Goal: Information Seeking & Learning: Learn about a topic

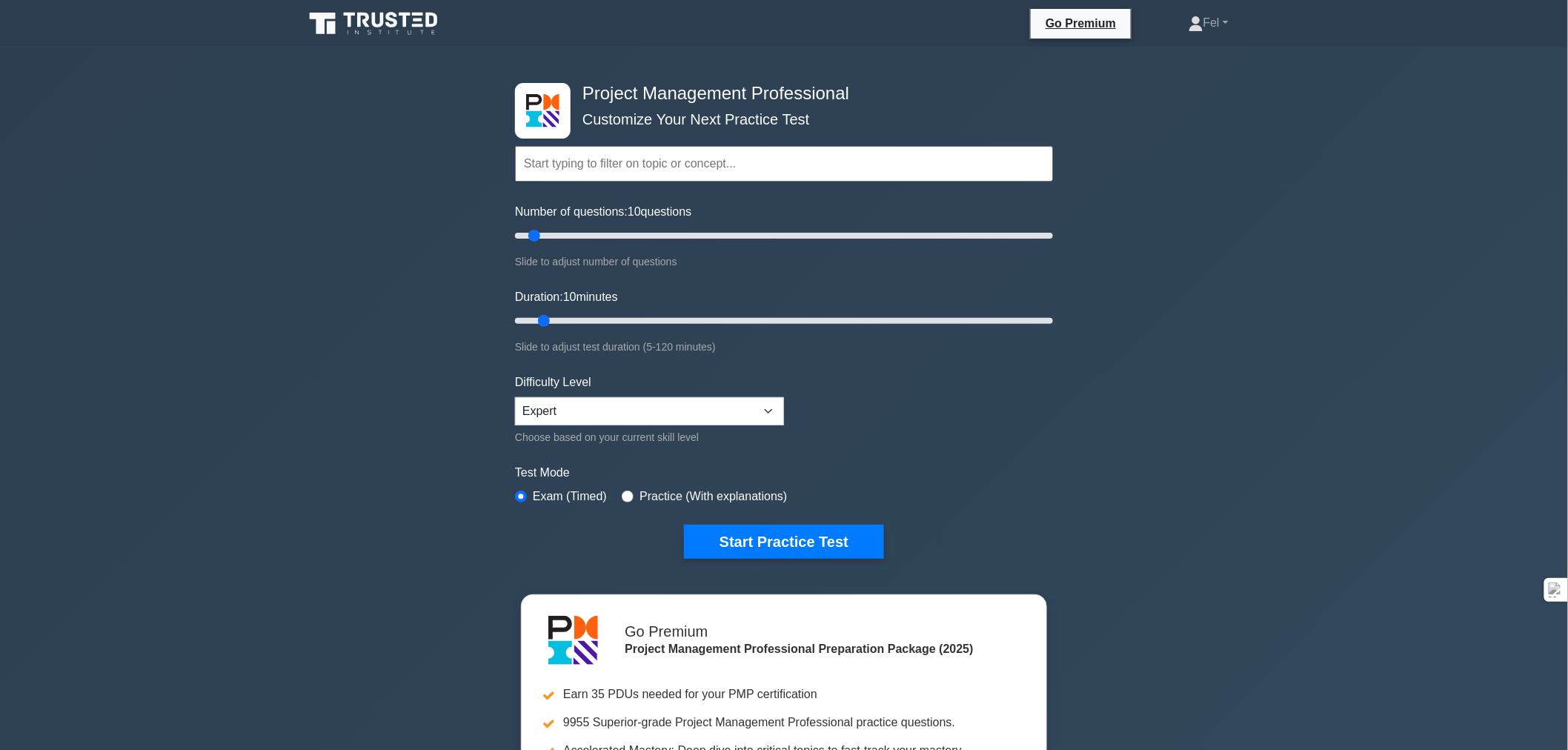
click at [786, 534] on button "Start Practice Test" at bounding box center [784, 542] width 200 height 34
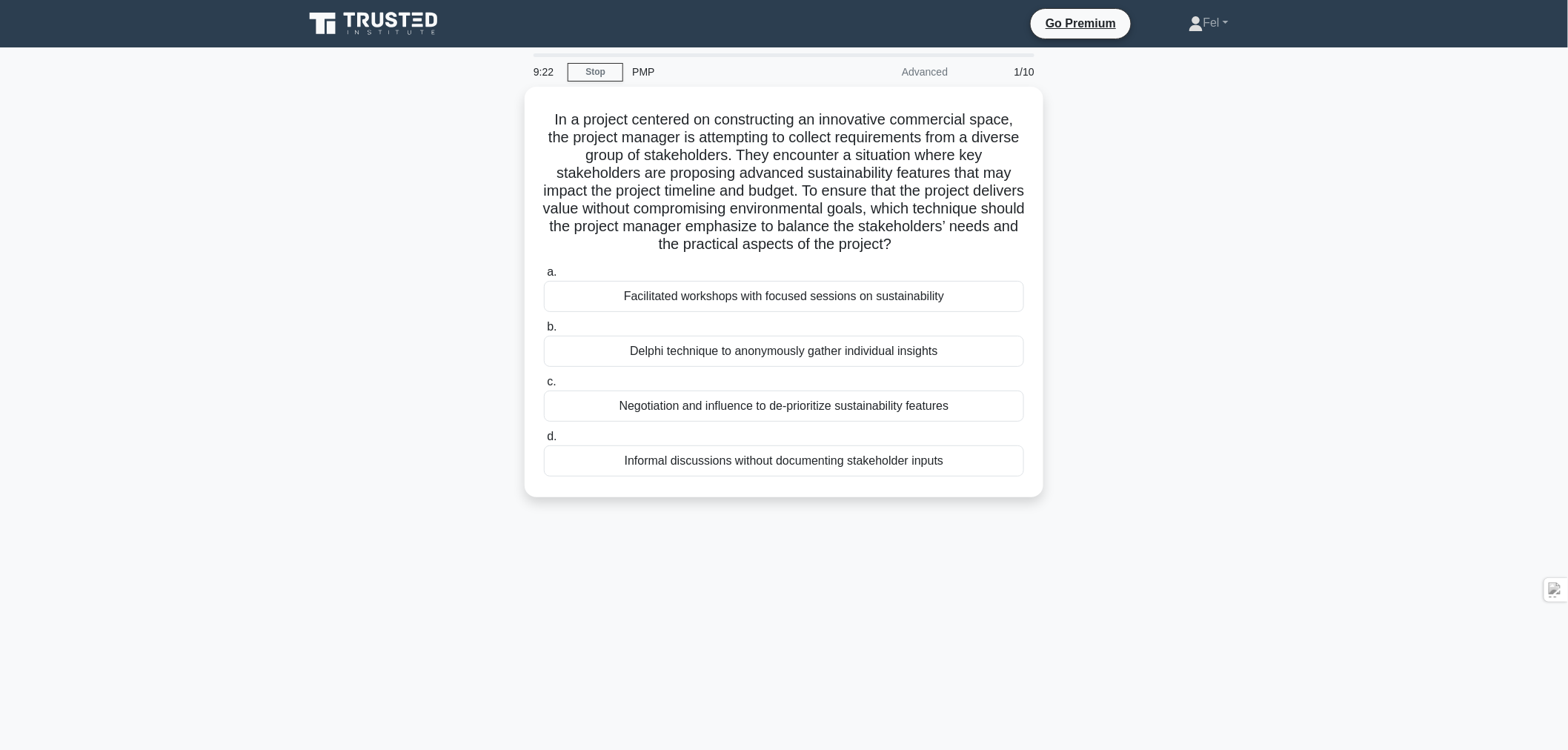
click at [724, 346] on div "Delphi technique to anonymously gather individual insights" at bounding box center [784, 351] width 480 height 31
click at [544, 332] on input "b. Delphi technique to anonymously gather individual insights" at bounding box center [544, 327] width 0 height 10
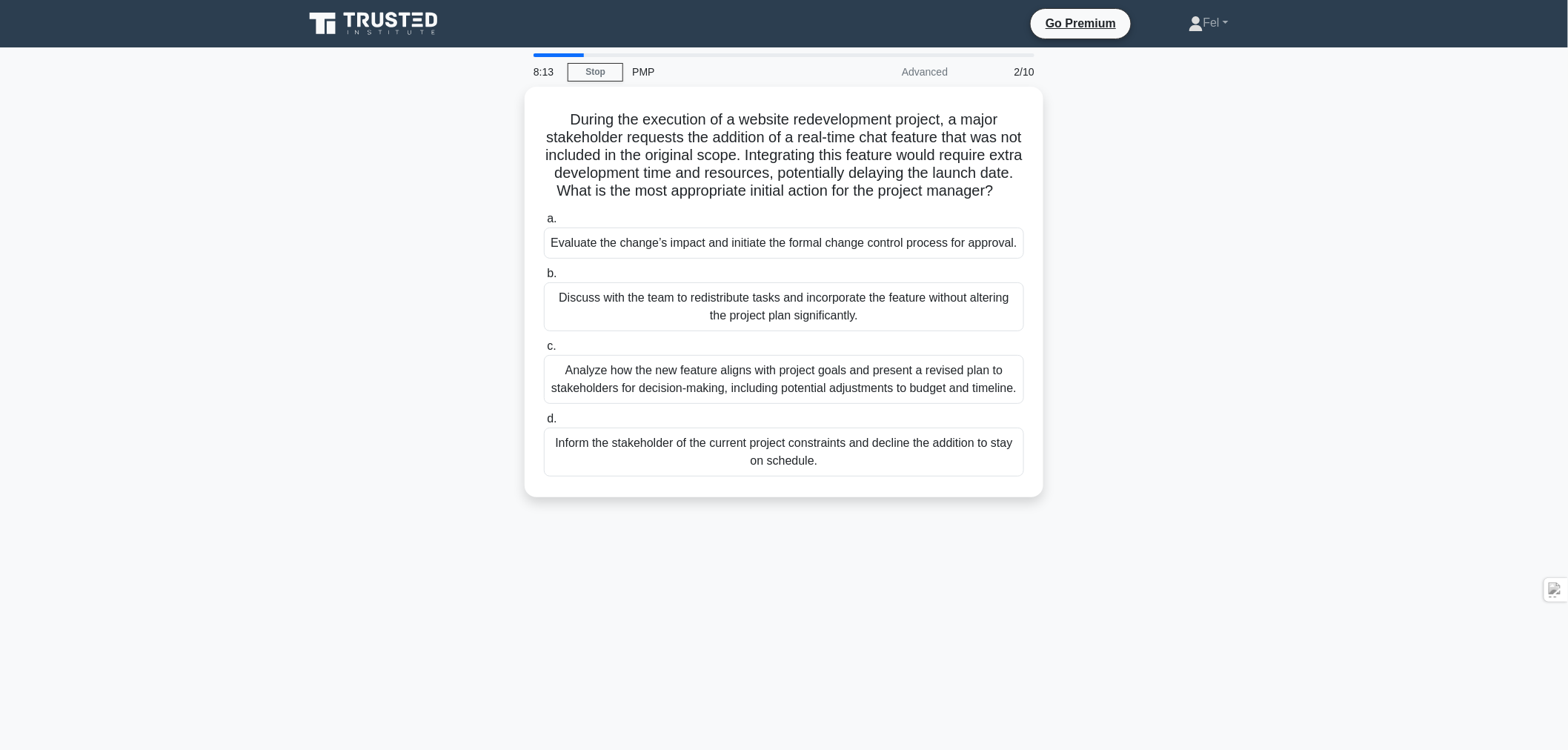
click at [741, 253] on div "Evaluate the change’s impact and initiate the formal change control process for…" at bounding box center [784, 243] width 480 height 31
click at [544, 224] on input "a. Evaluate the change’s impact and initiate the formal change control process …" at bounding box center [544, 219] width 0 height 10
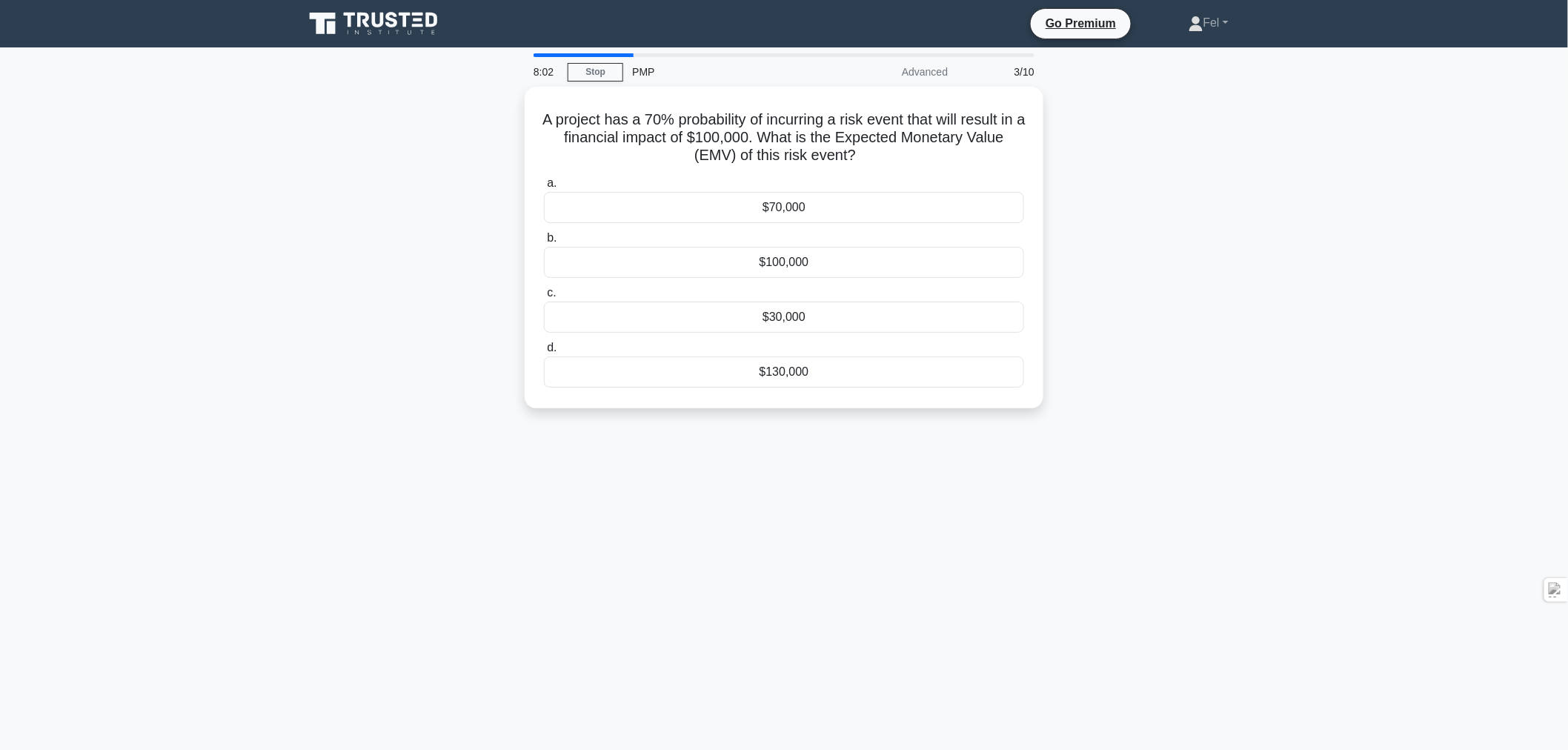
click at [786, 206] on div "$70,000" at bounding box center [784, 207] width 480 height 31
click at [544, 188] on input "a. $70,000" at bounding box center [544, 183] width 0 height 10
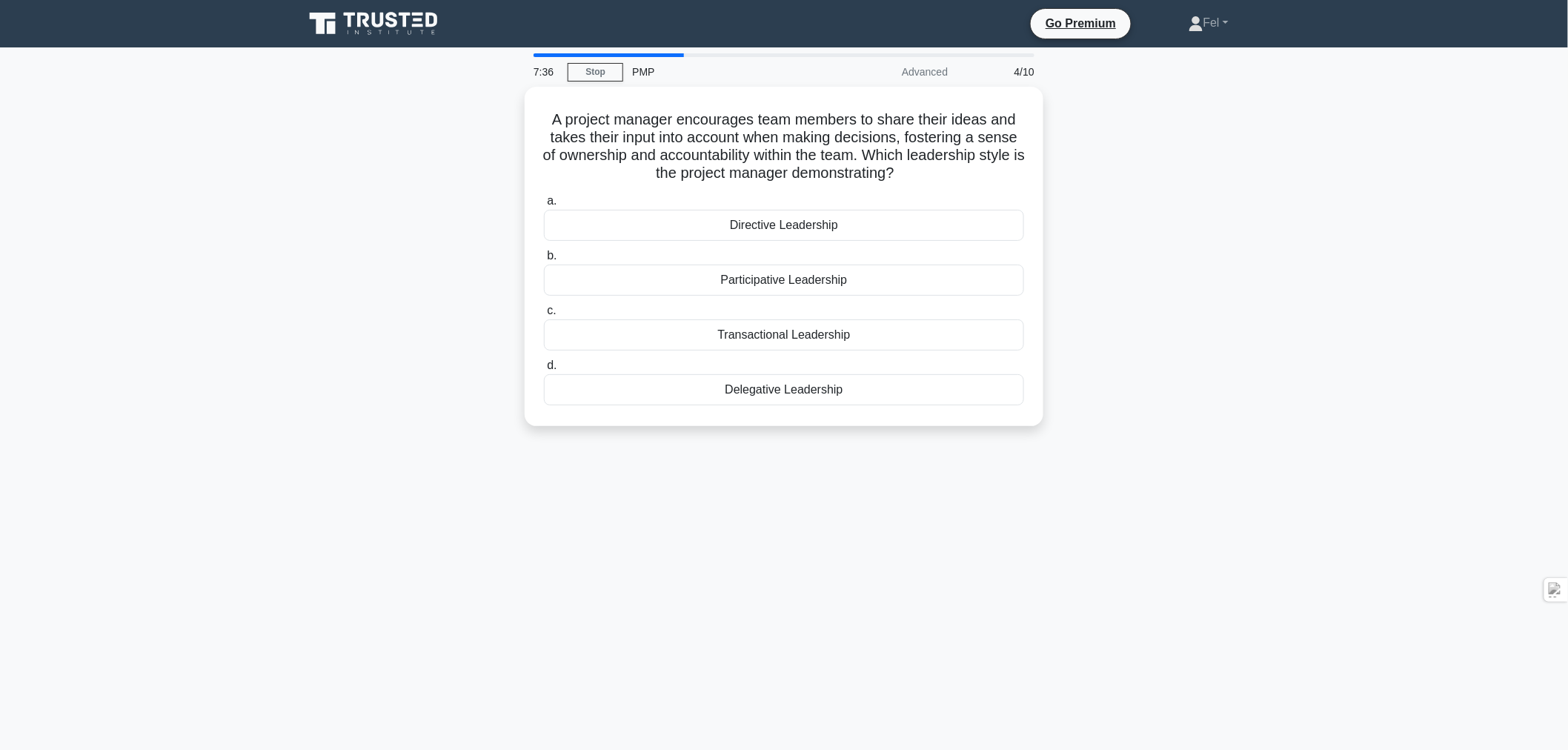
click at [795, 275] on div "Participative Leadership" at bounding box center [784, 279] width 480 height 31
click at [544, 261] on input "b. Participative Leadership" at bounding box center [544, 257] width 0 height 10
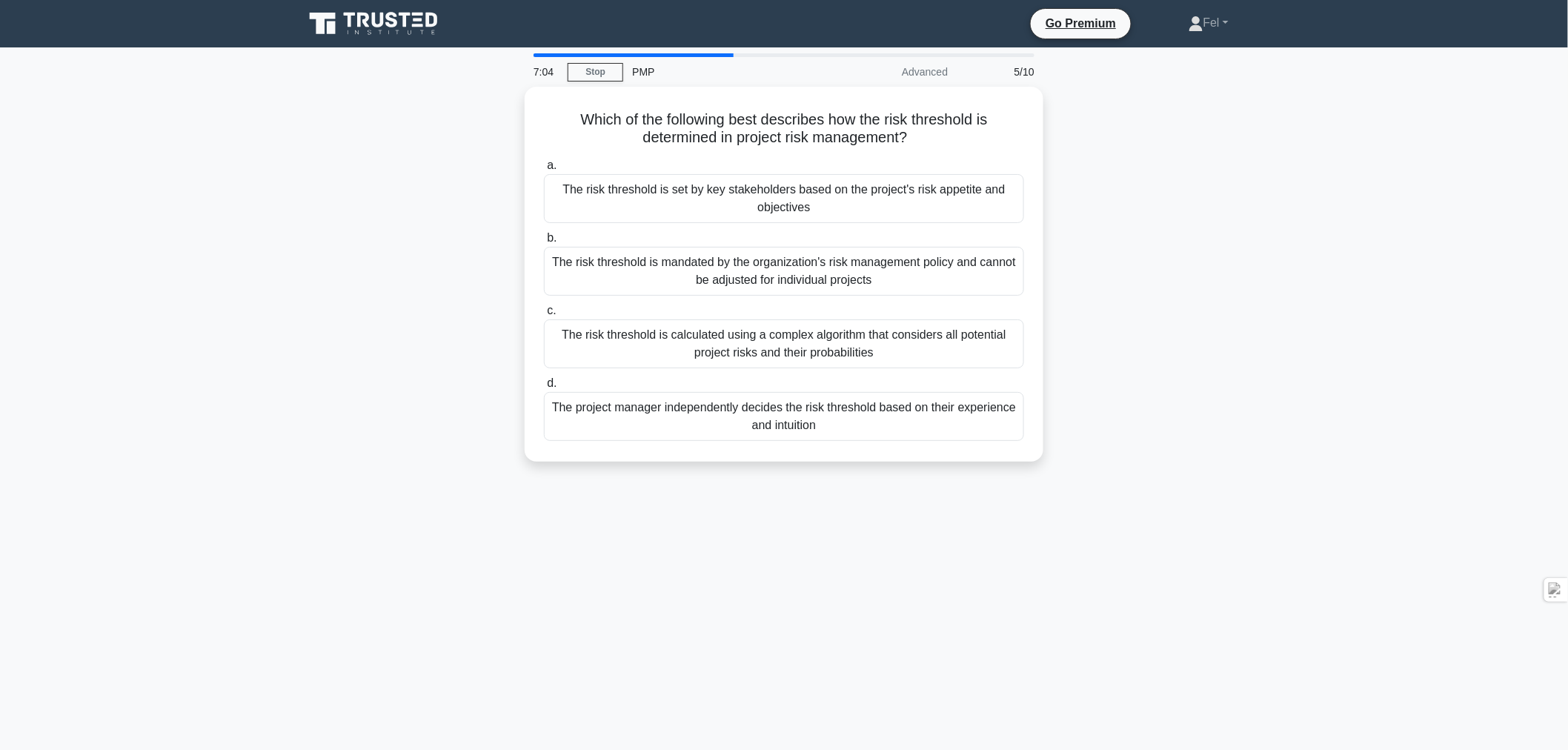
click at [797, 267] on div "The risk threshold is mandated by the organization's risk management policy and…" at bounding box center [784, 270] width 480 height 49
click at [544, 243] on input "b. The risk threshold is mandated by the organization's risk management policy …" at bounding box center [544, 239] width 0 height 10
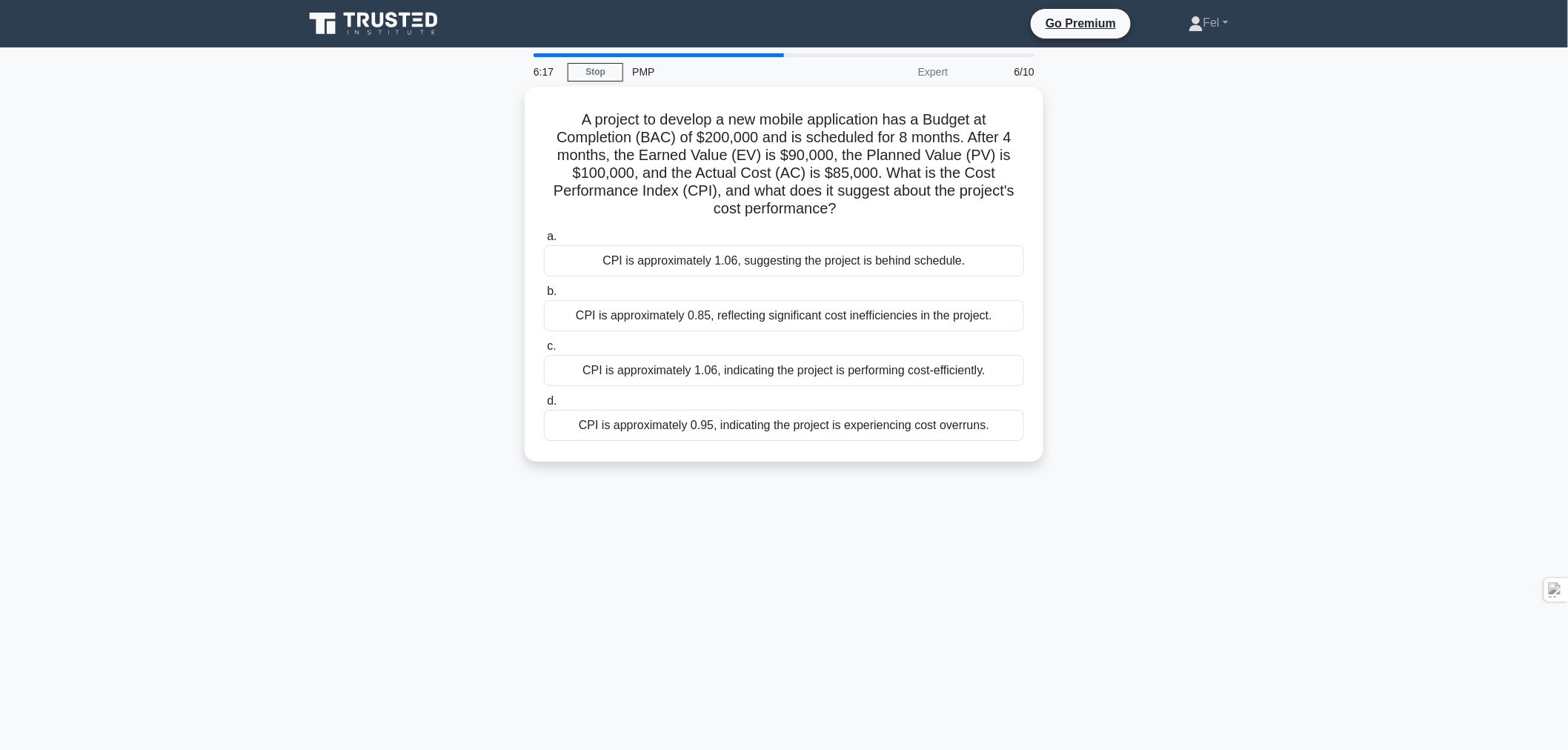
click at [768, 374] on div "CPI is approximately 1.06, indicating the project is performing cost-efficientl…" at bounding box center [784, 370] width 480 height 31
click at [544, 352] on input "c. CPI is approximately 1.06, indicating the project is performing cost-efficie…" at bounding box center [544, 347] width 0 height 10
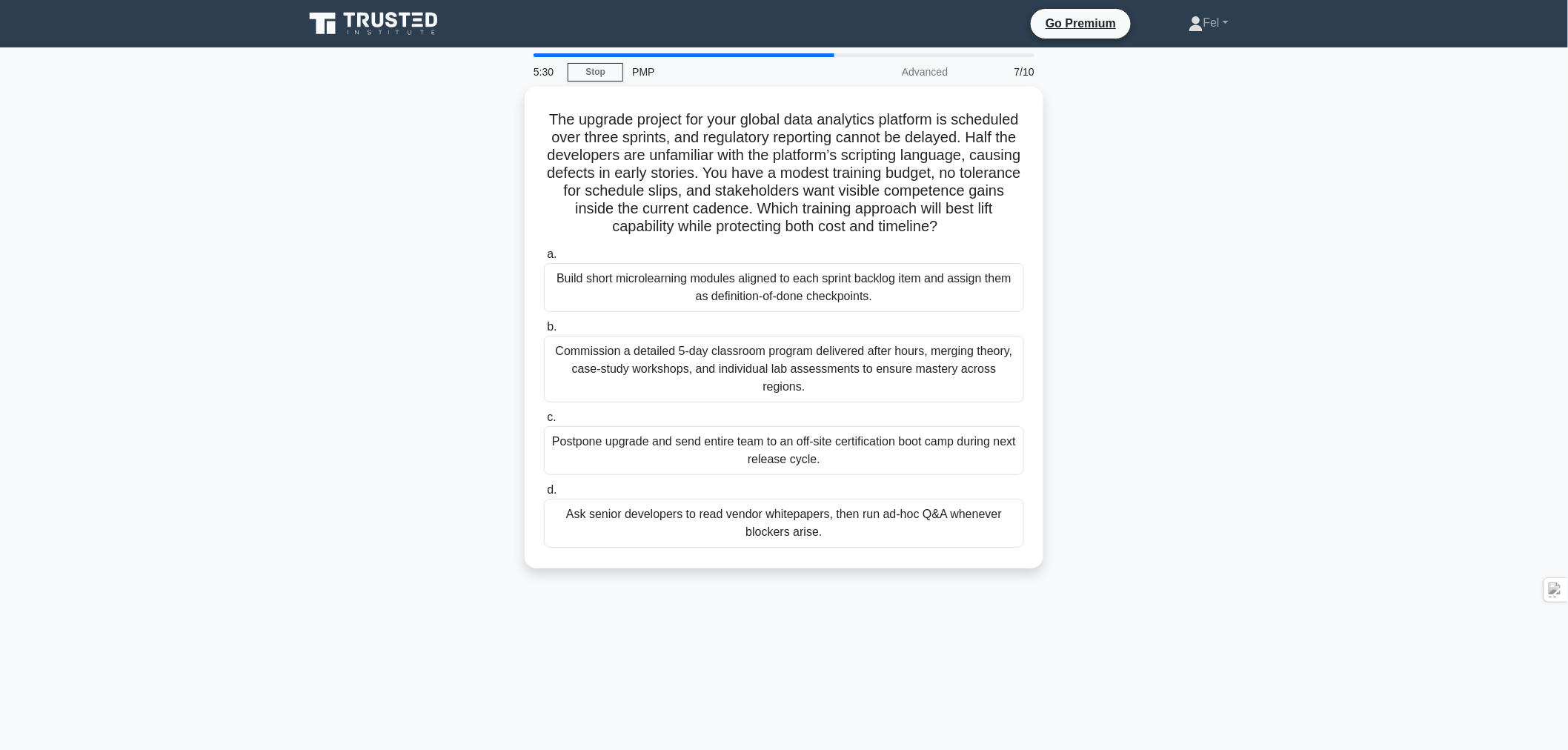
click at [735, 283] on div "Build short microlearning modules aligned to each sprint backlog item and assig…" at bounding box center [784, 287] width 480 height 49
click at [544, 260] on input "a. Build short microlearning modules aligned to each sprint backlog item and as…" at bounding box center [544, 255] width 0 height 10
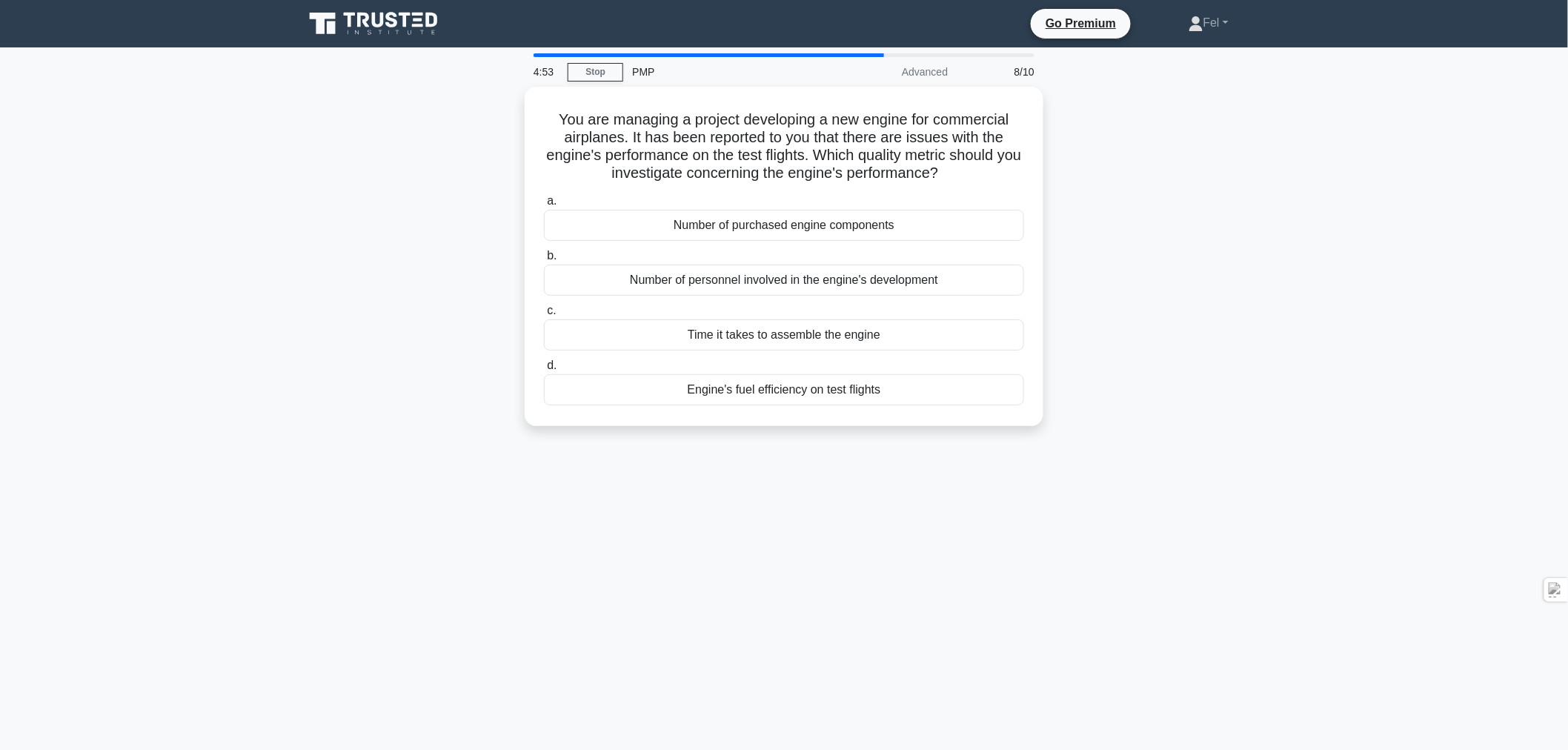
click at [796, 382] on div "Engine's fuel efficiency on test flights" at bounding box center [784, 389] width 480 height 31
click at [544, 371] on input "d. Engine's fuel efficiency on test flights" at bounding box center [544, 366] width 0 height 10
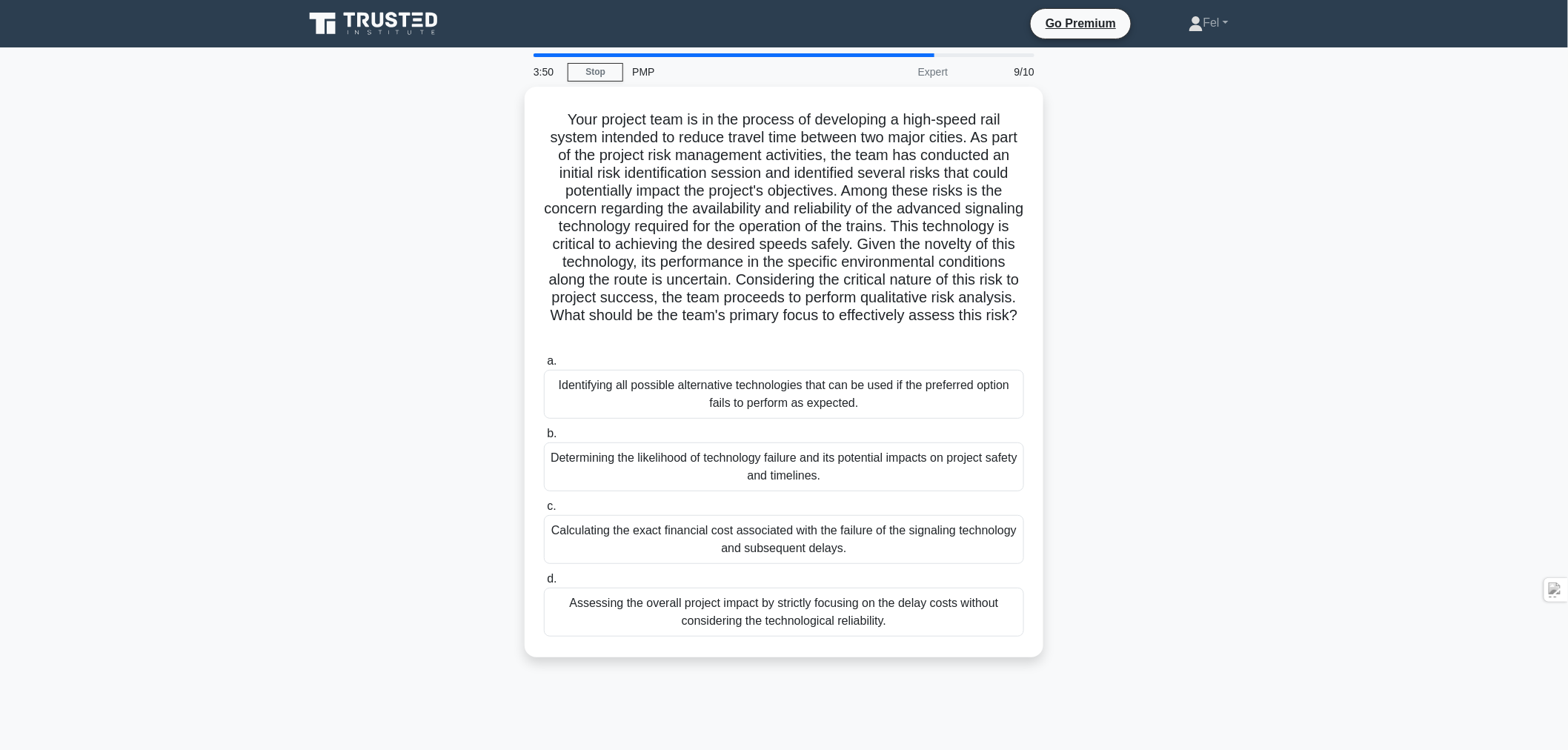
click at [743, 462] on div "Determining the likelihood of technology failure and its potential impacts on p…" at bounding box center [784, 467] width 480 height 49
click at [544, 439] on input "b. Determining the likelihood of technology failure and its potential impacts o…" at bounding box center [544, 434] width 0 height 10
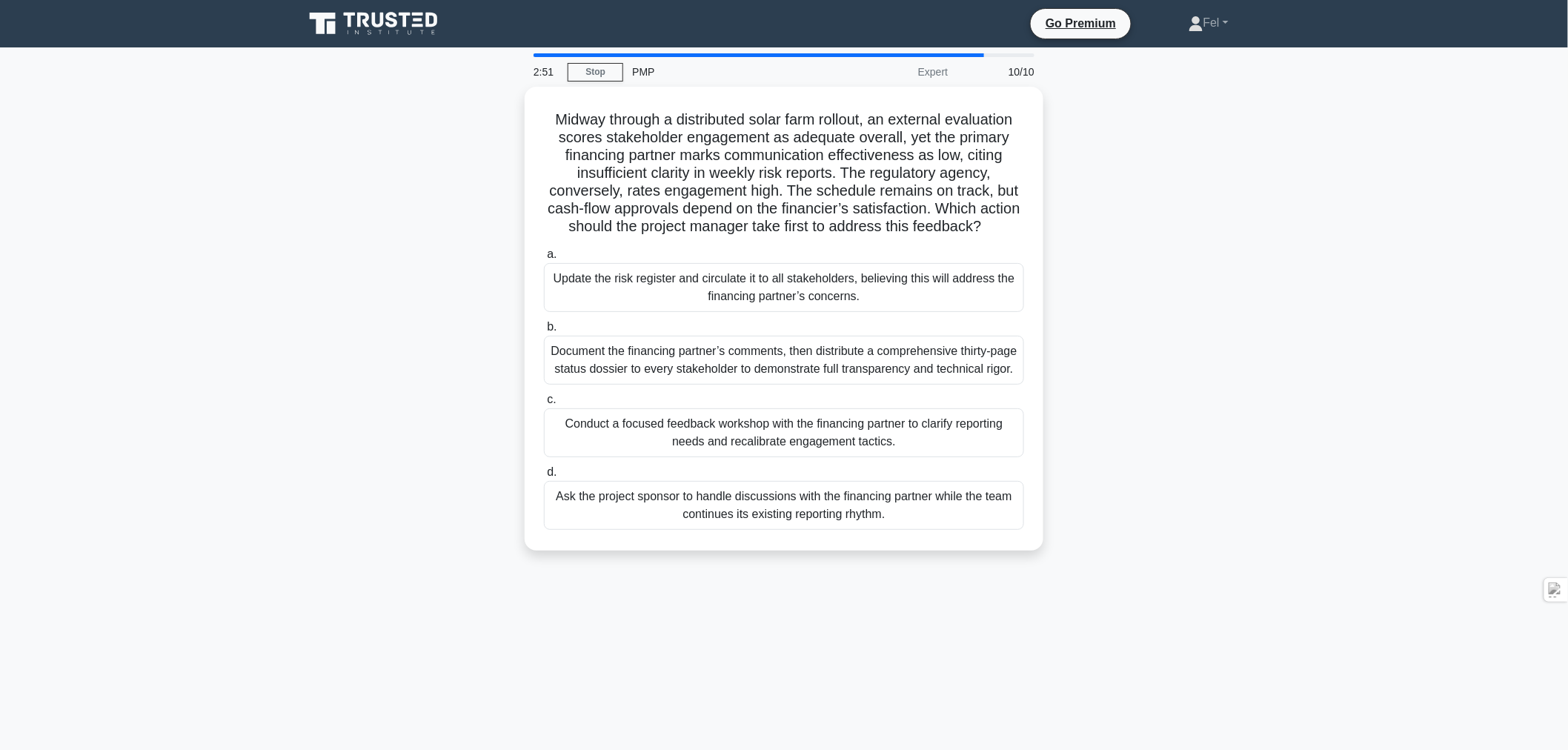
click at [743, 457] on div "Conduct a focused feedback workshop with the financing partner to clarify repor…" at bounding box center [784, 432] width 480 height 49
click at [544, 404] on input "c. Conduct a focused feedback workshop with the financing partner to clarify re…" at bounding box center [544, 400] width 0 height 10
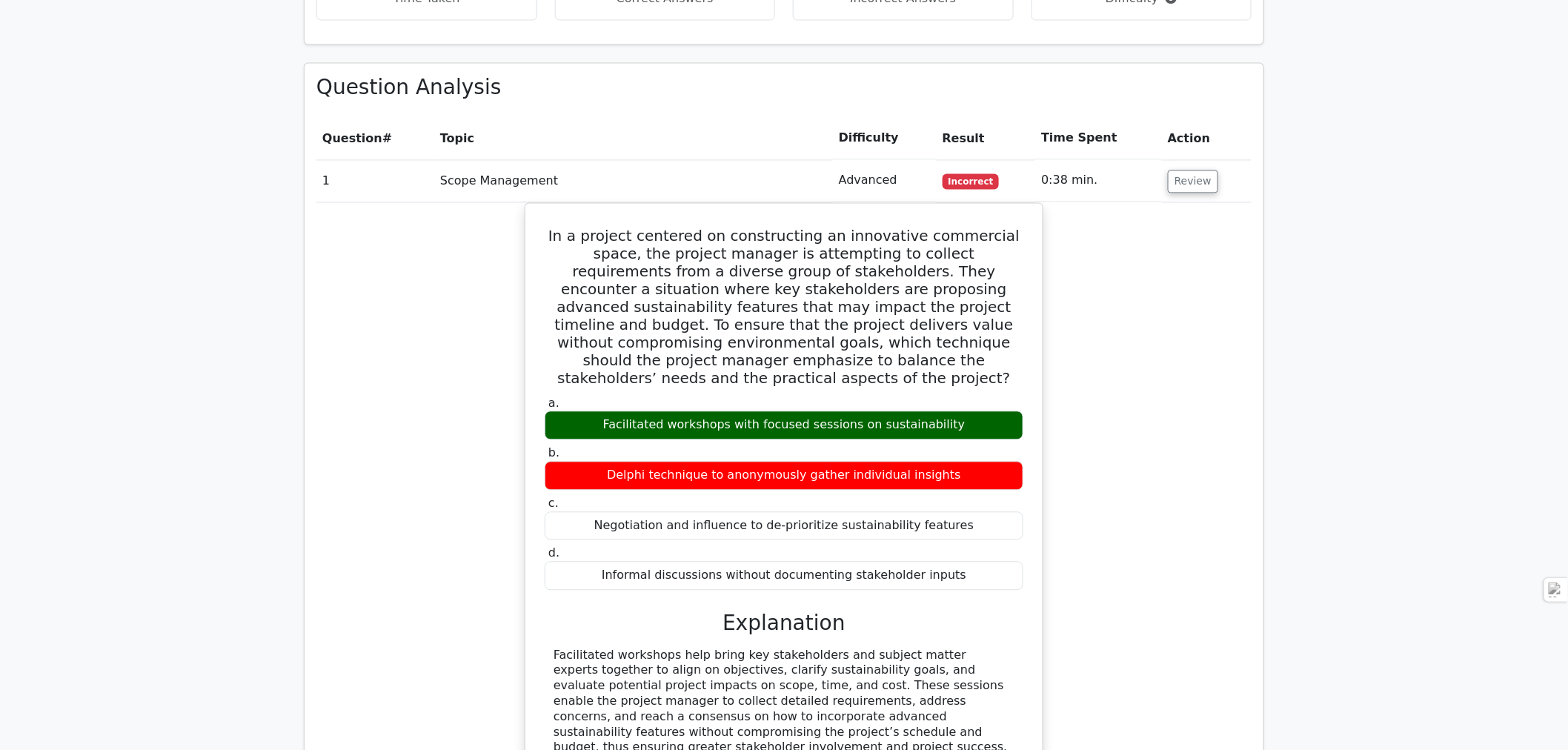
scroll to position [1234, 0]
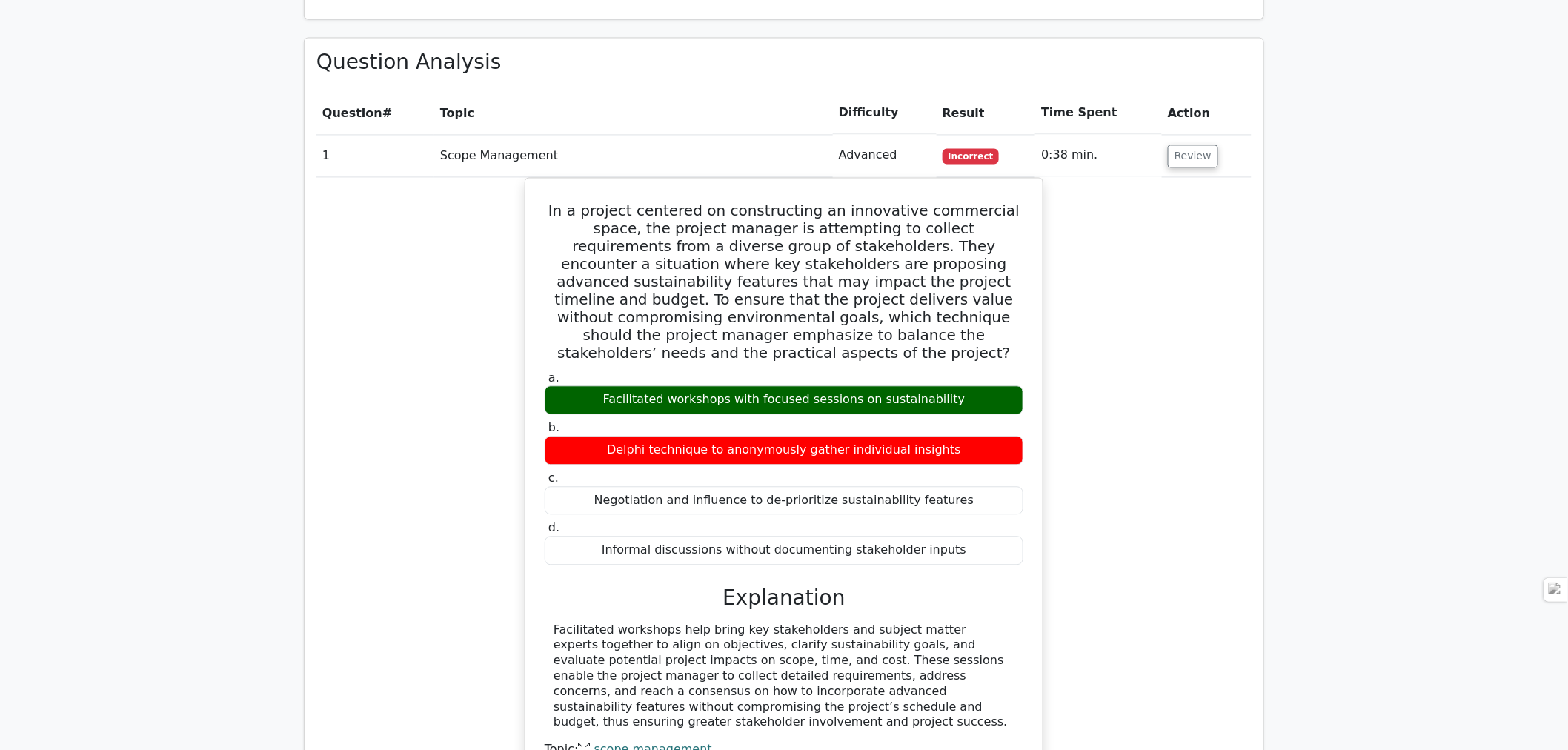
click at [1190, 145] on button "Review" at bounding box center [1193, 156] width 51 height 23
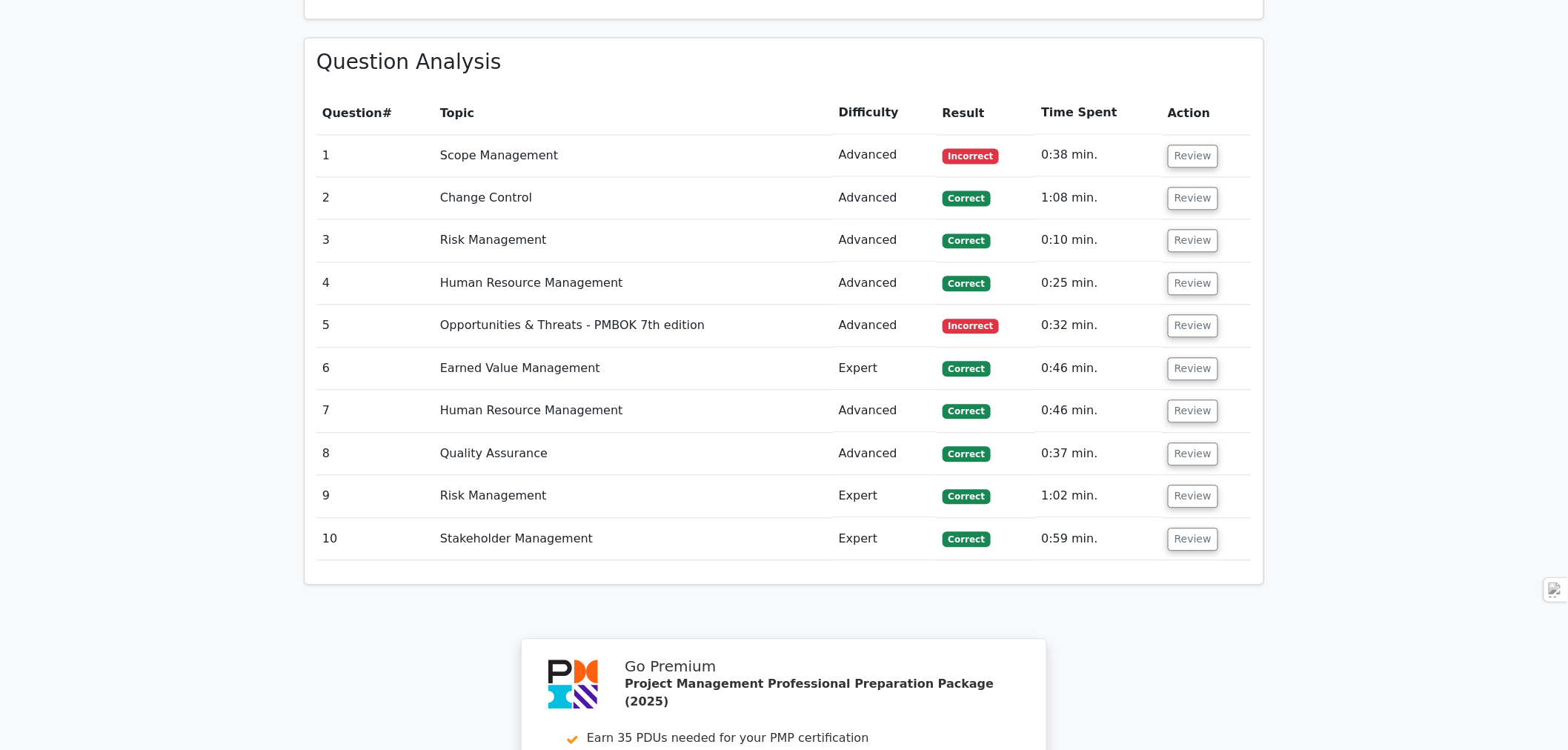
click at [1189, 186] on button "Review" at bounding box center [1193, 197] width 51 height 23
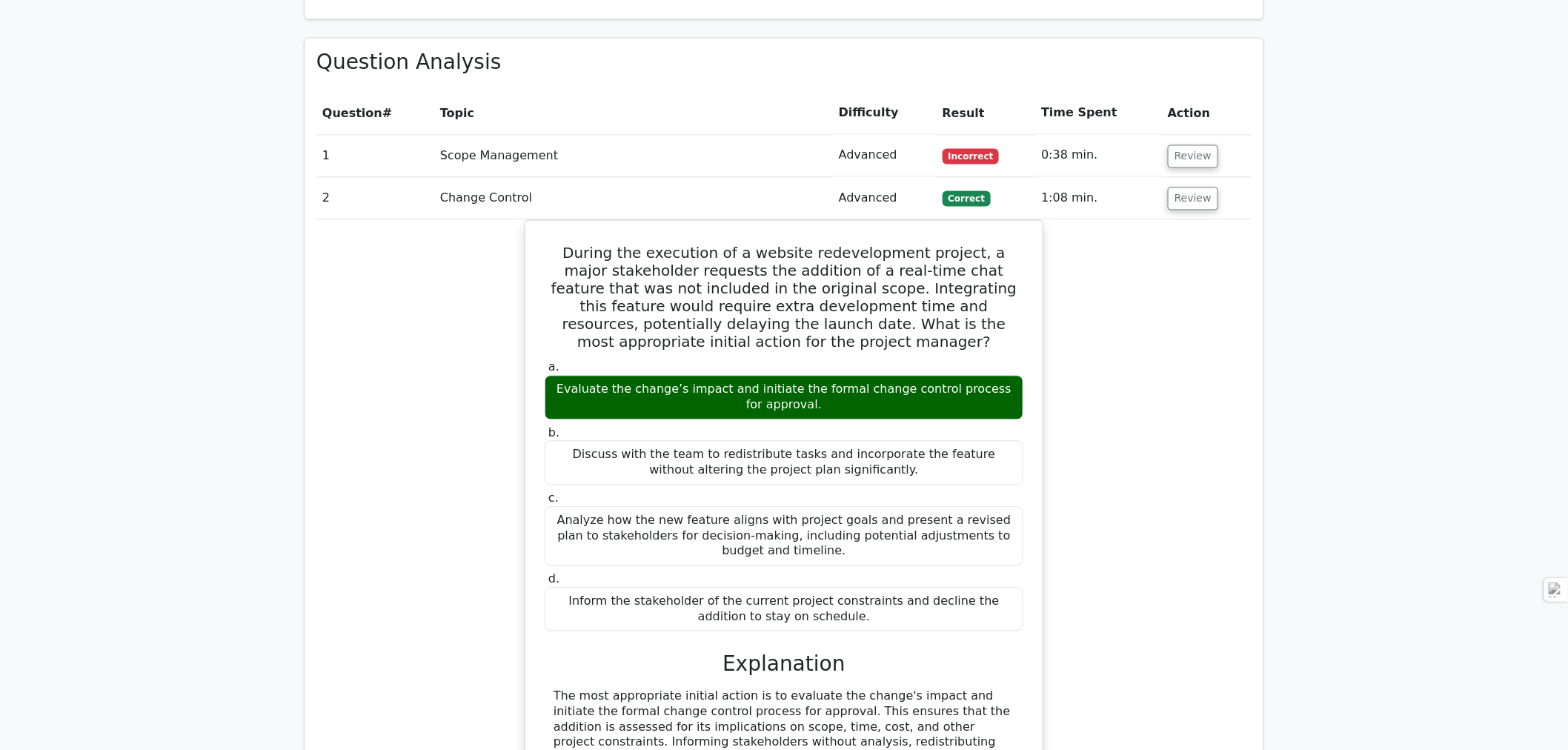
click at [1189, 186] on button "Review" at bounding box center [1193, 197] width 51 height 23
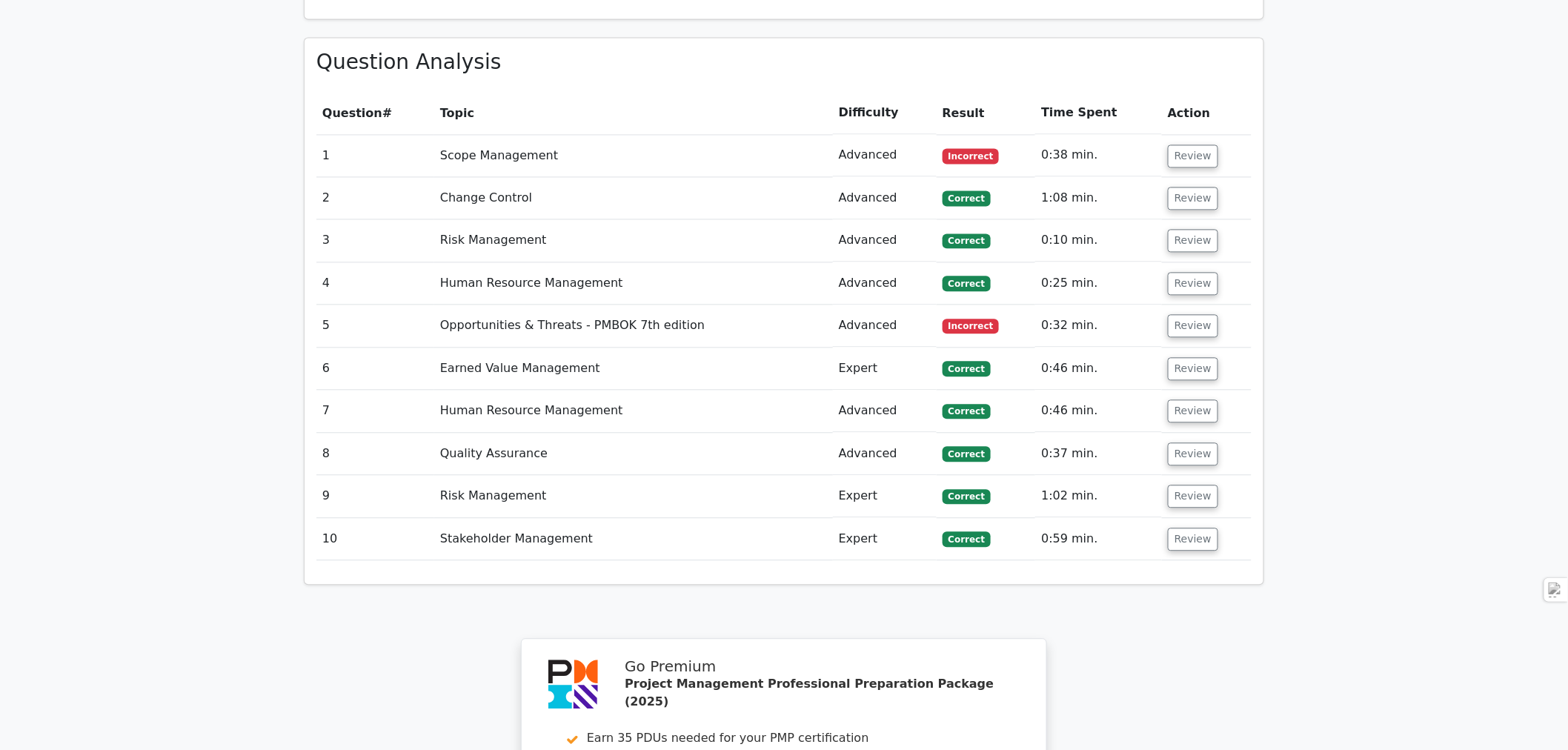
click at [1196, 229] on button "Review" at bounding box center [1193, 240] width 51 height 23
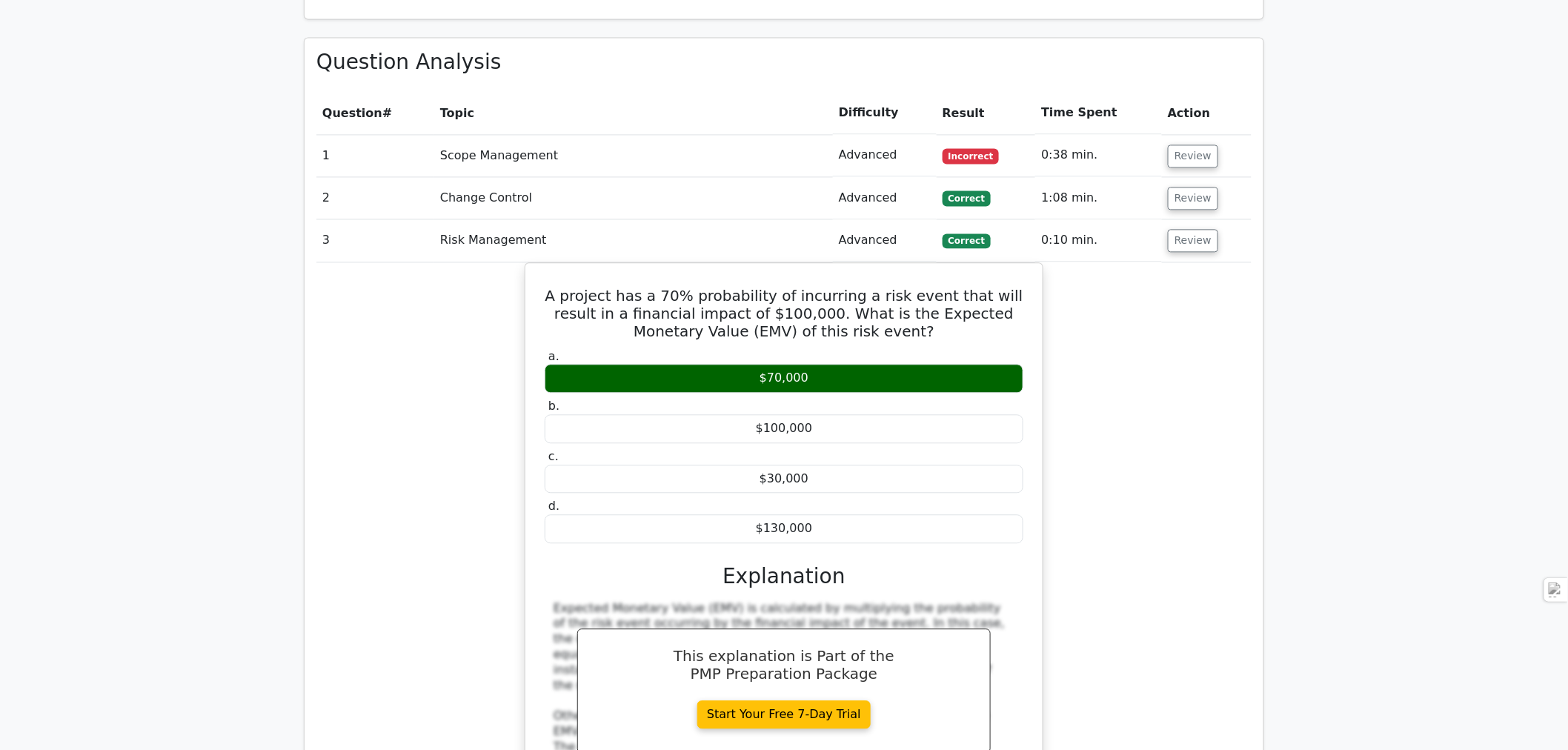
click at [1196, 229] on button "Review" at bounding box center [1193, 240] width 51 height 23
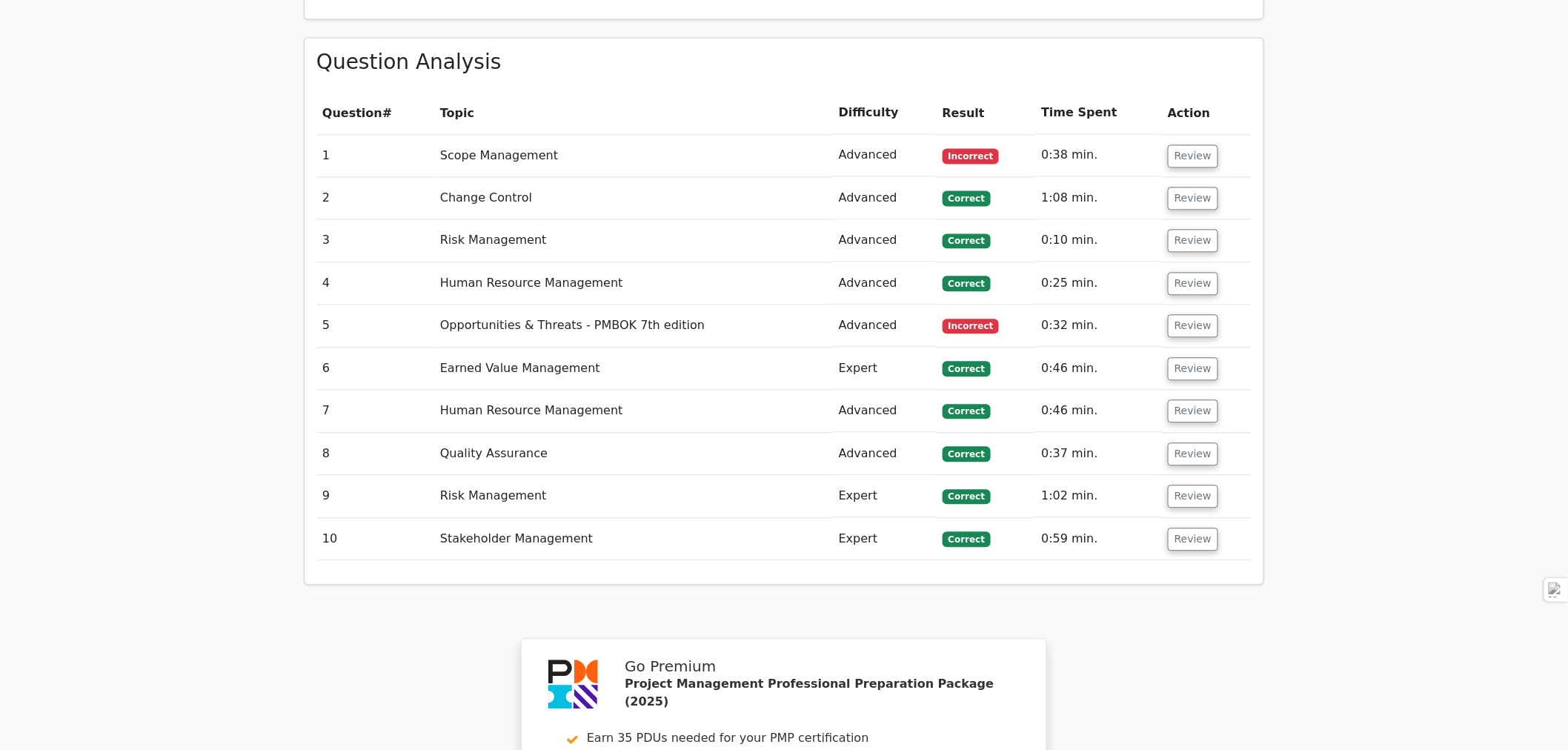
click at [1189, 271] on button "Review" at bounding box center [1193, 282] width 51 height 23
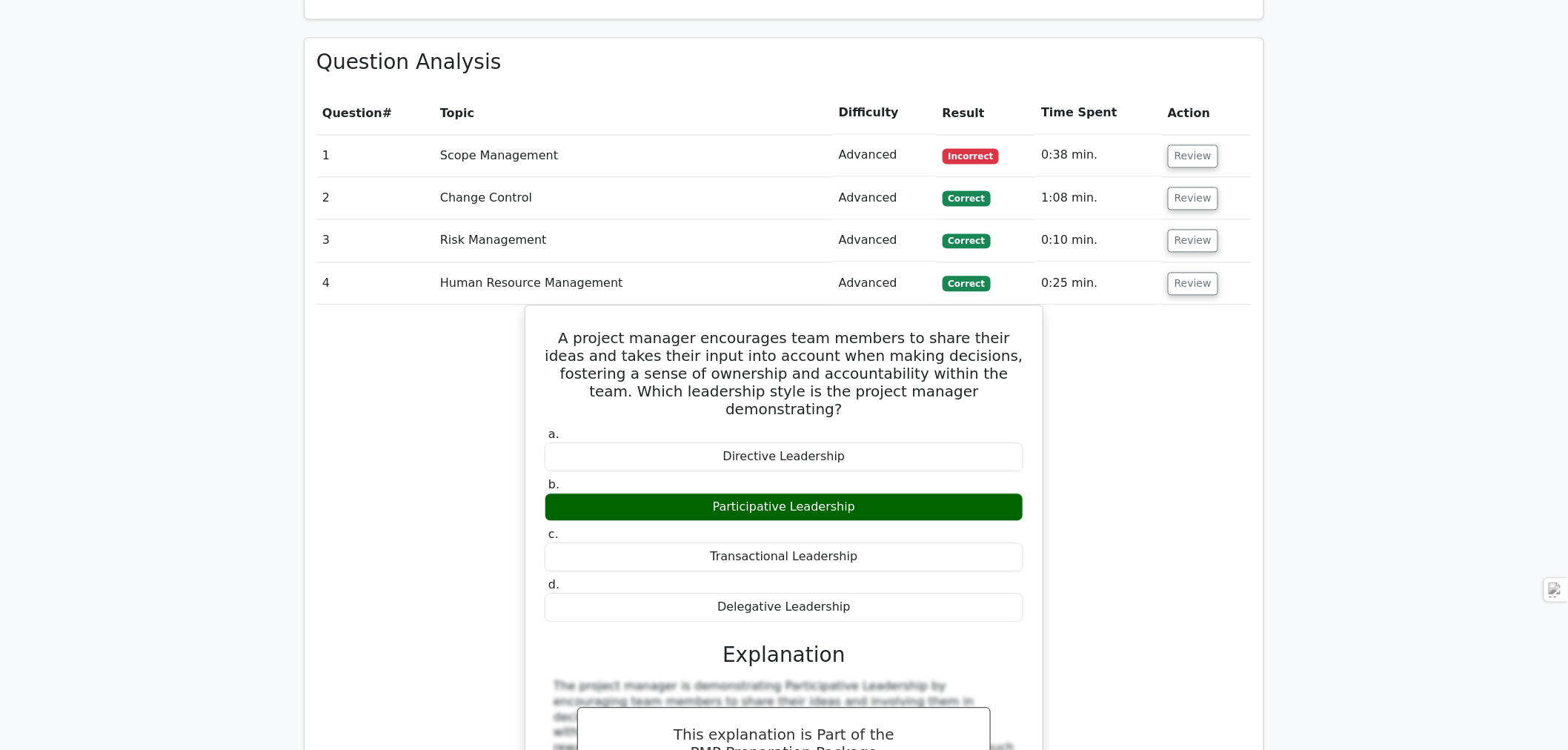
click at [1189, 271] on button "Review" at bounding box center [1193, 282] width 51 height 23
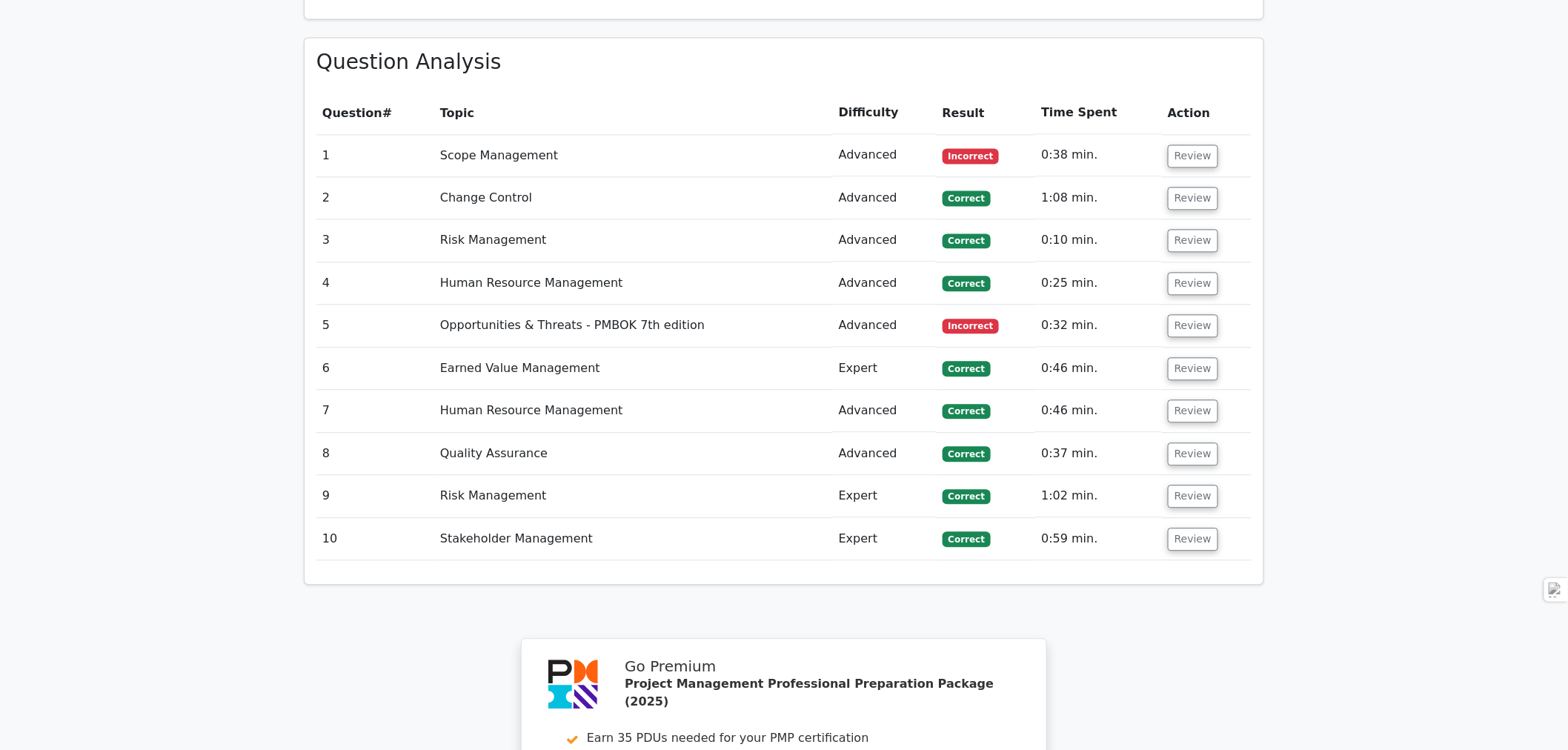
click at [1192, 314] on button "Review" at bounding box center [1193, 325] width 51 height 23
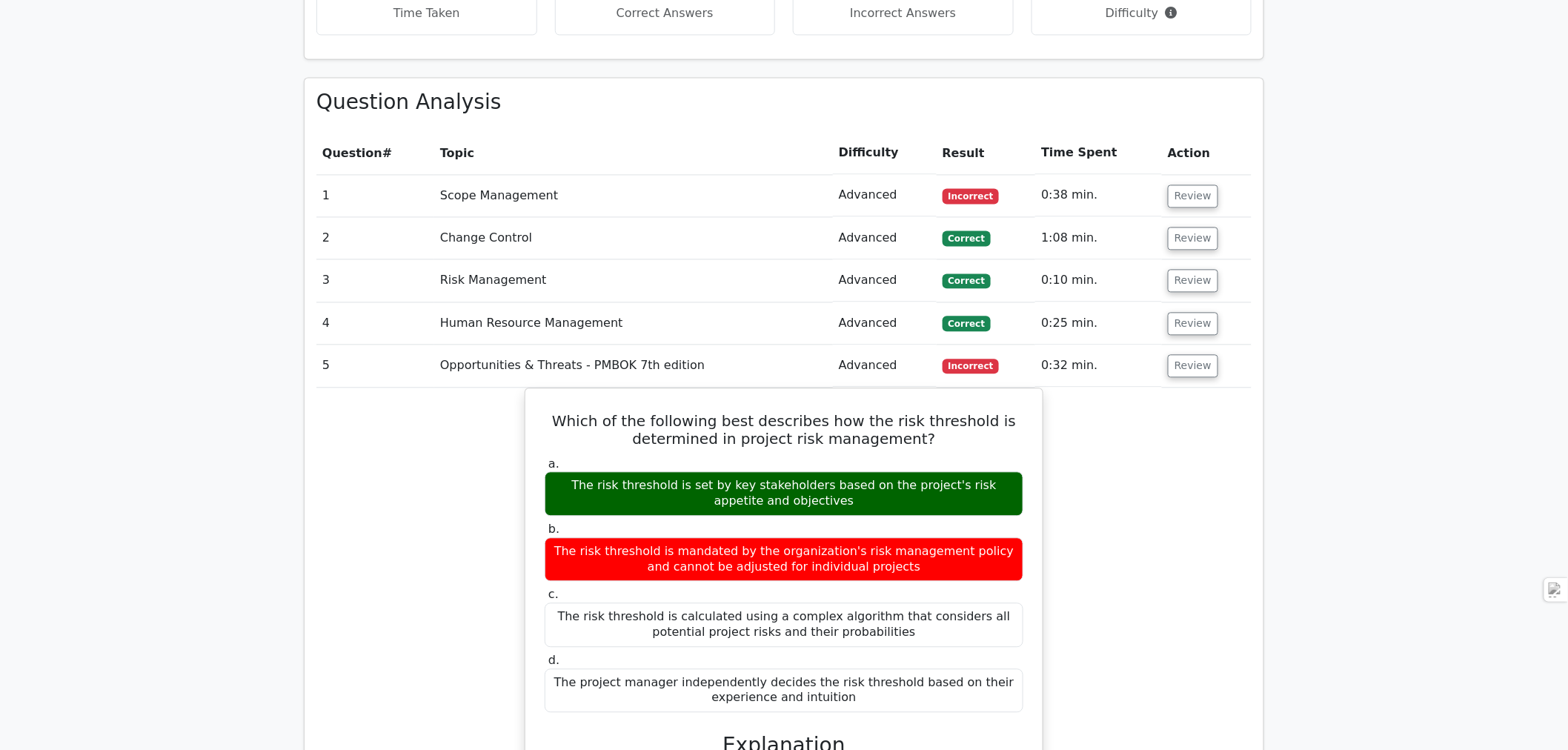
scroll to position [1152, 0]
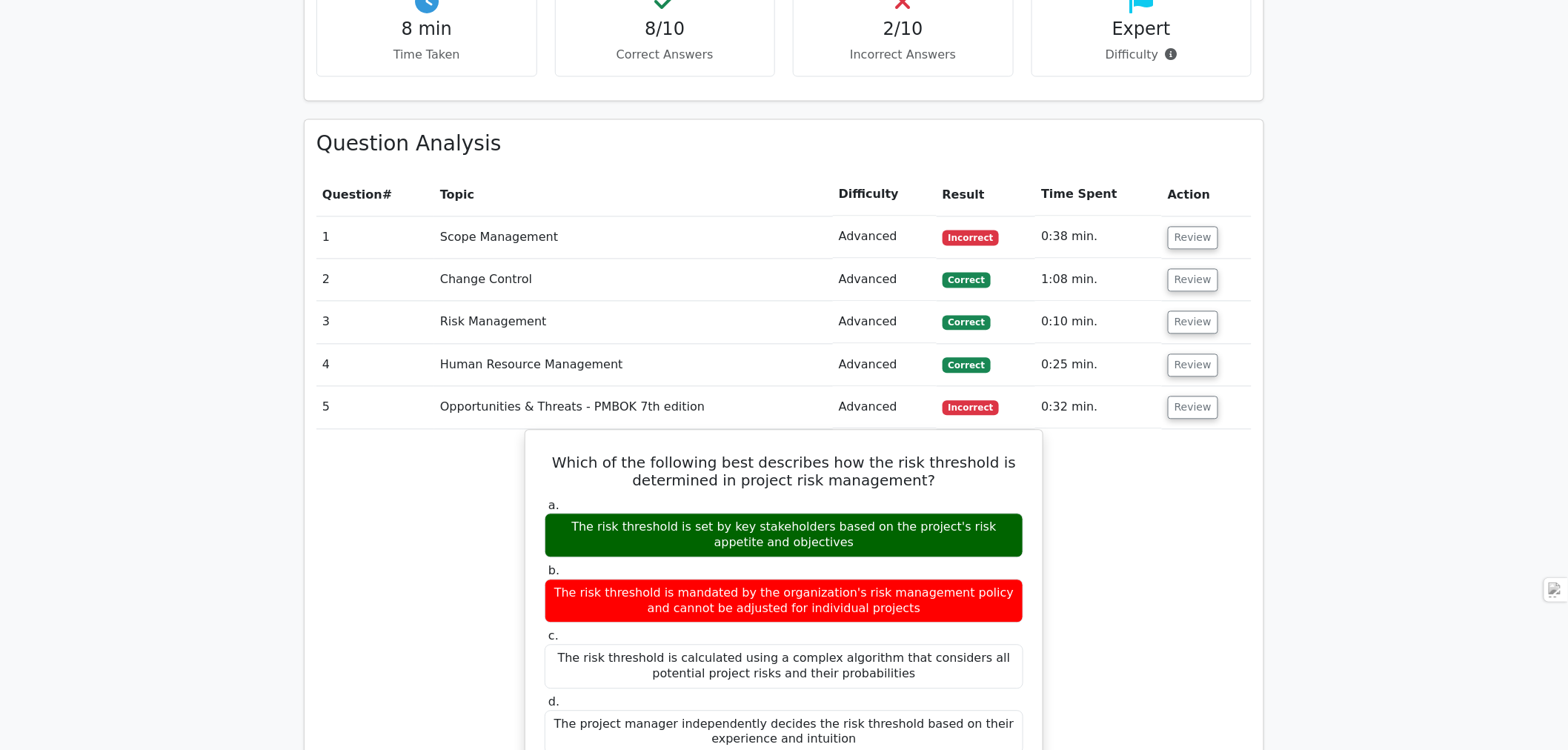
click at [1198, 396] on button "Review" at bounding box center [1193, 407] width 51 height 23
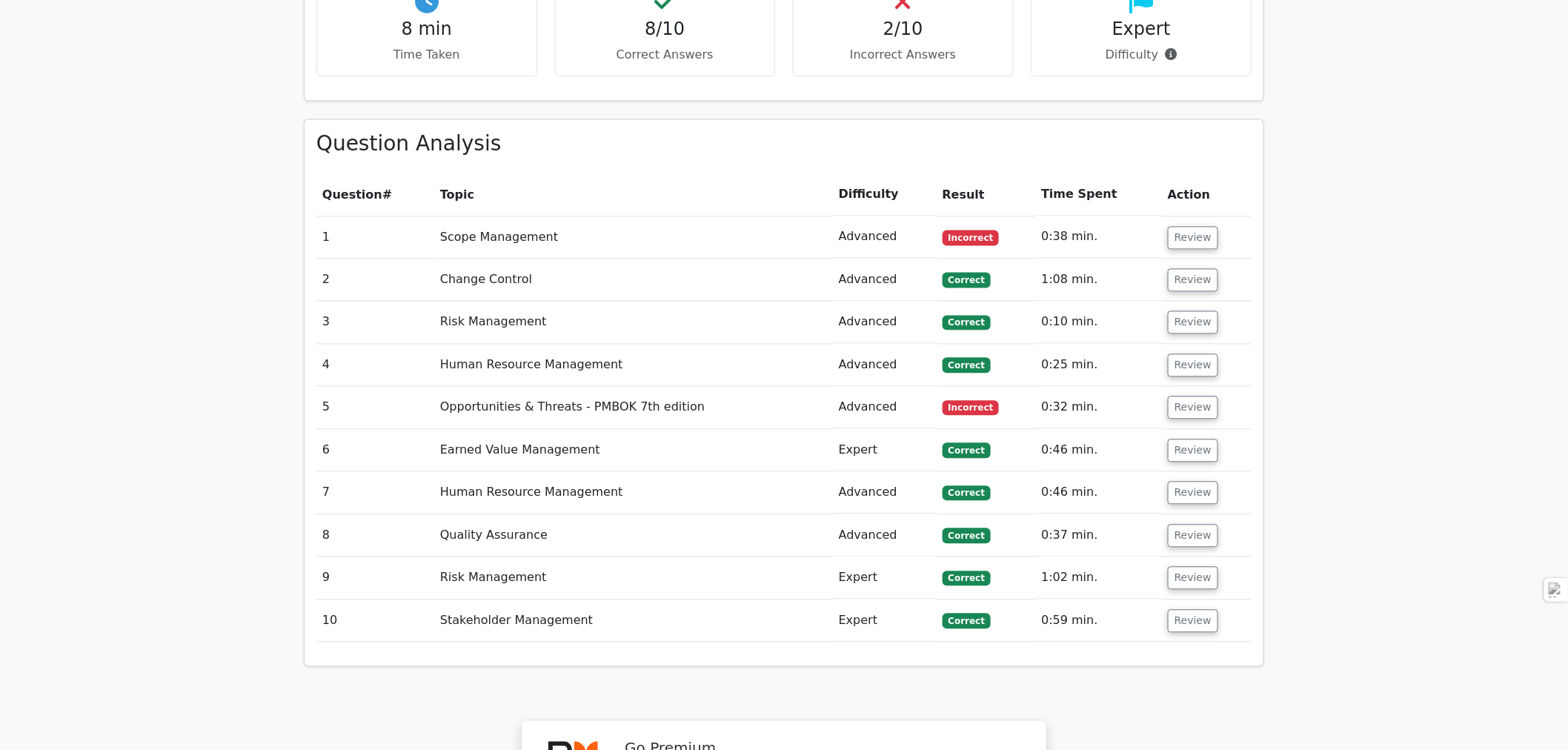
click at [1195, 440] on button "Review" at bounding box center [1193, 451] width 51 height 23
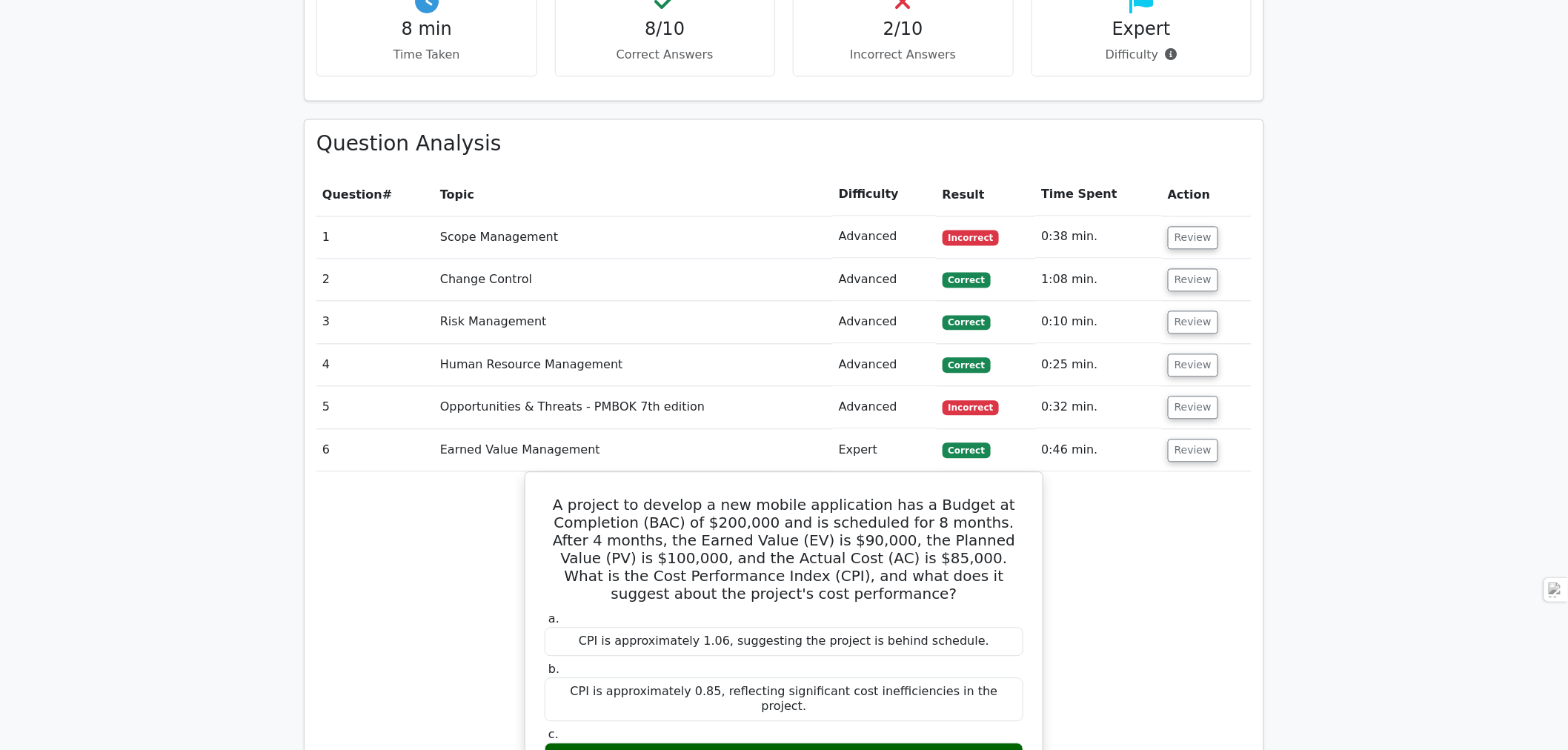
click at [1195, 440] on button "Review" at bounding box center [1193, 451] width 51 height 23
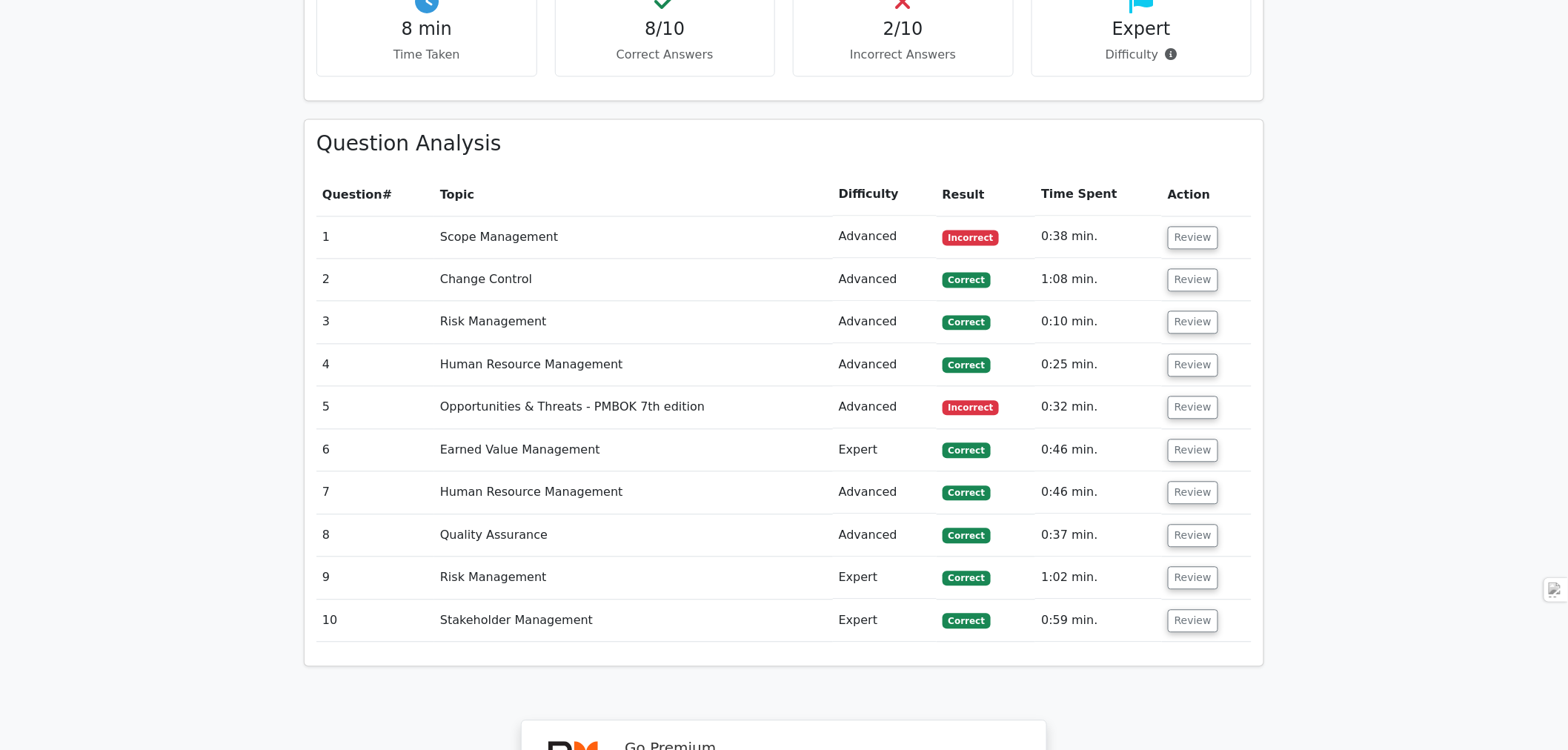
click at [1193, 482] on button "Review" at bounding box center [1193, 492] width 51 height 23
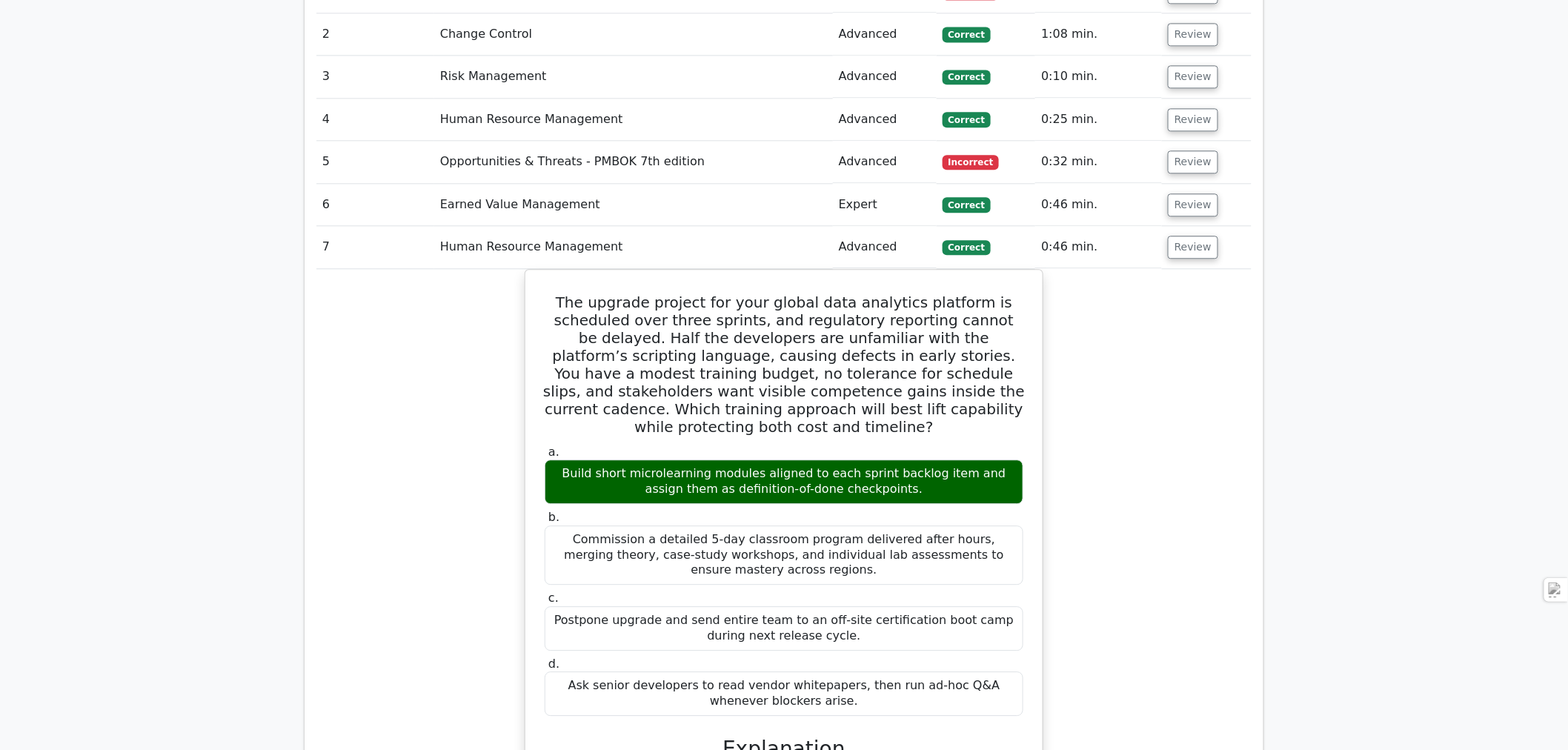
scroll to position [1399, 0]
click at [1186, 235] on button "Review" at bounding box center [1193, 246] width 51 height 23
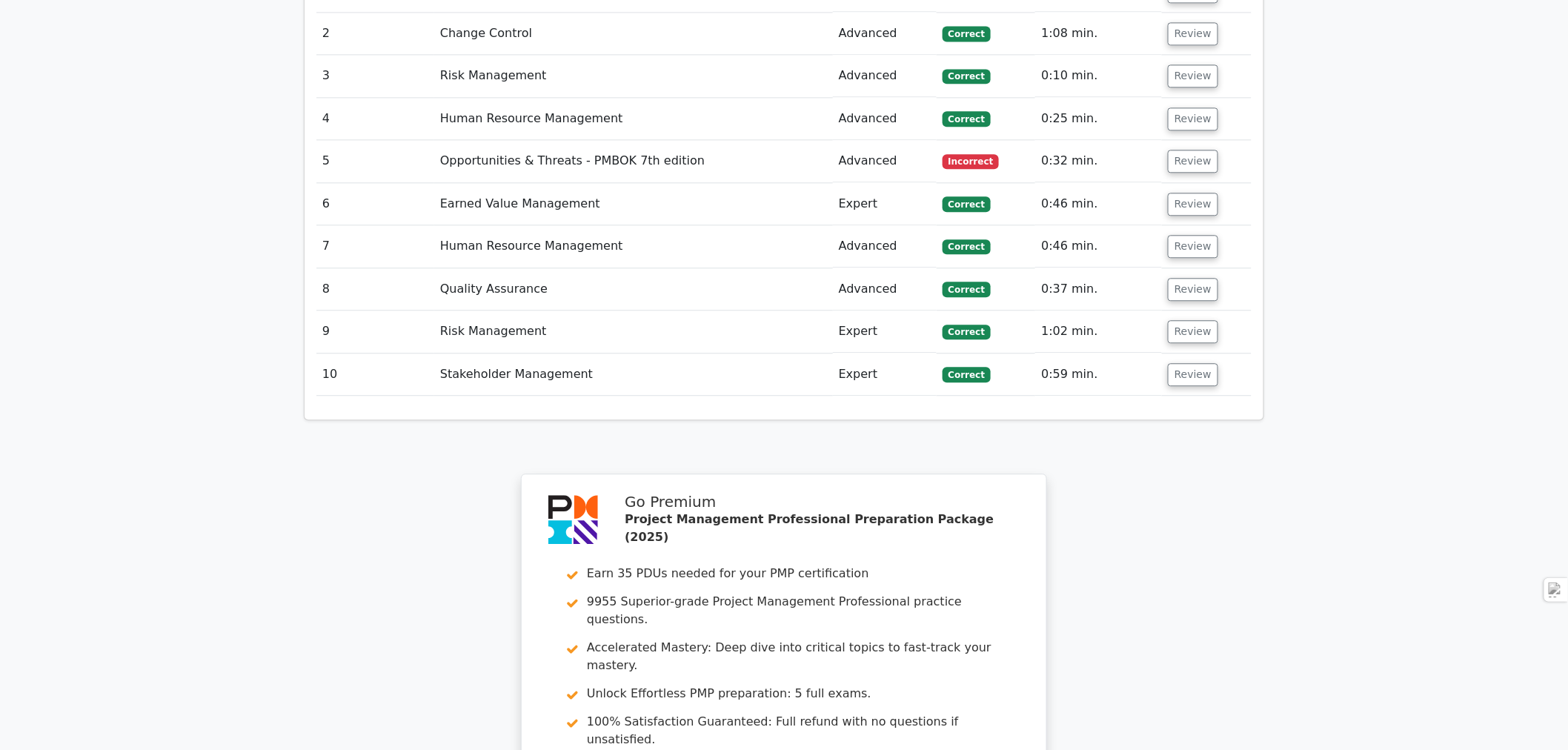
click at [1187, 277] on button "Review" at bounding box center [1193, 288] width 51 height 23
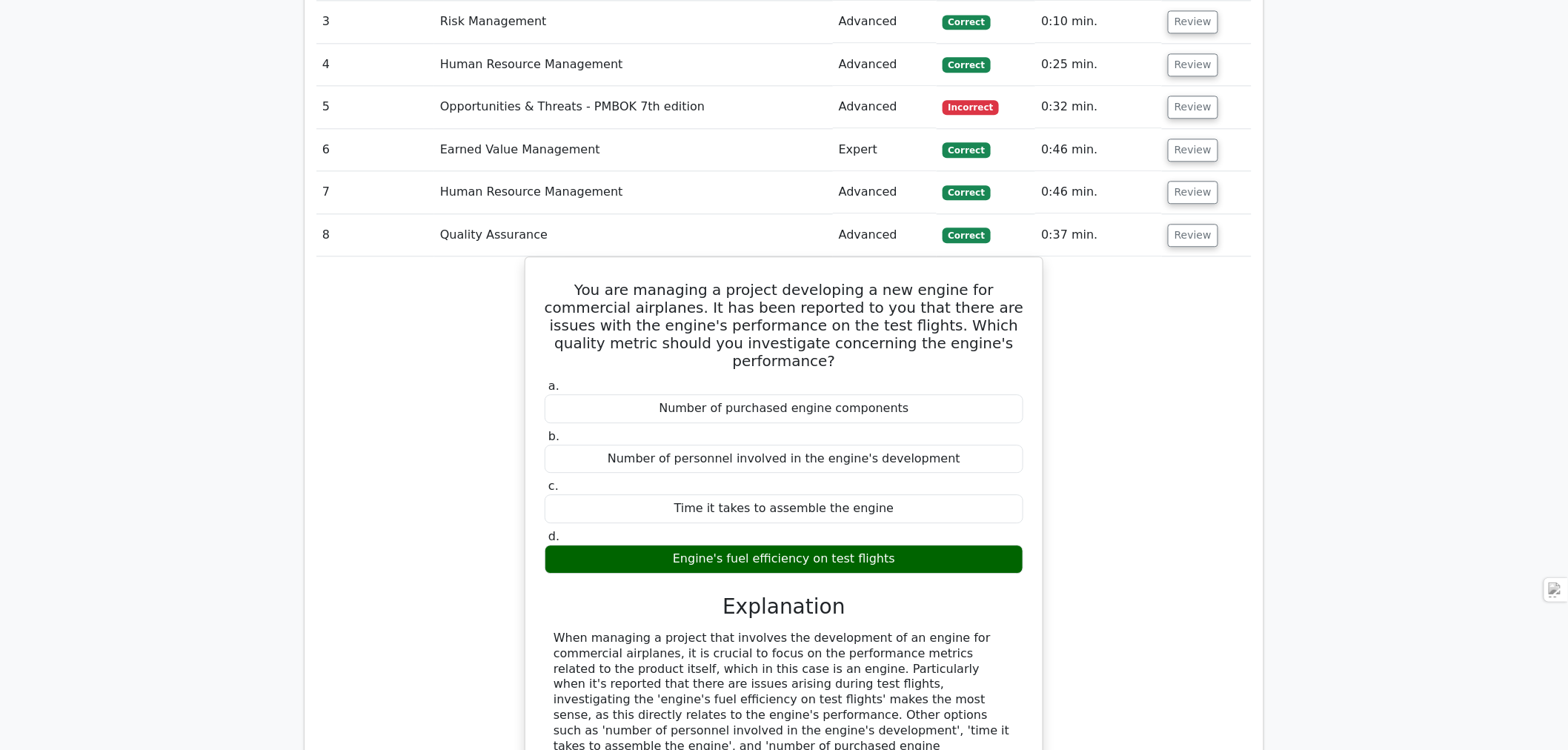
scroll to position [1482, 0]
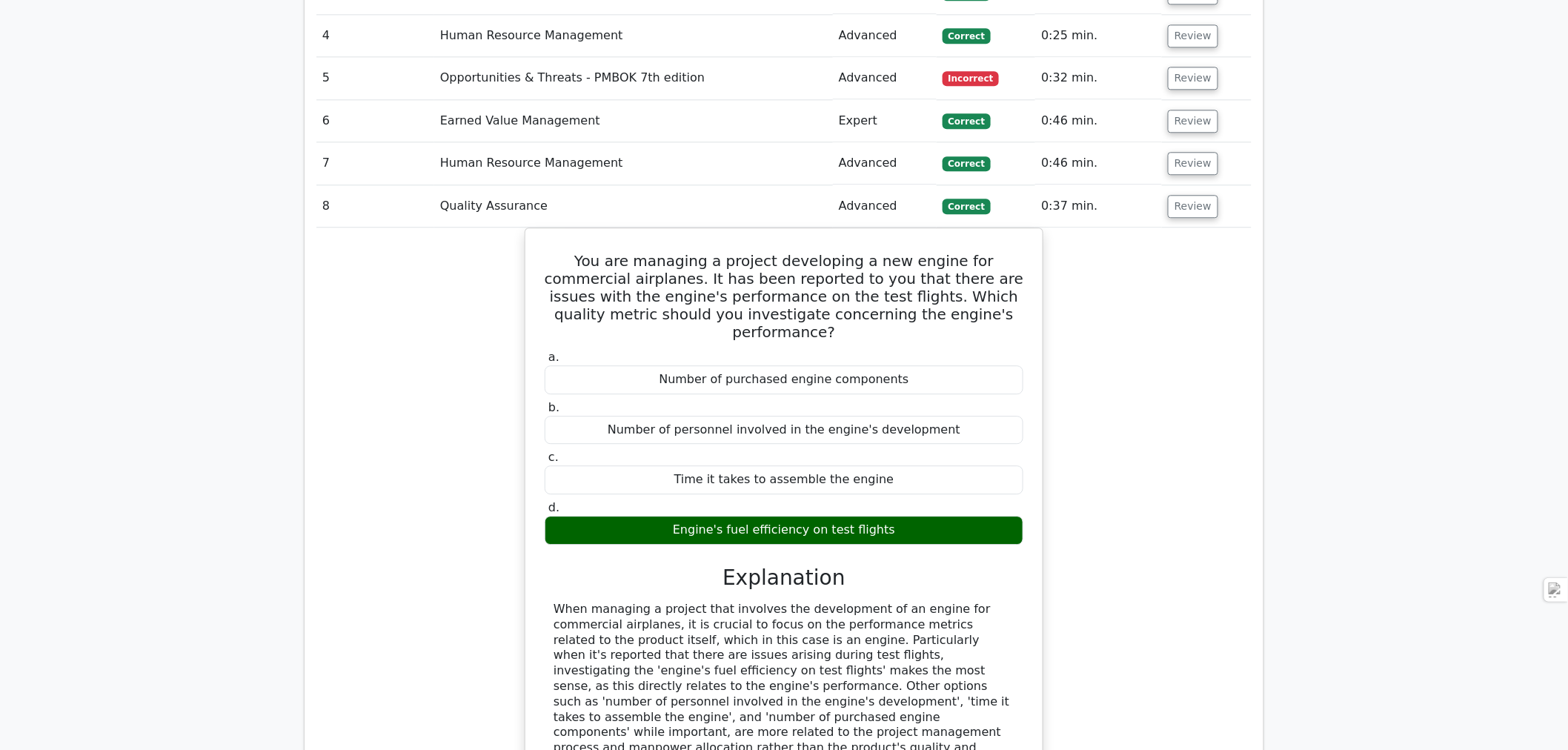
click at [1189, 195] on button "Review" at bounding box center [1193, 206] width 51 height 23
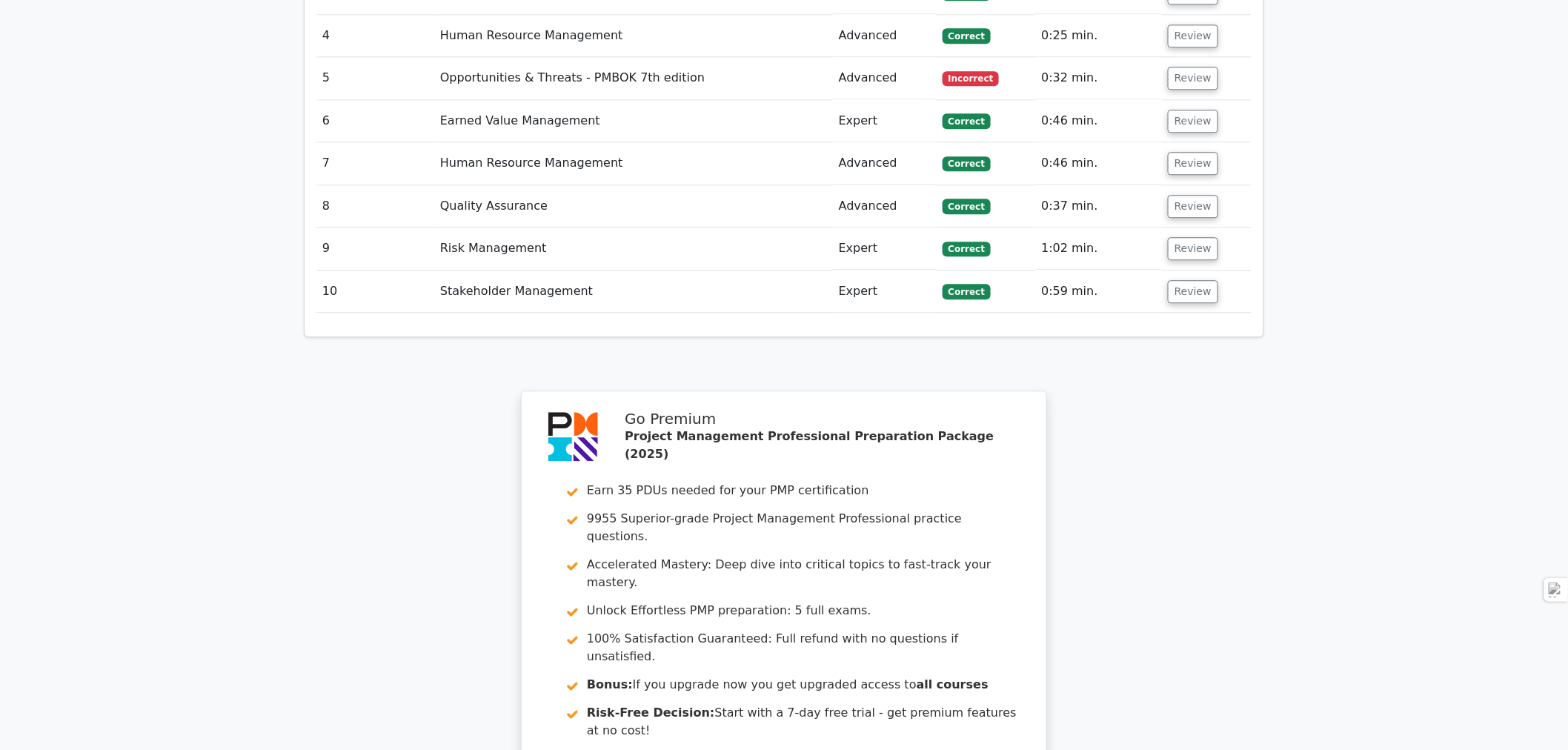
click at [1194, 237] on button "Review" at bounding box center [1193, 248] width 51 height 23
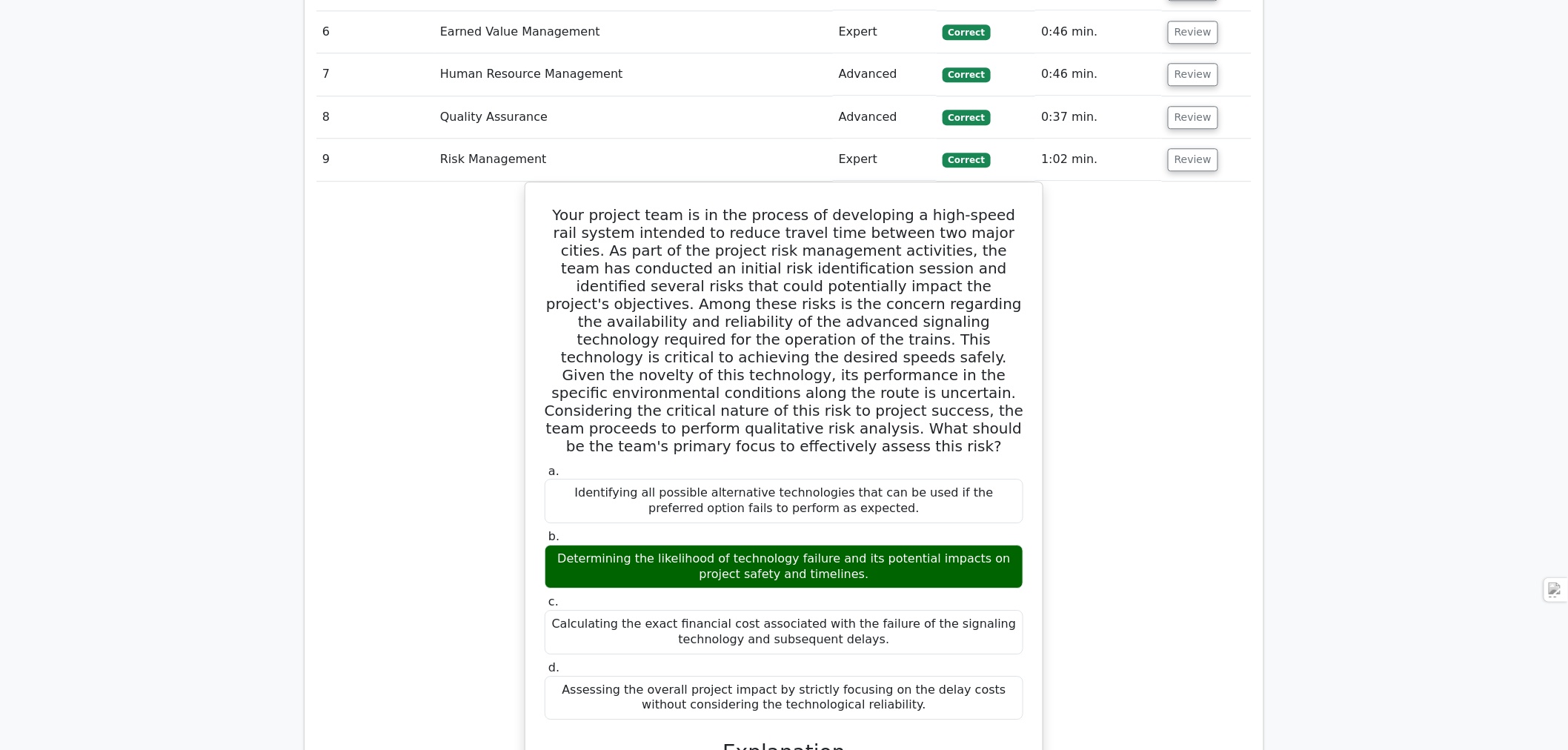
scroll to position [1564, 0]
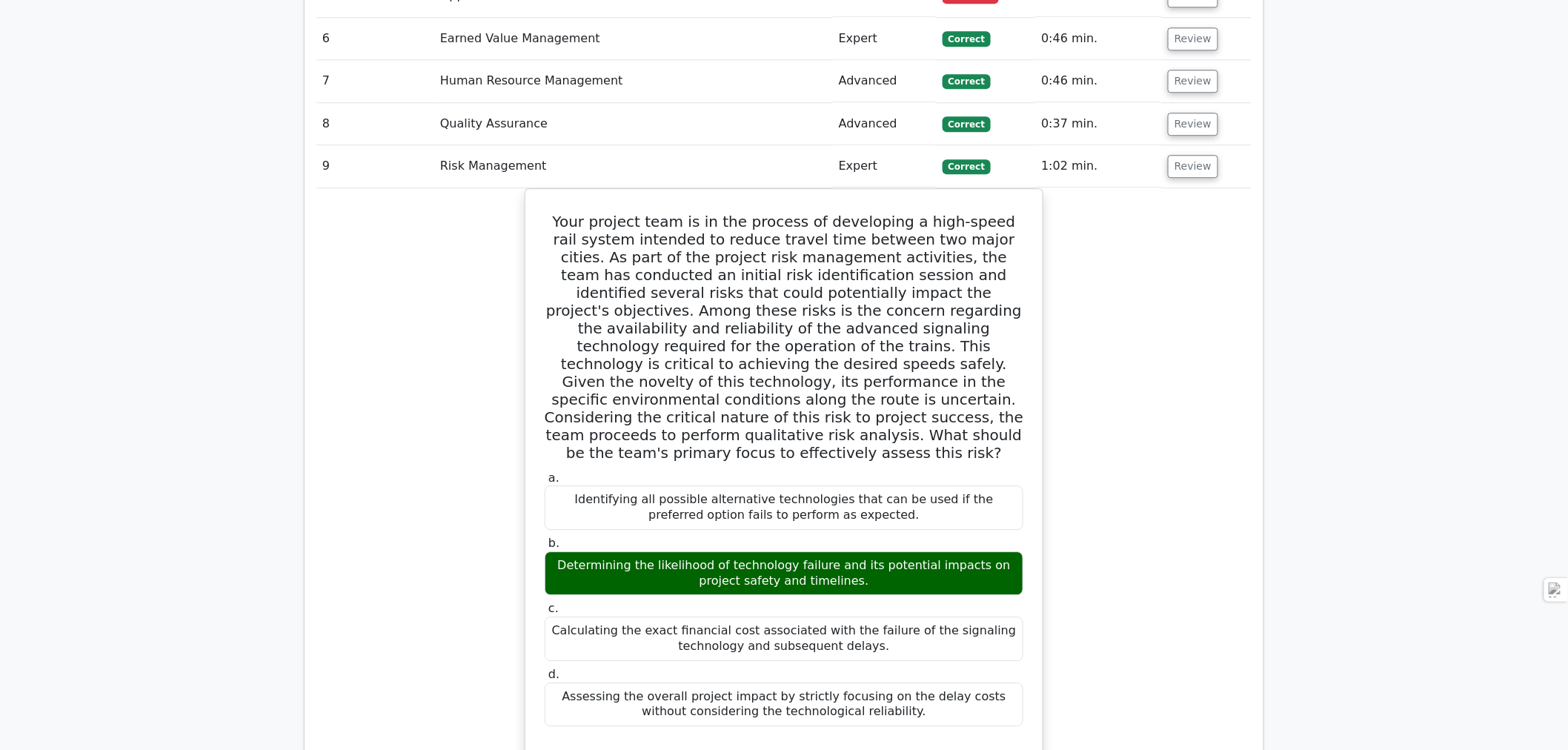
click at [1187, 155] on button "Review" at bounding box center [1193, 165] width 51 height 23
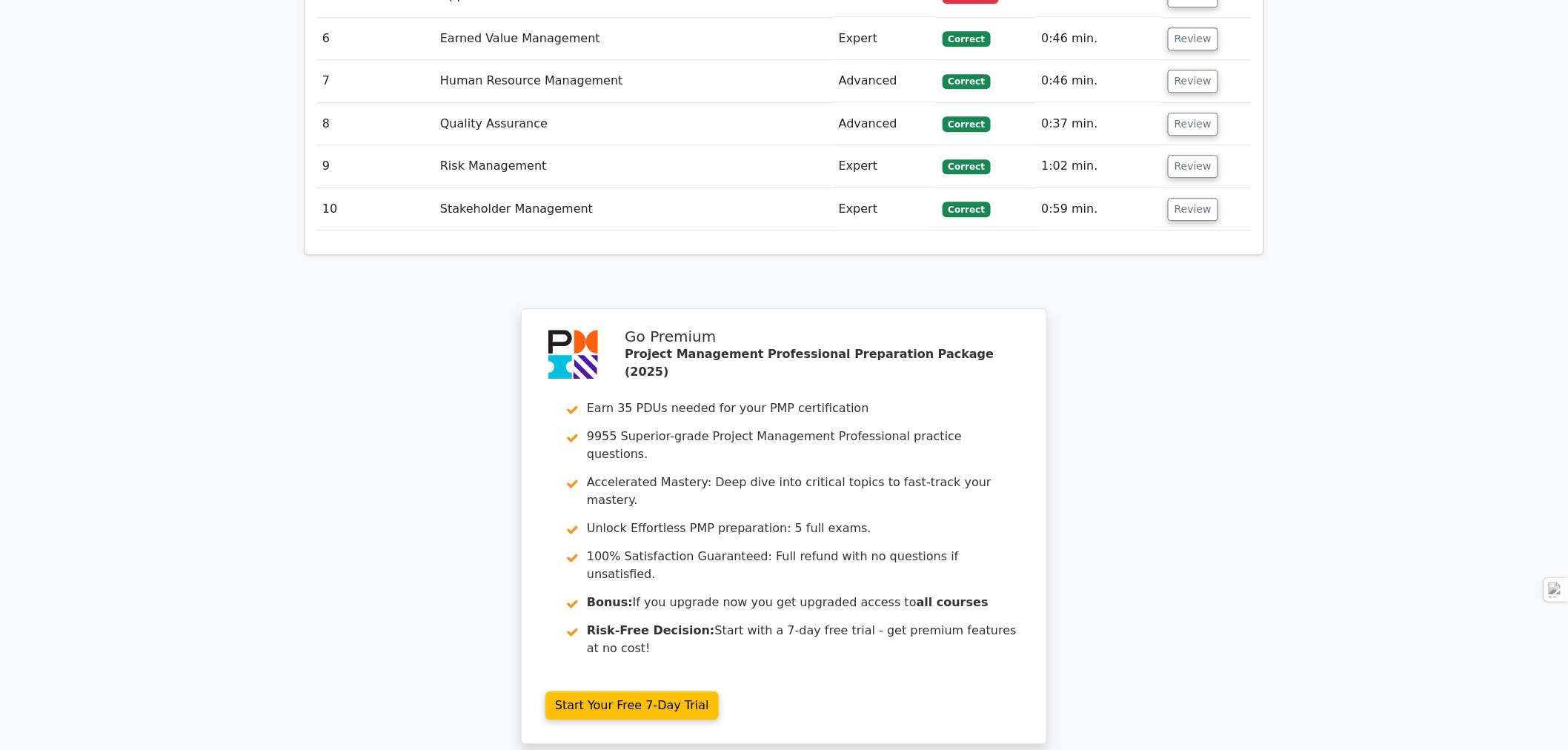
click at [1179, 198] on button "Review" at bounding box center [1193, 209] width 51 height 23
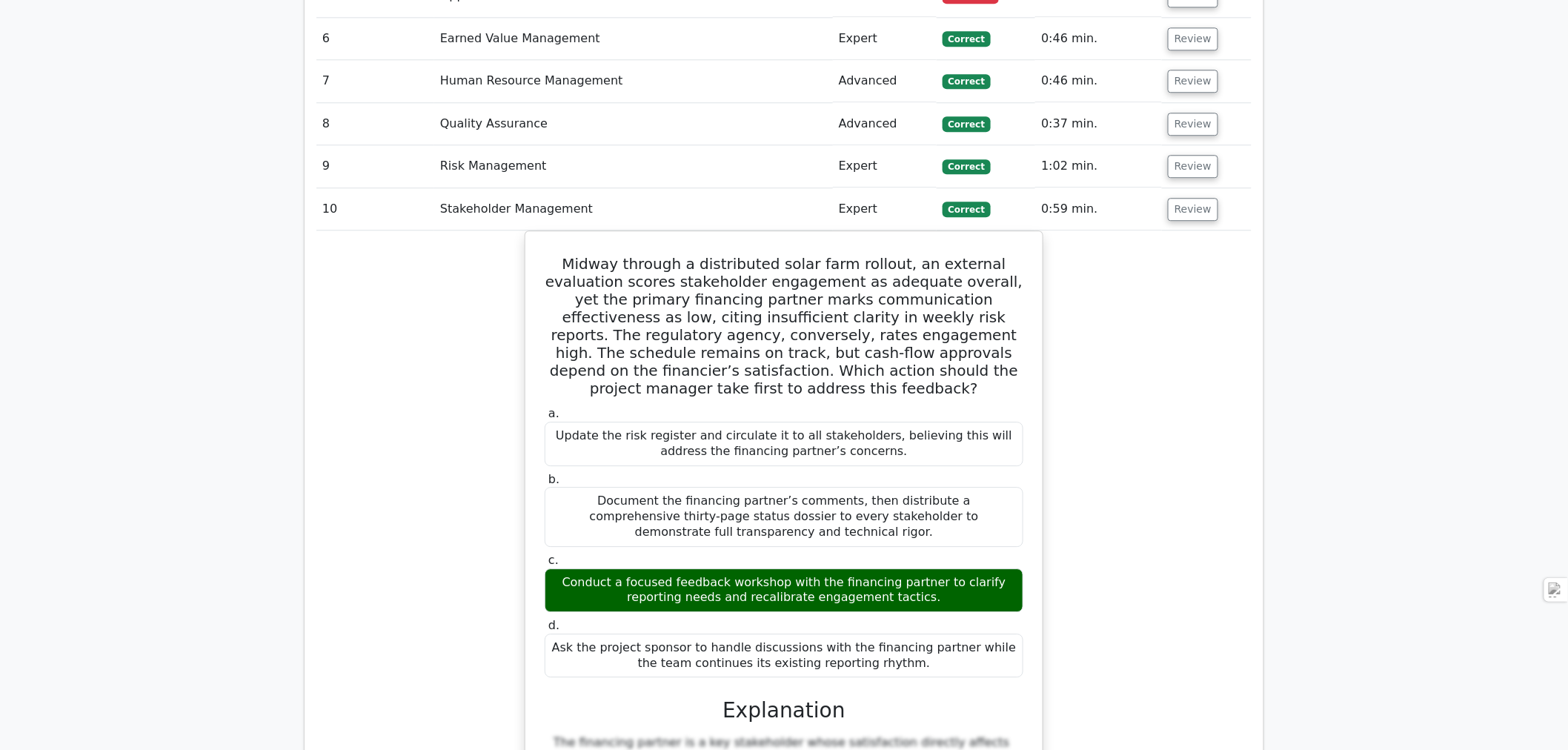
click at [1196, 198] on button "Review" at bounding box center [1193, 209] width 51 height 23
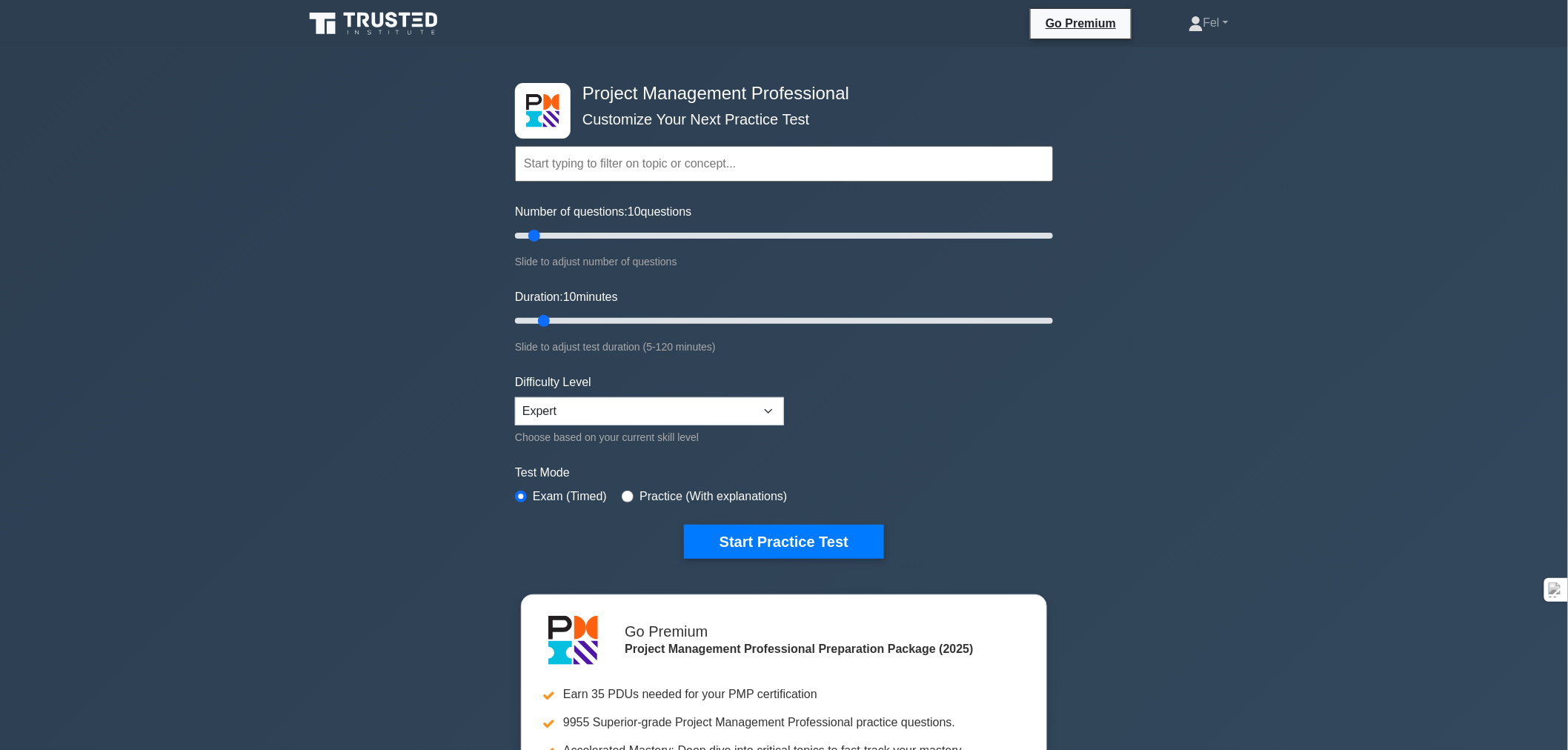
click at [757, 542] on button "Start Practice Test" at bounding box center [784, 542] width 200 height 34
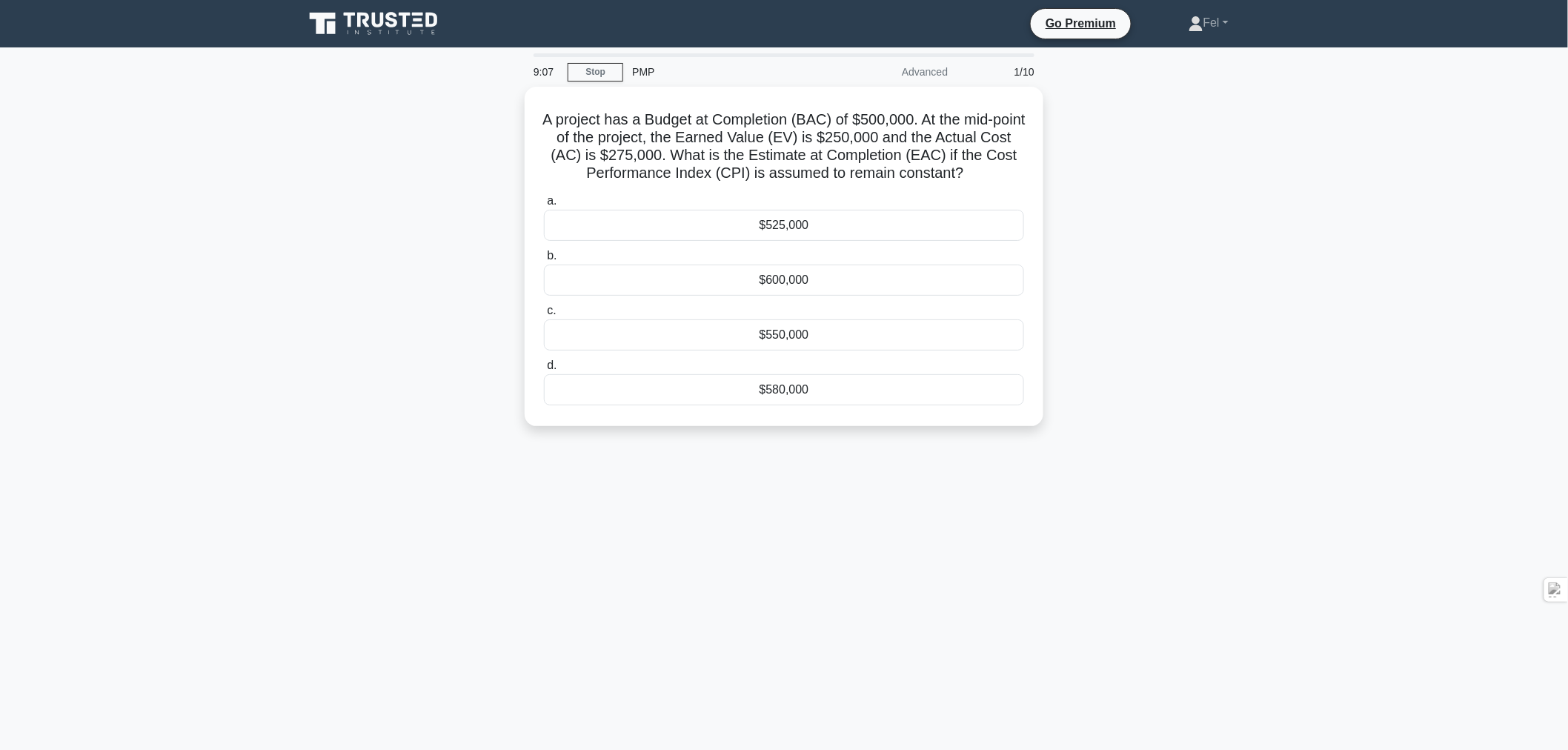
click at [778, 337] on div "$550,000" at bounding box center [784, 334] width 480 height 31
click at [544, 316] on input "c. $550,000" at bounding box center [544, 311] width 0 height 10
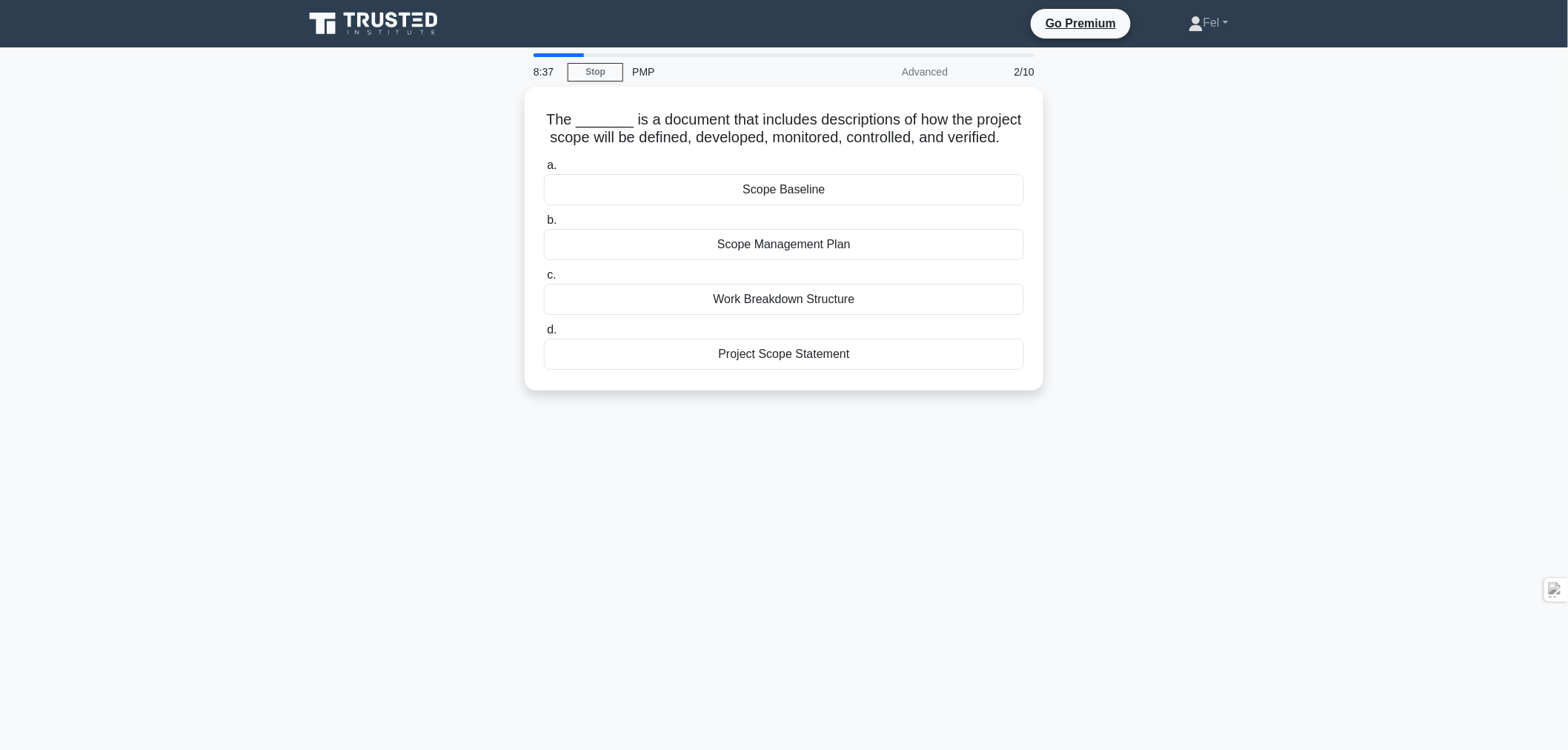
click at [773, 261] on div "Scope Management Plan" at bounding box center [784, 244] width 480 height 31
click at [544, 225] on input "b. Scope Management Plan" at bounding box center [544, 221] width 0 height 10
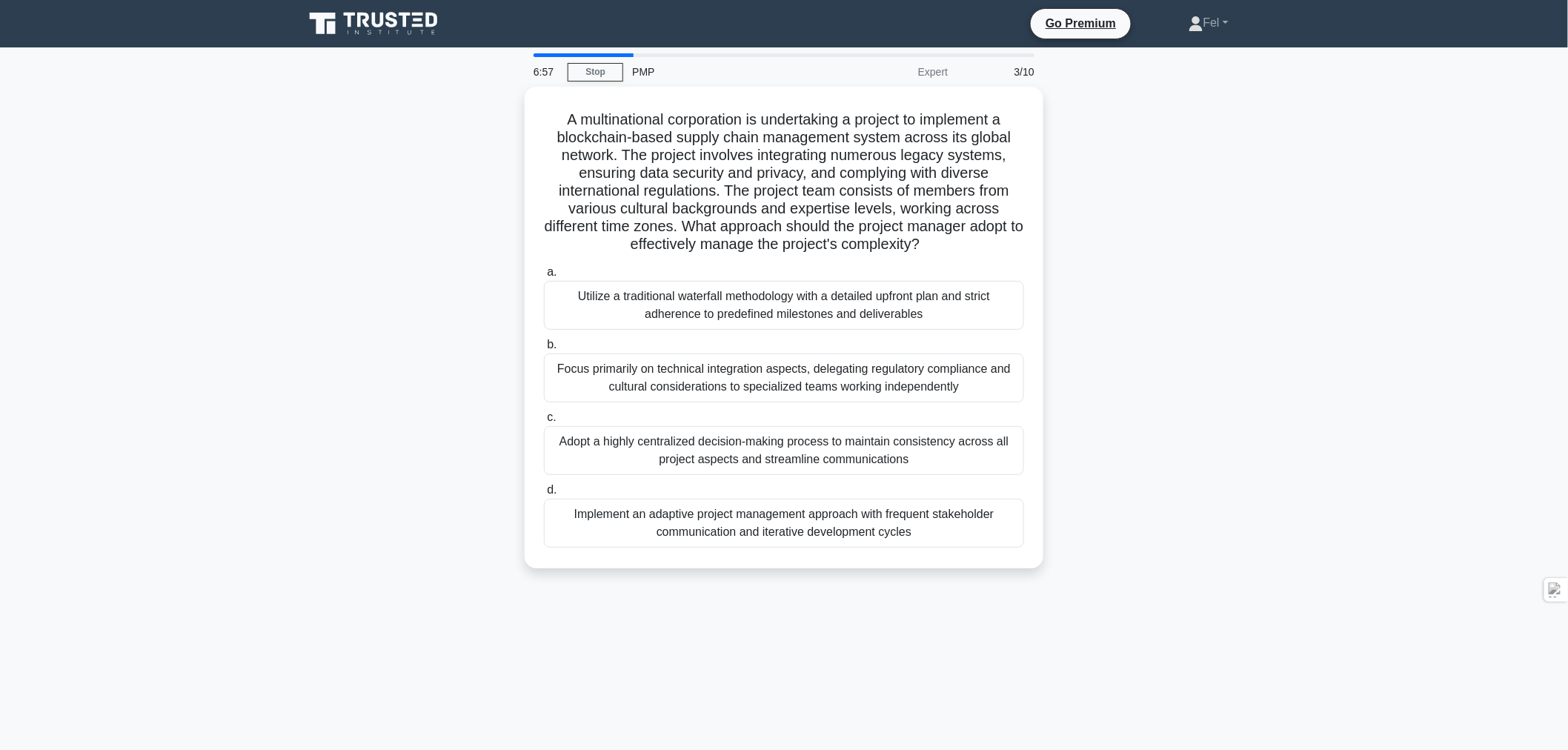
click at [795, 315] on div "Utilize a traditional waterfall methodology with a detailed upfront plan and st…" at bounding box center [784, 304] width 480 height 49
click at [544, 277] on input "a. Utilize a traditional waterfall methodology with a detailed upfront plan and…" at bounding box center [544, 272] width 0 height 10
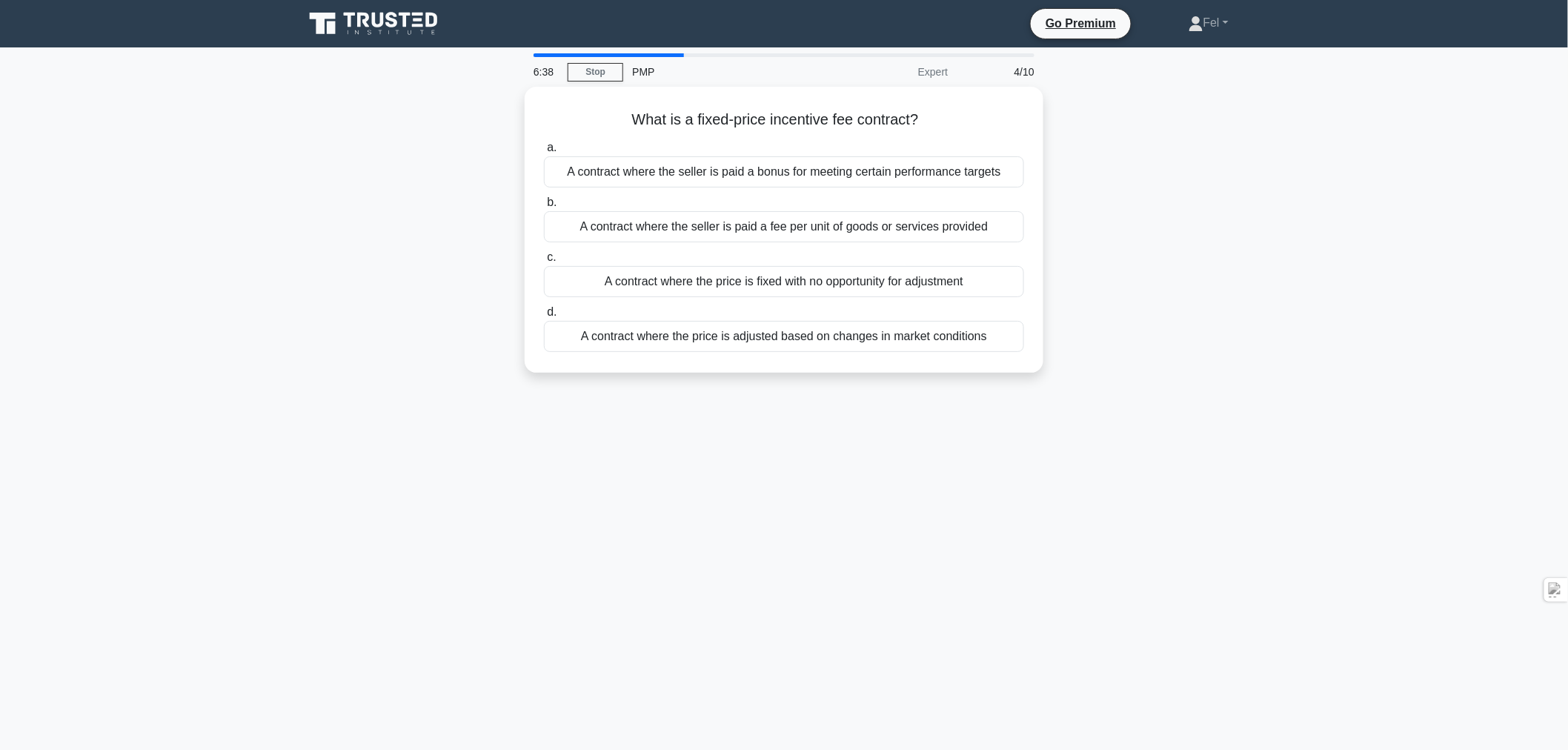
click at [857, 169] on div "A contract where the seller is paid a bonus for meeting certain performance tar…" at bounding box center [784, 171] width 480 height 31
click at [544, 153] on input "a. A contract where the seller is paid a bonus for meeting certain performance …" at bounding box center [544, 148] width 0 height 10
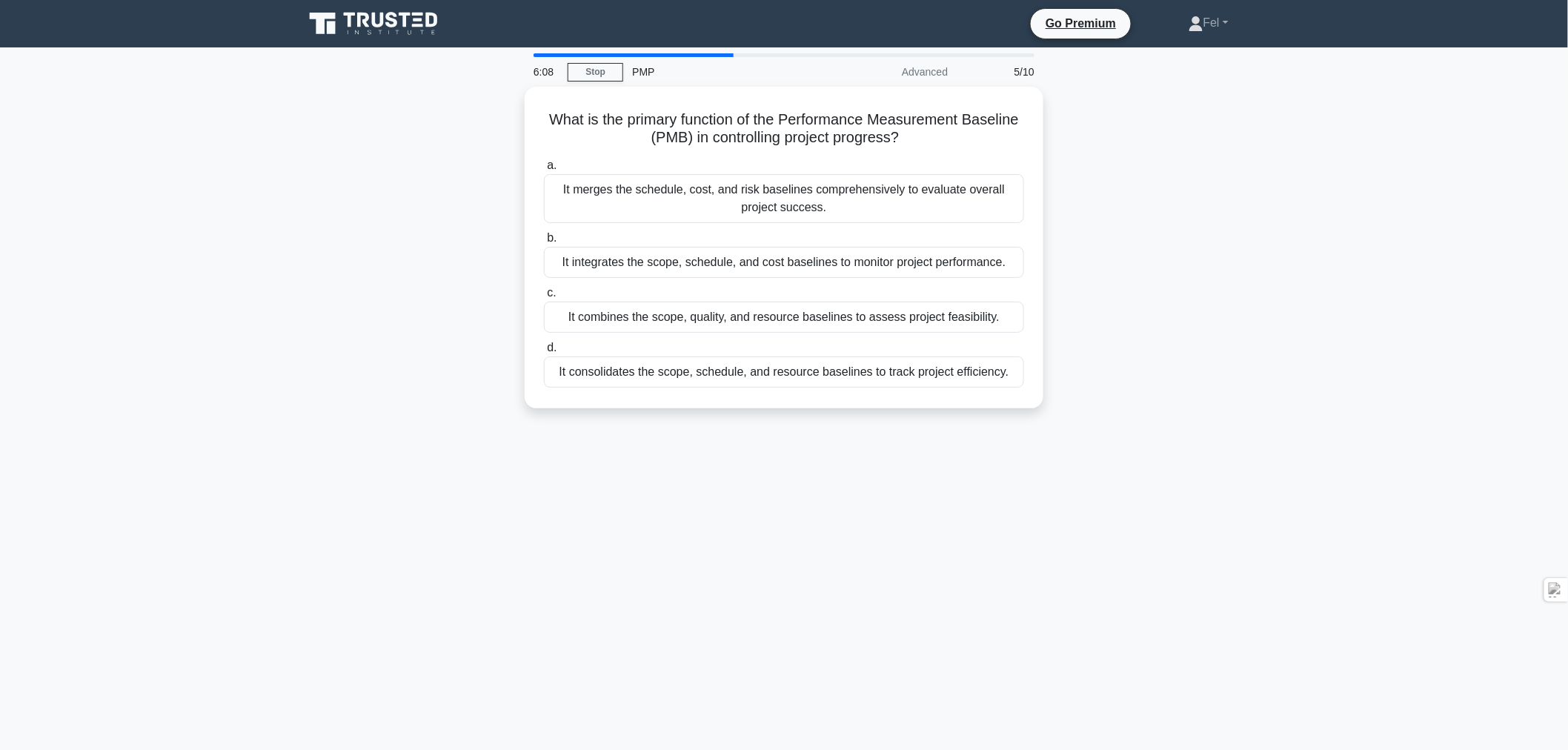
click at [758, 256] on div "It integrates the scope, schedule, and cost baselines to monitor project perfor…" at bounding box center [784, 262] width 480 height 31
click at [544, 243] on input "b. It integrates the scope, schedule, and cost baselines to monitor project per…" at bounding box center [544, 239] width 0 height 10
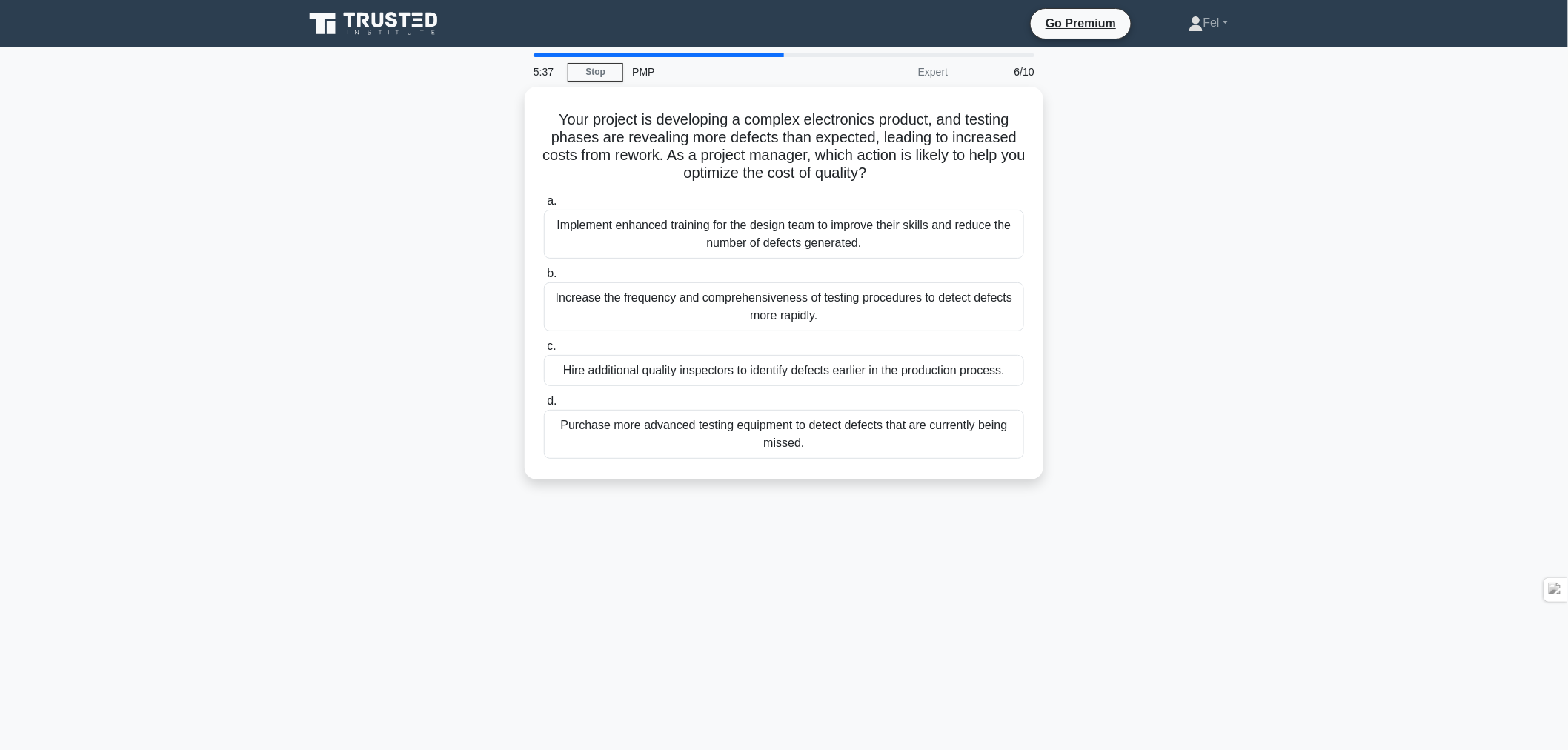
click at [684, 294] on div "Increase the frequency and comprehensiveness of testing procedures to detect de…" at bounding box center [784, 306] width 480 height 49
click at [544, 278] on input "b. Increase the frequency and comprehensiveness of testing procedures to detect…" at bounding box center [544, 273] width 0 height 10
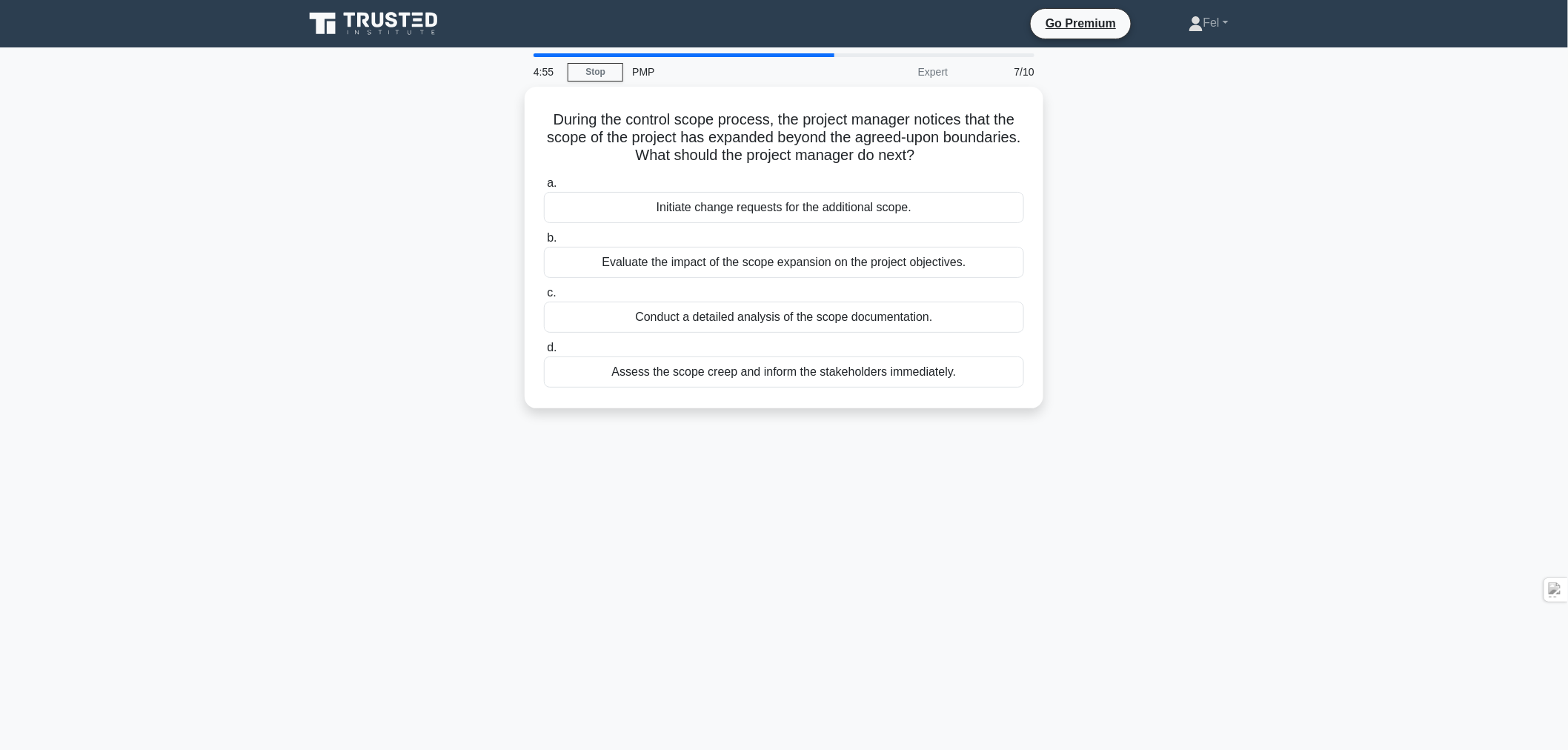
click at [767, 369] on div "Assess the scope creep and inform the stakeholders immediately." at bounding box center [784, 372] width 480 height 31
click at [544, 353] on input "d. Assess the scope creep and inform the stakeholders immediately." at bounding box center [544, 348] width 0 height 10
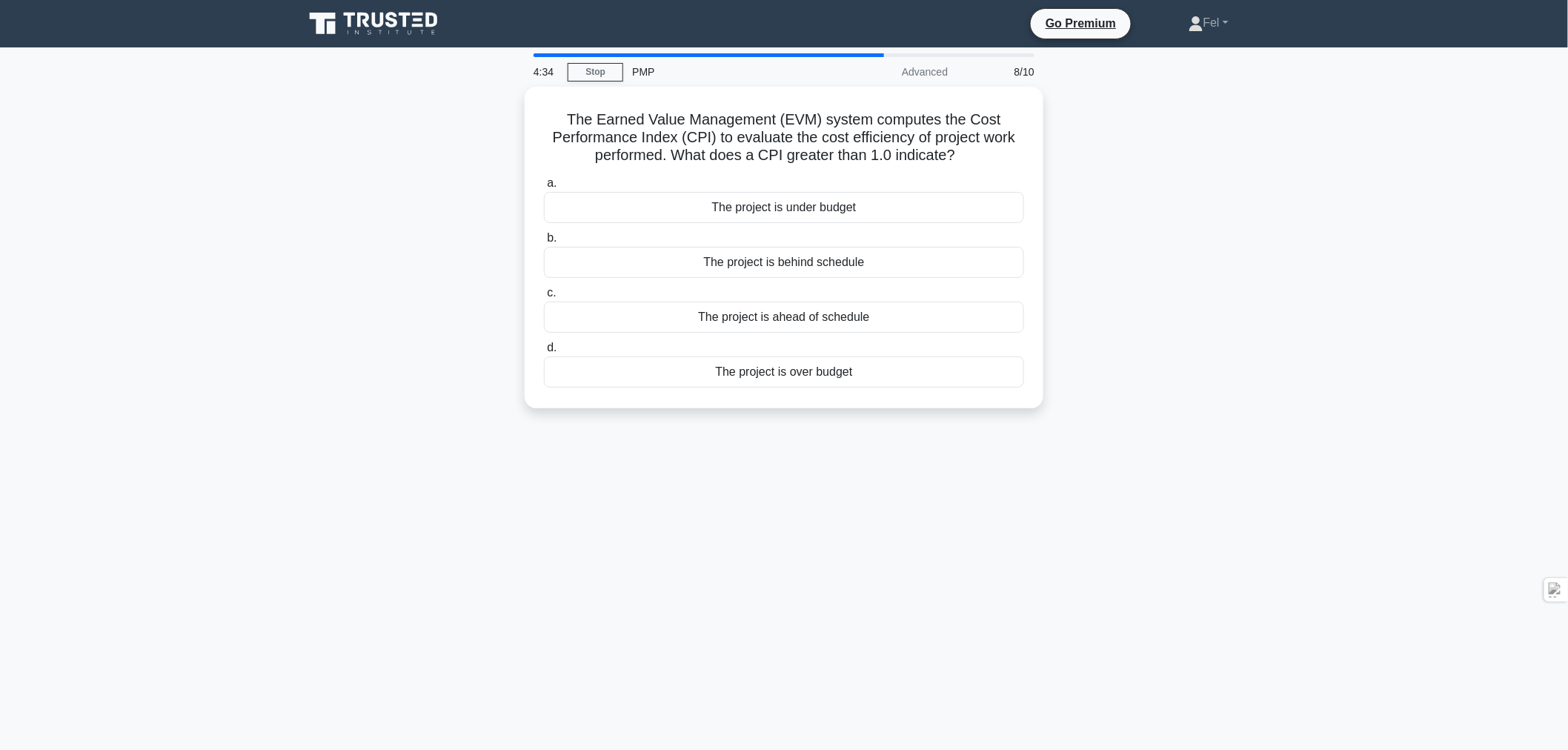
click at [783, 207] on div "The project is under budget" at bounding box center [784, 207] width 480 height 31
click at [544, 188] on input "a. The project is under budget" at bounding box center [544, 183] width 0 height 10
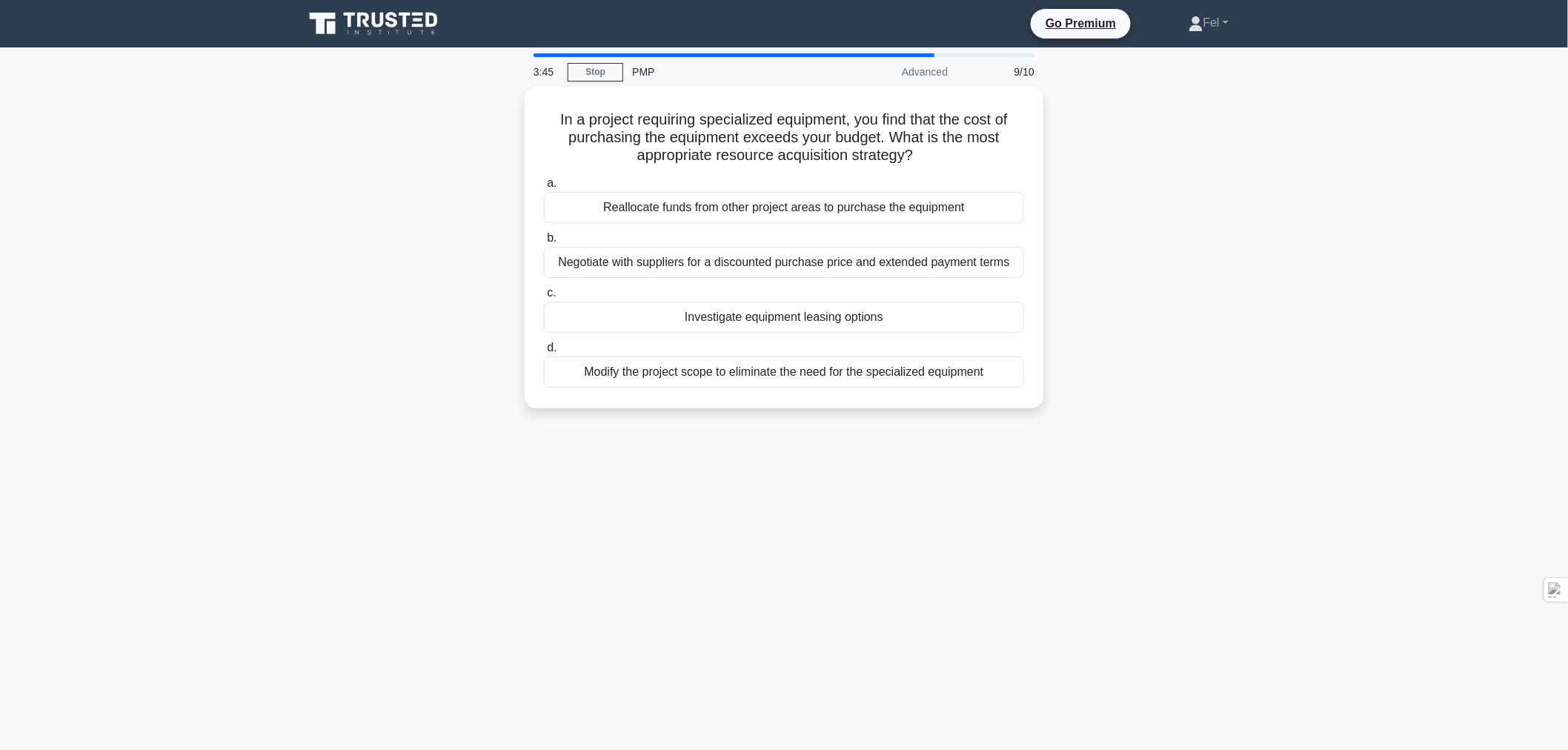
click at [824, 315] on div "Investigate equipment leasing options" at bounding box center [784, 316] width 480 height 31
click at [544, 298] on input "c. Investigate equipment leasing options" at bounding box center [544, 293] width 0 height 10
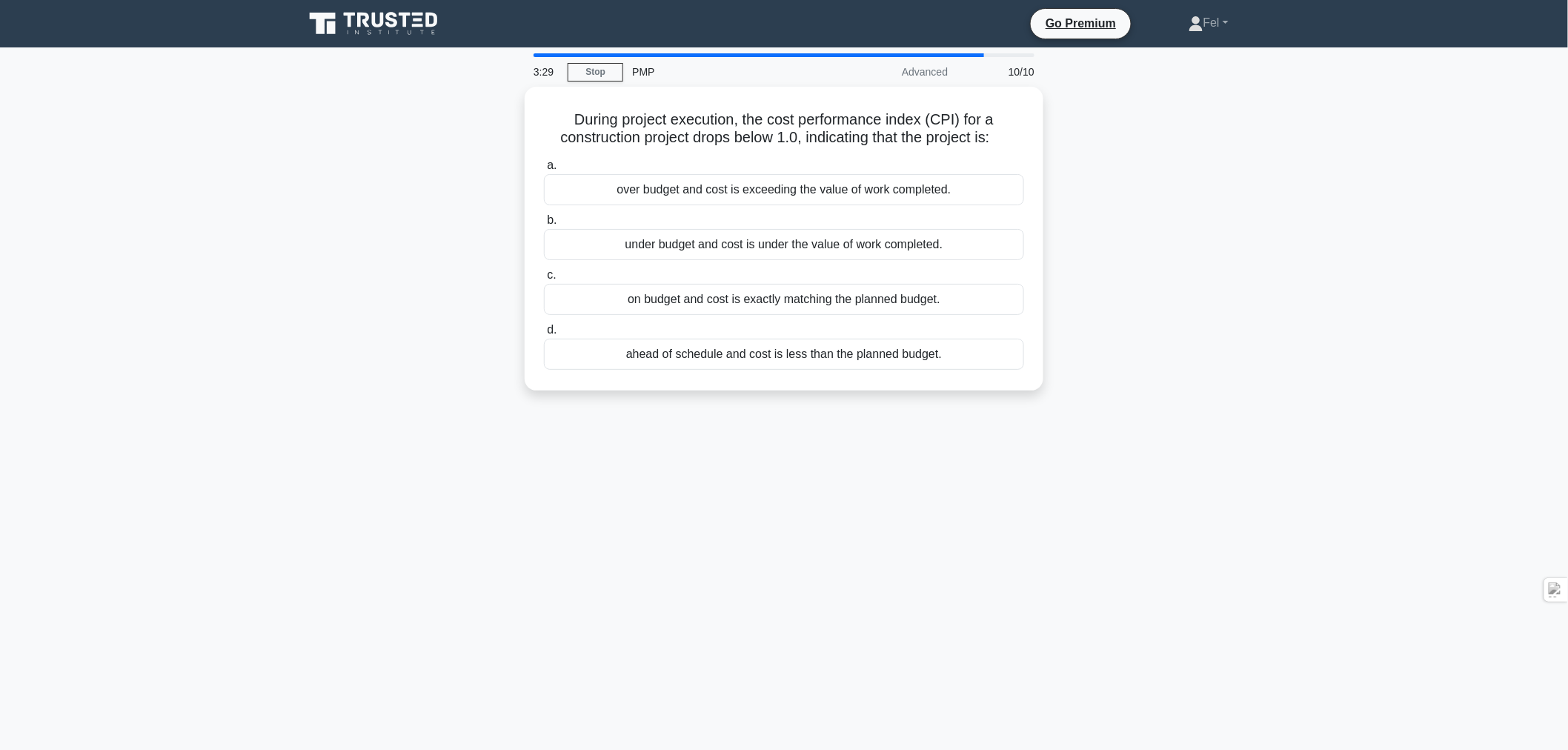
click at [784, 189] on div "over budget and cost is exceeding the value of work completed." at bounding box center [784, 189] width 480 height 31
click at [544, 170] on input "a. over budget and cost is exceeding the value of work completed." at bounding box center [544, 165] width 0 height 10
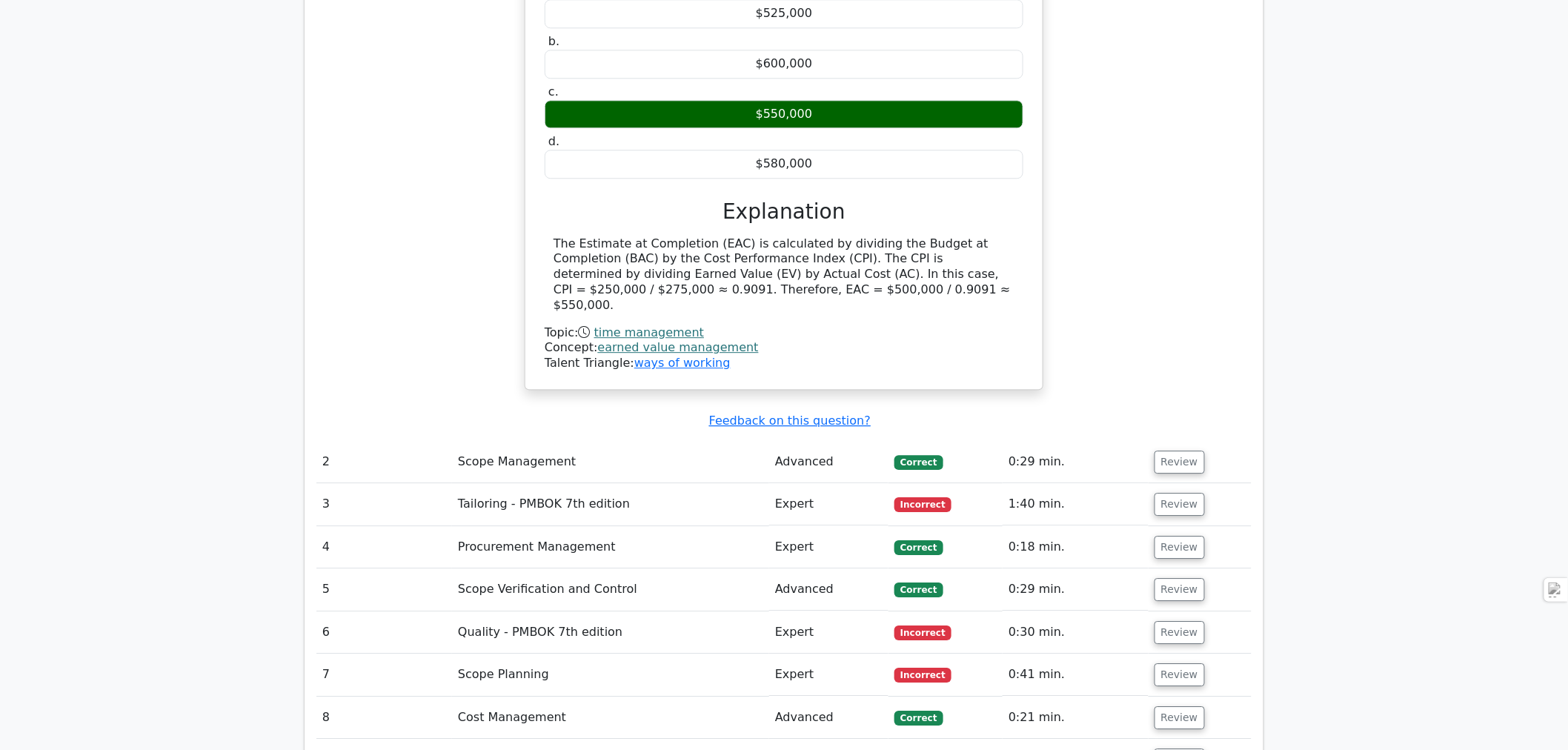
scroll to position [1647, 0]
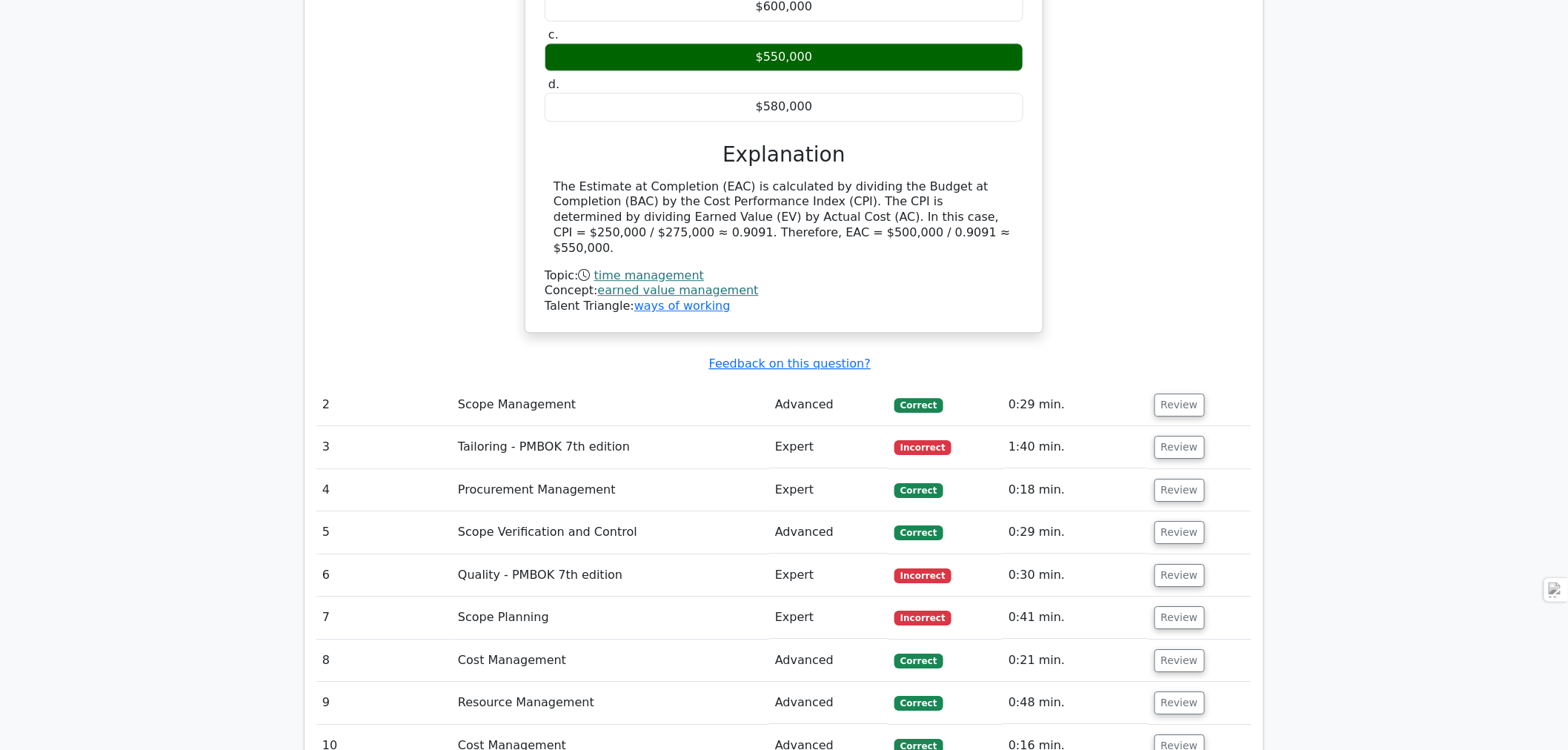
click at [1171, 436] on button "Review" at bounding box center [1179, 447] width 51 height 23
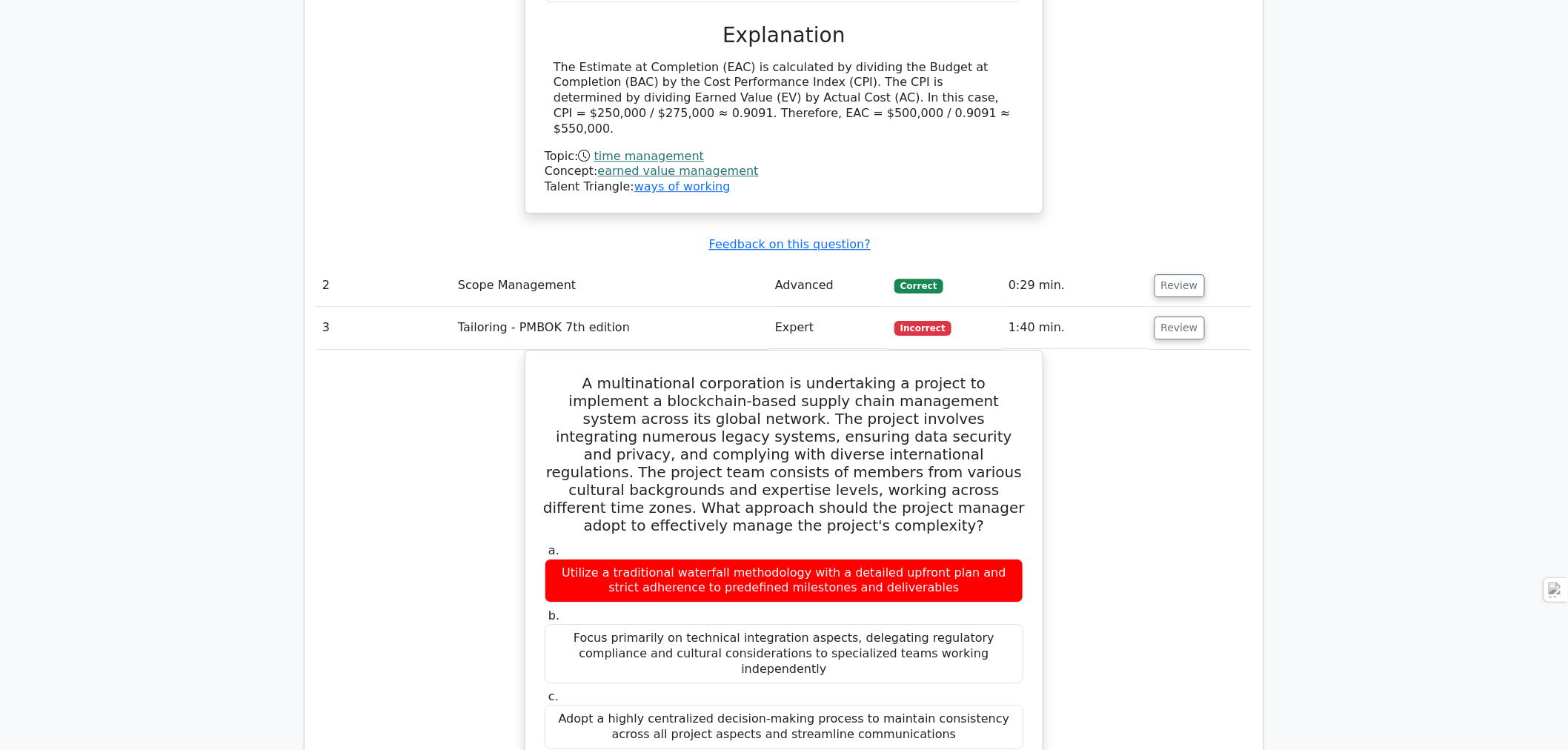
scroll to position [1811, 0]
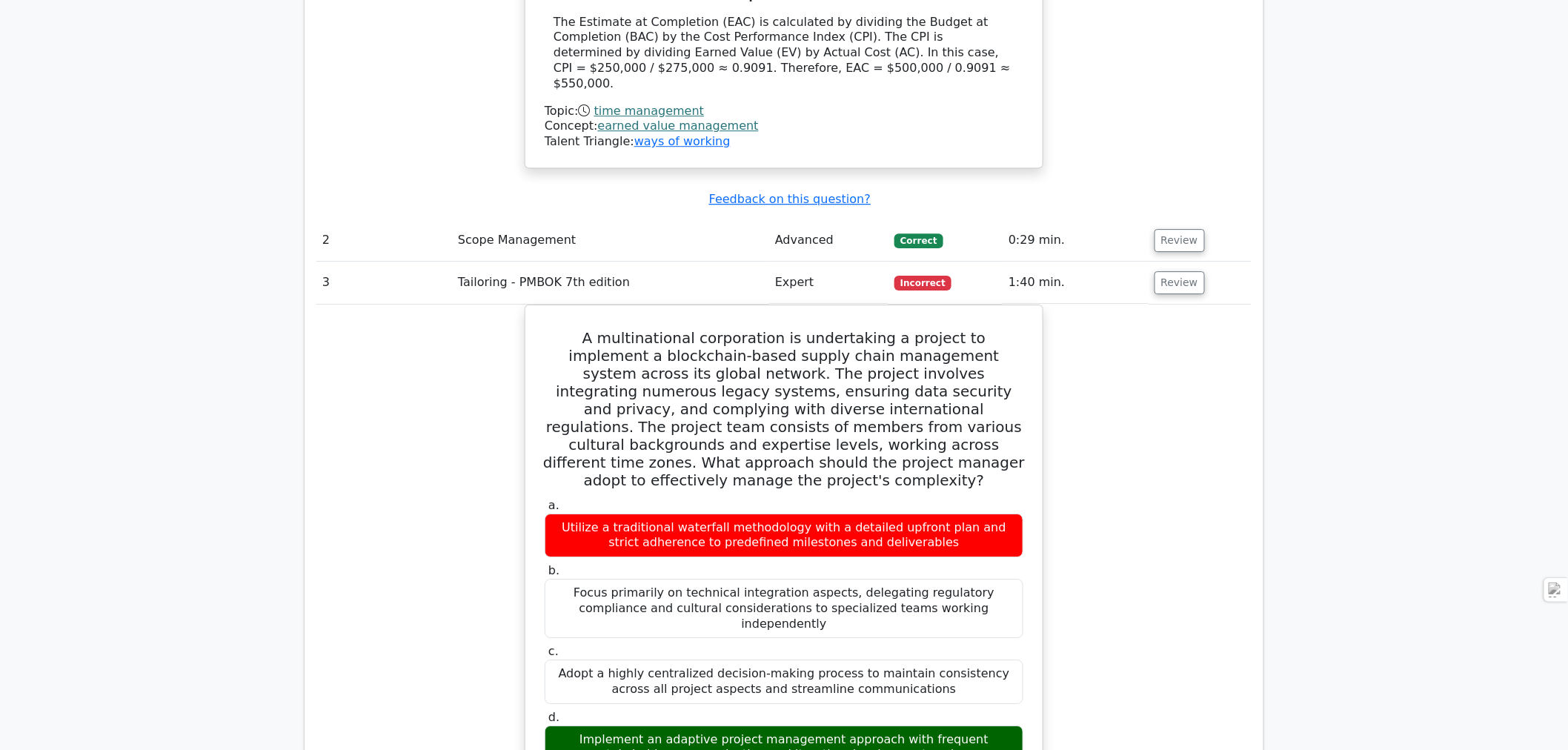
drag, startPoint x: 557, startPoint y: 225, endPoint x: 892, endPoint y: 549, distance: 466.0
copy div "A multinational corporation is undertaking a project to implement a blockchain-…"
click at [929, 579] on div "Focus primarily on technical integration aspects, delegating regulatory complia…" at bounding box center [784, 608] width 478 height 59
click at [1165, 271] on button "Review" at bounding box center [1179, 282] width 51 height 23
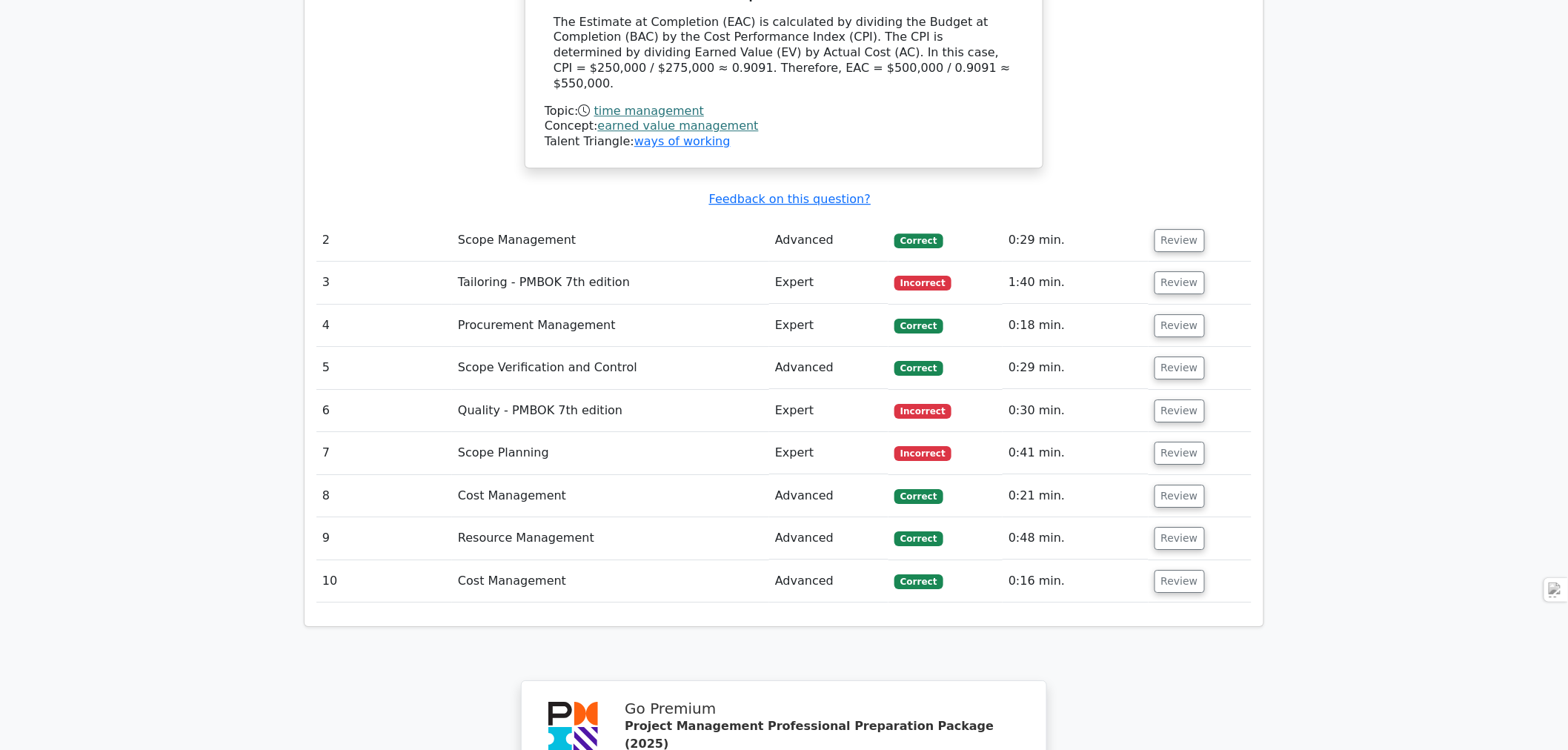
click at [1167, 314] on button "Review" at bounding box center [1179, 325] width 51 height 23
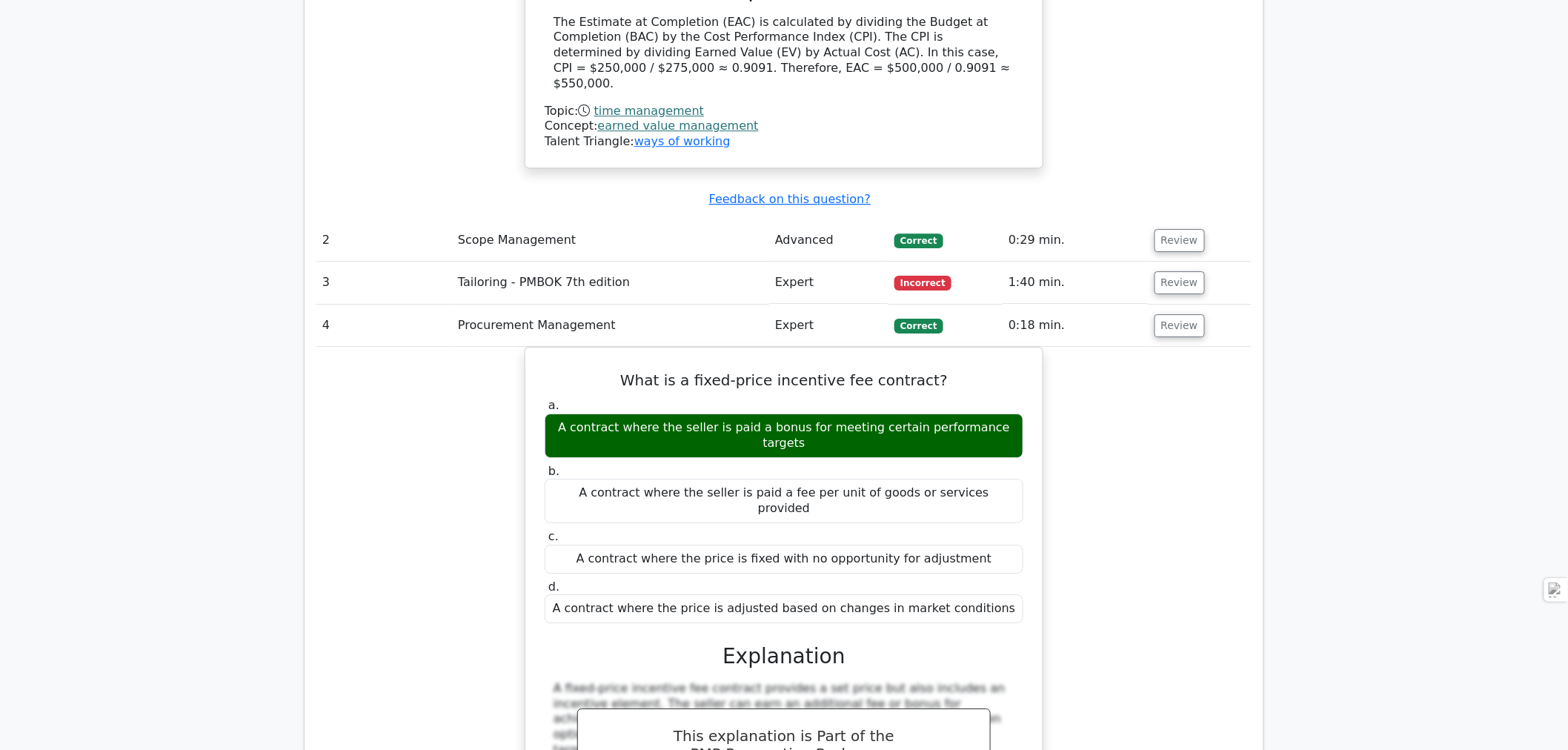
click at [1167, 314] on button "Review" at bounding box center [1179, 325] width 51 height 23
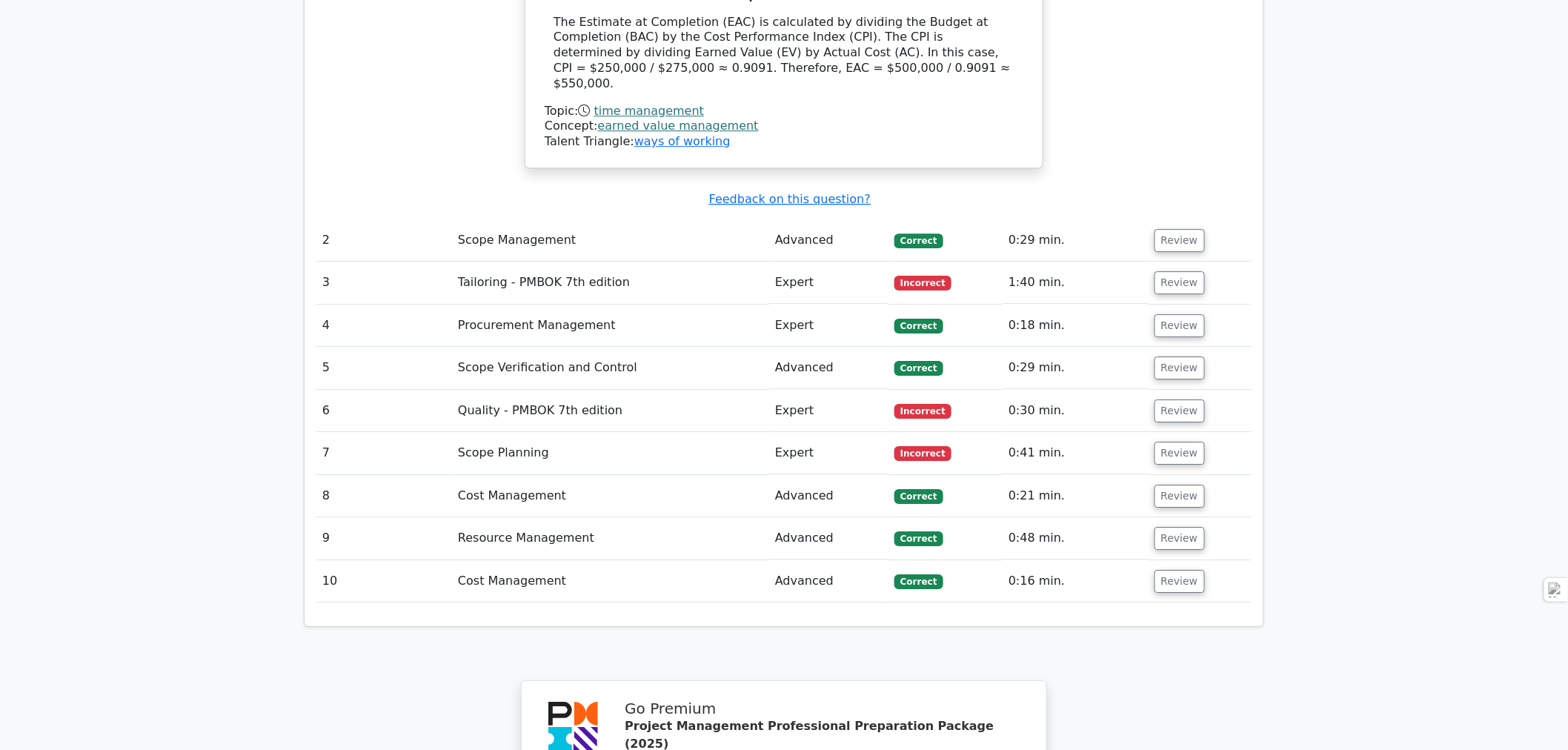
click at [1176, 357] on button "Review" at bounding box center [1179, 368] width 51 height 23
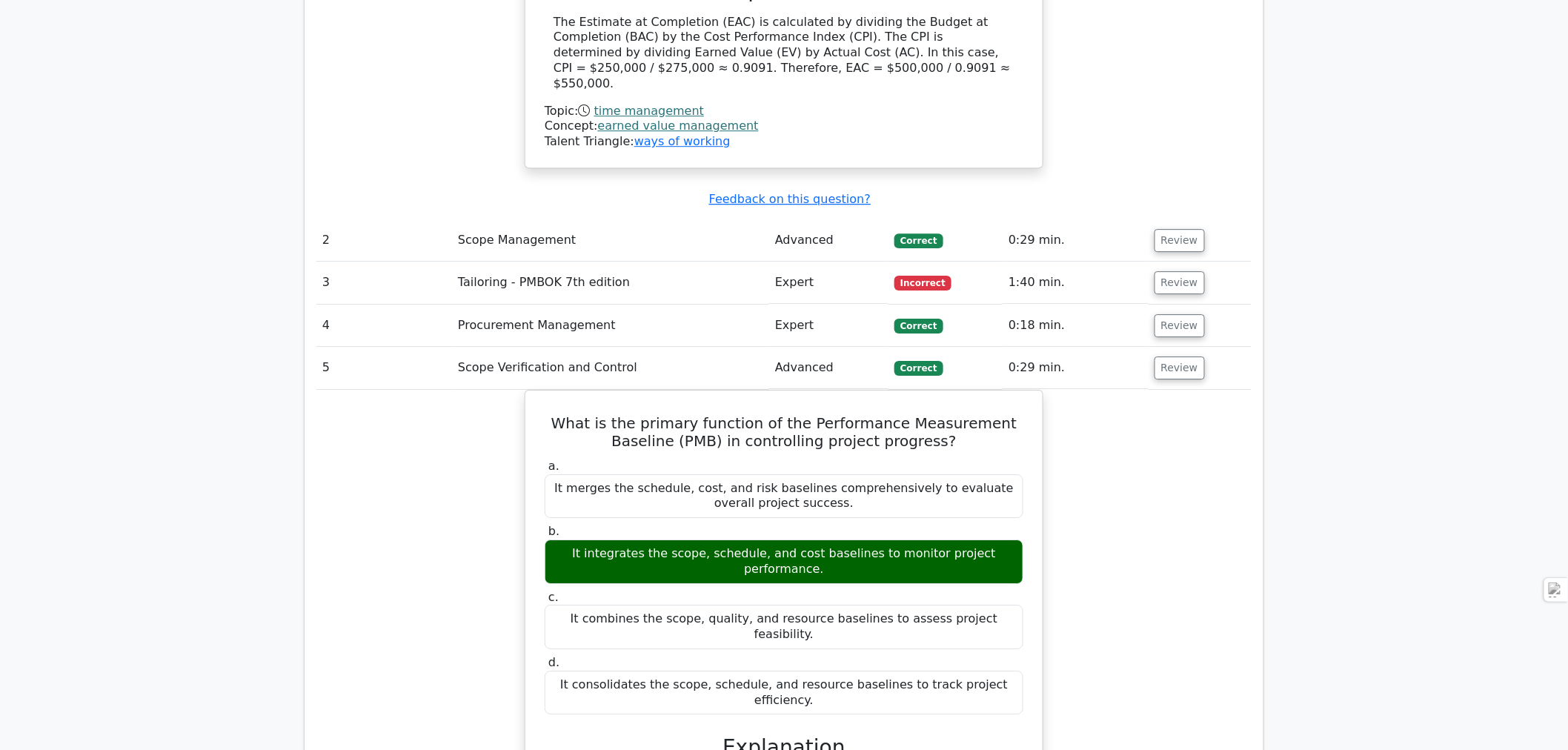
click at [1176, 357] on button "Review" at bounding box center [1179, 368] width 51 height 23
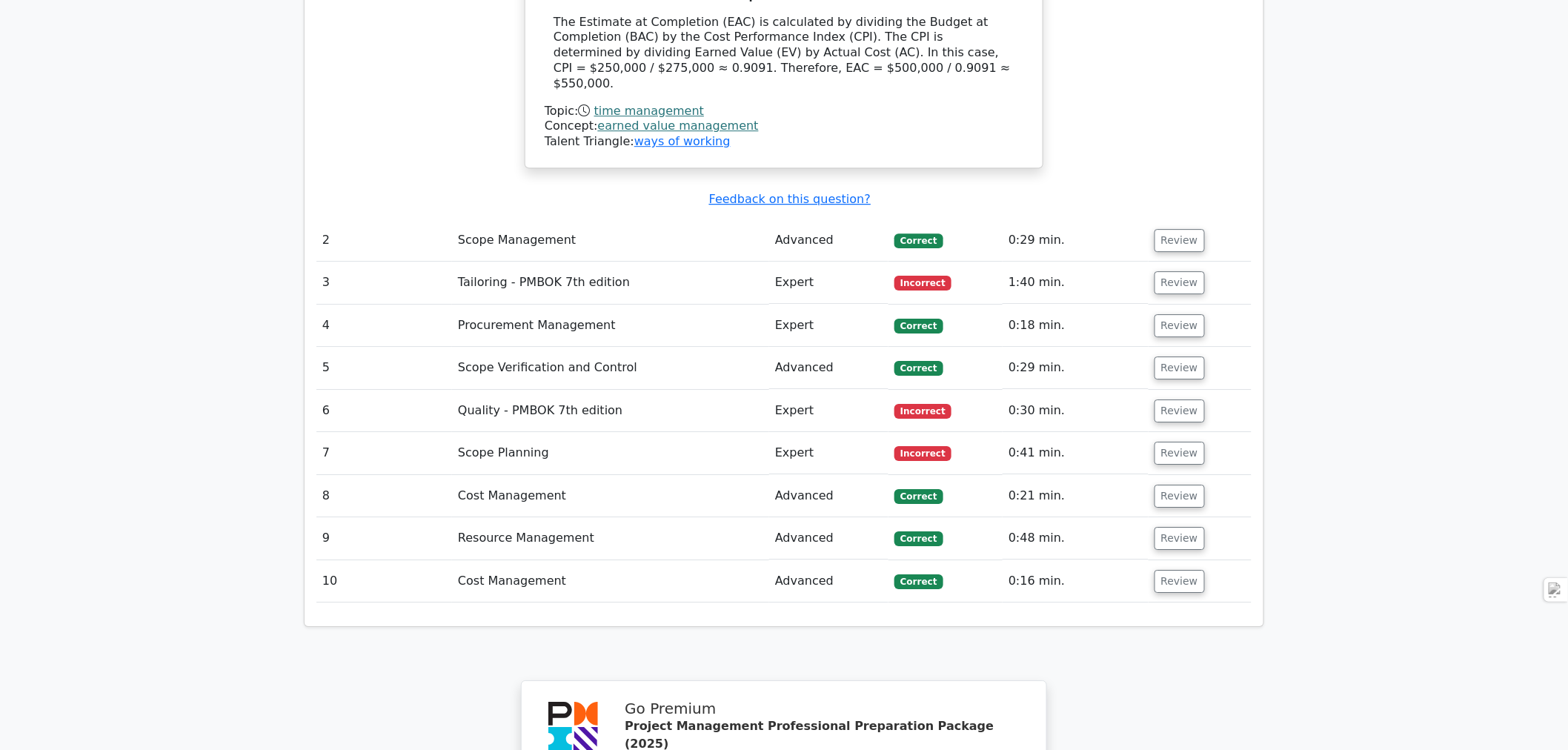
click at [1178, 399] on button "Review" at bounding box center [1179, 410] width 51 height 23
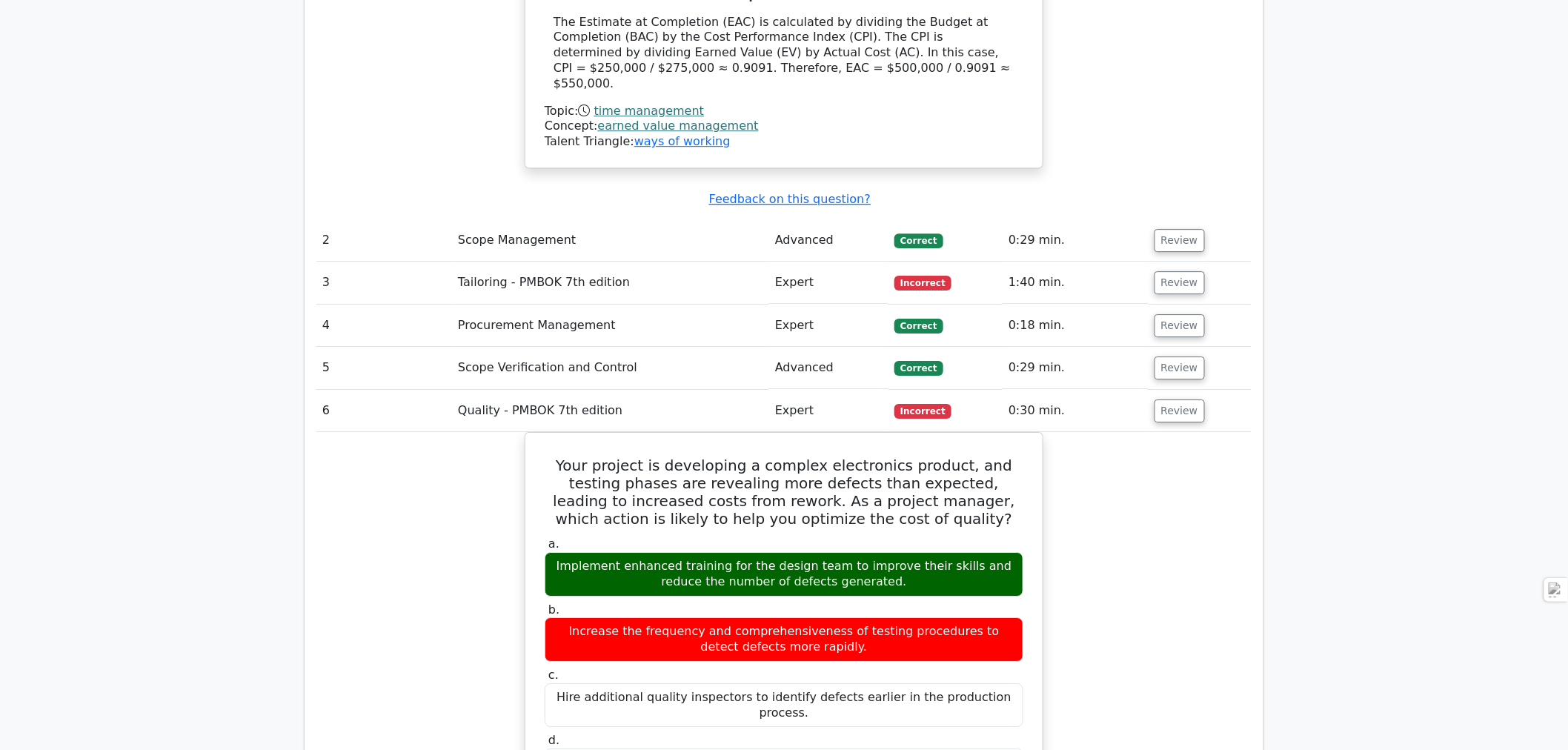
drag, startPoint x: 554, startPoint y: 358, endPoint x: 1006, endPoint y: 650, distance: 538.1
copy div "Your project is developing a complex electronics product, and testing phases ar…"
click at [1161, 399] on button "Review" at bounding box center [1179, 410] width 51 height 23
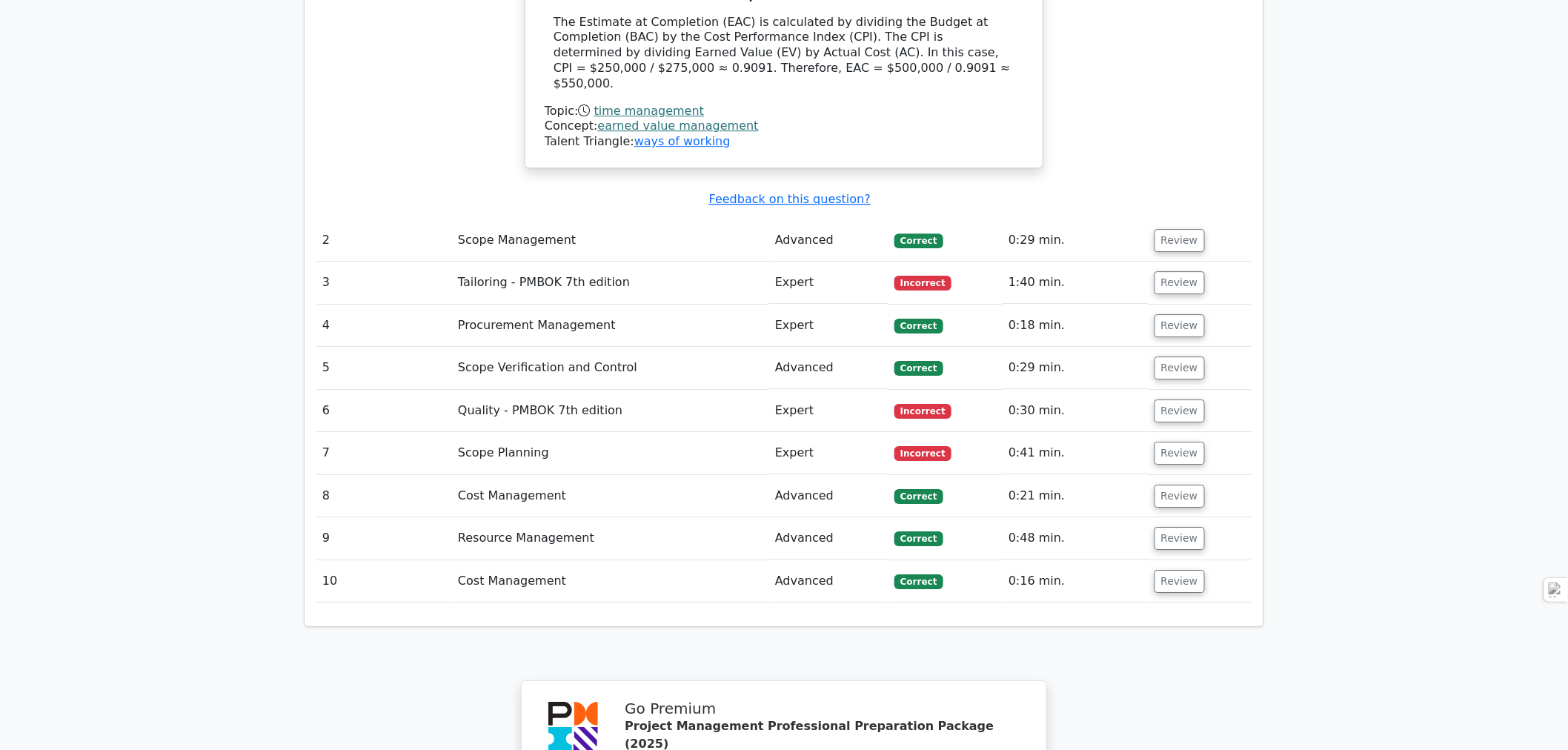
click at [1165, 442] on button "Review" at bounding box center [1179, 453] width 51 height 23
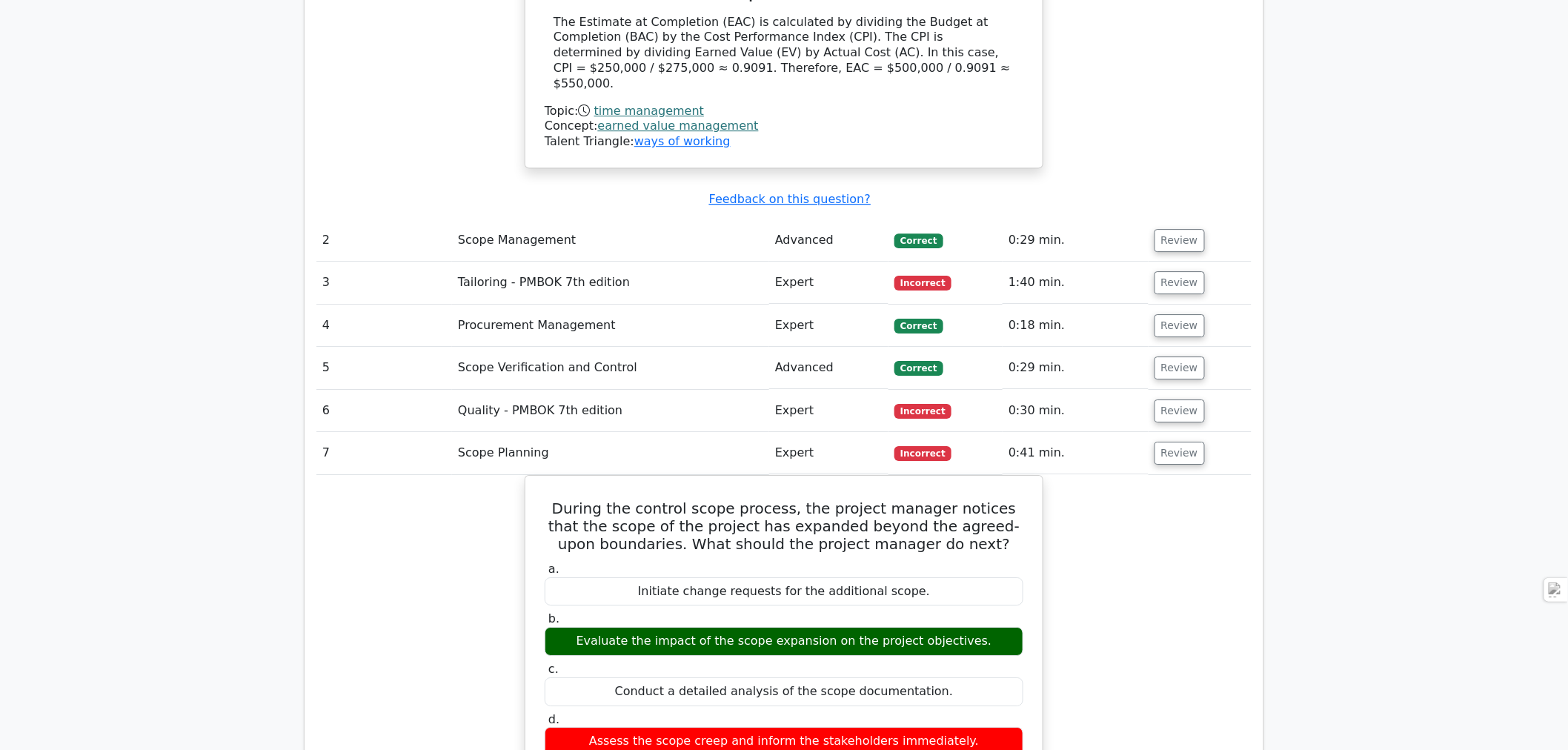
scroll to position [1893, 0]
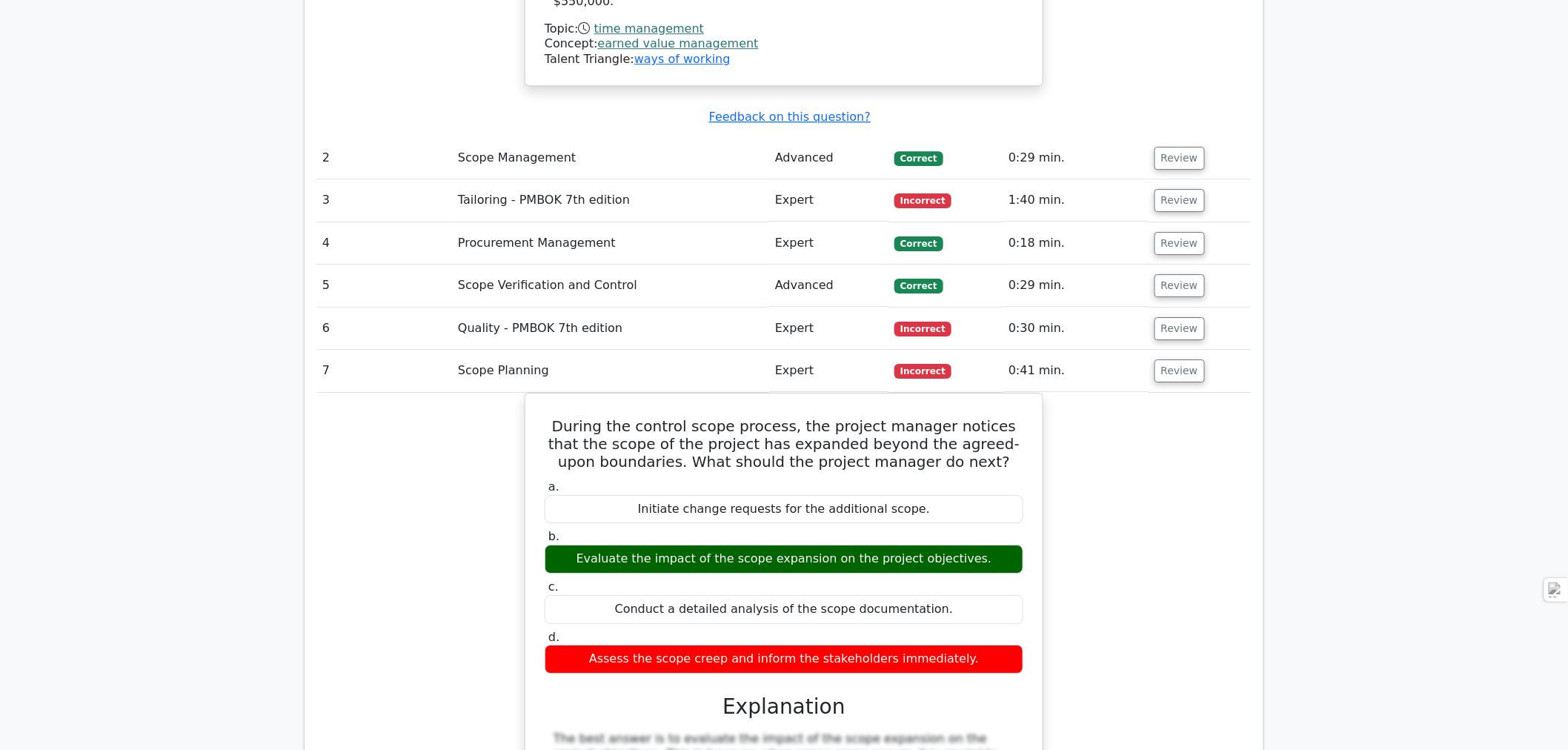
click at [1177, 360] on button "Review" at bounding box center [1179, 371] width 51 height 23
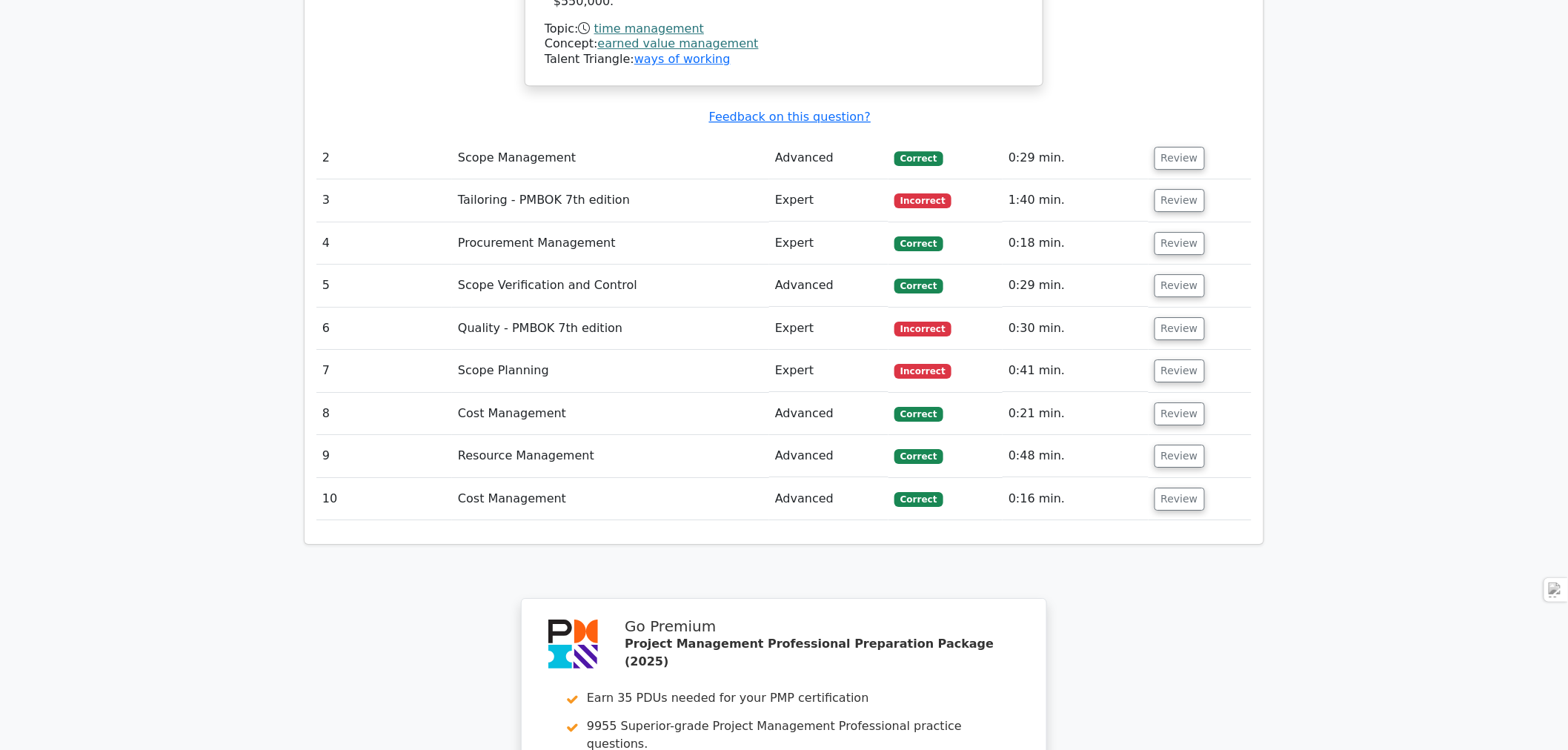
click at [1180, 402] on button "Review" at bounding box center [1179, 413] width 51 height 23
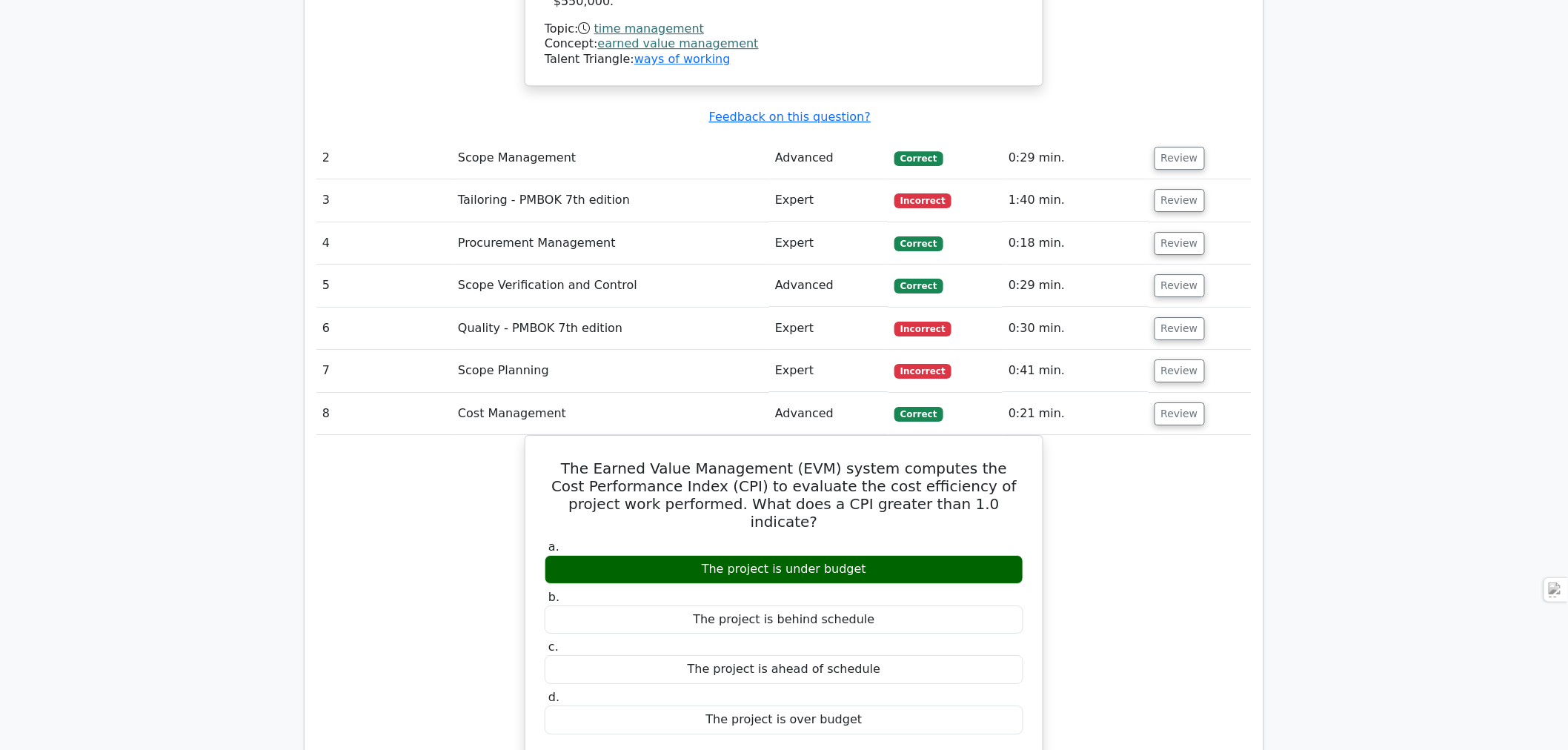
click at [1180, 402] on button "Review" at bounding box center [1179, 413] width 51 height 23
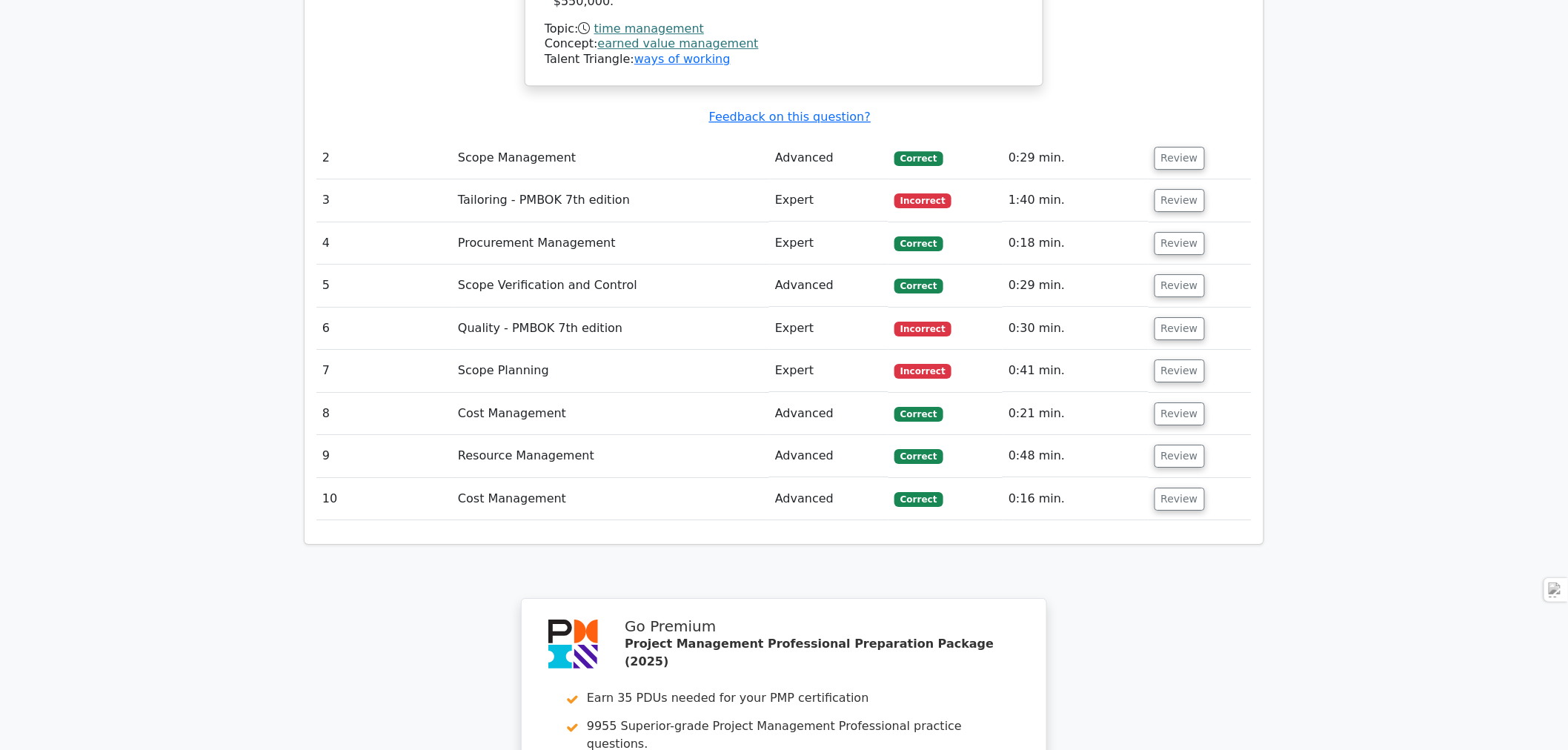
click at [1187, 445] on button "Review" at bounding box center [1179, 456] width 51 height 23
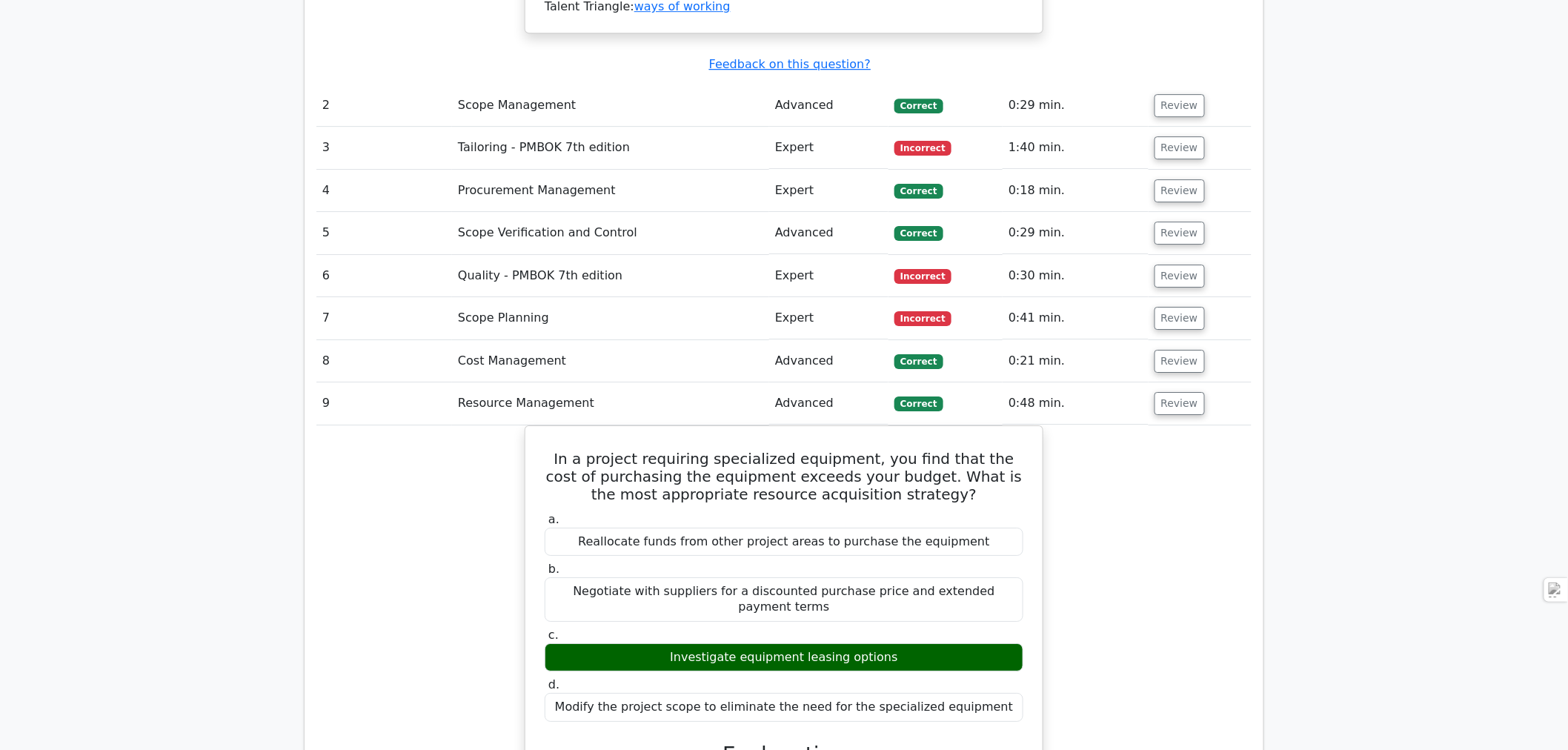
scroll to position [1976, 0]
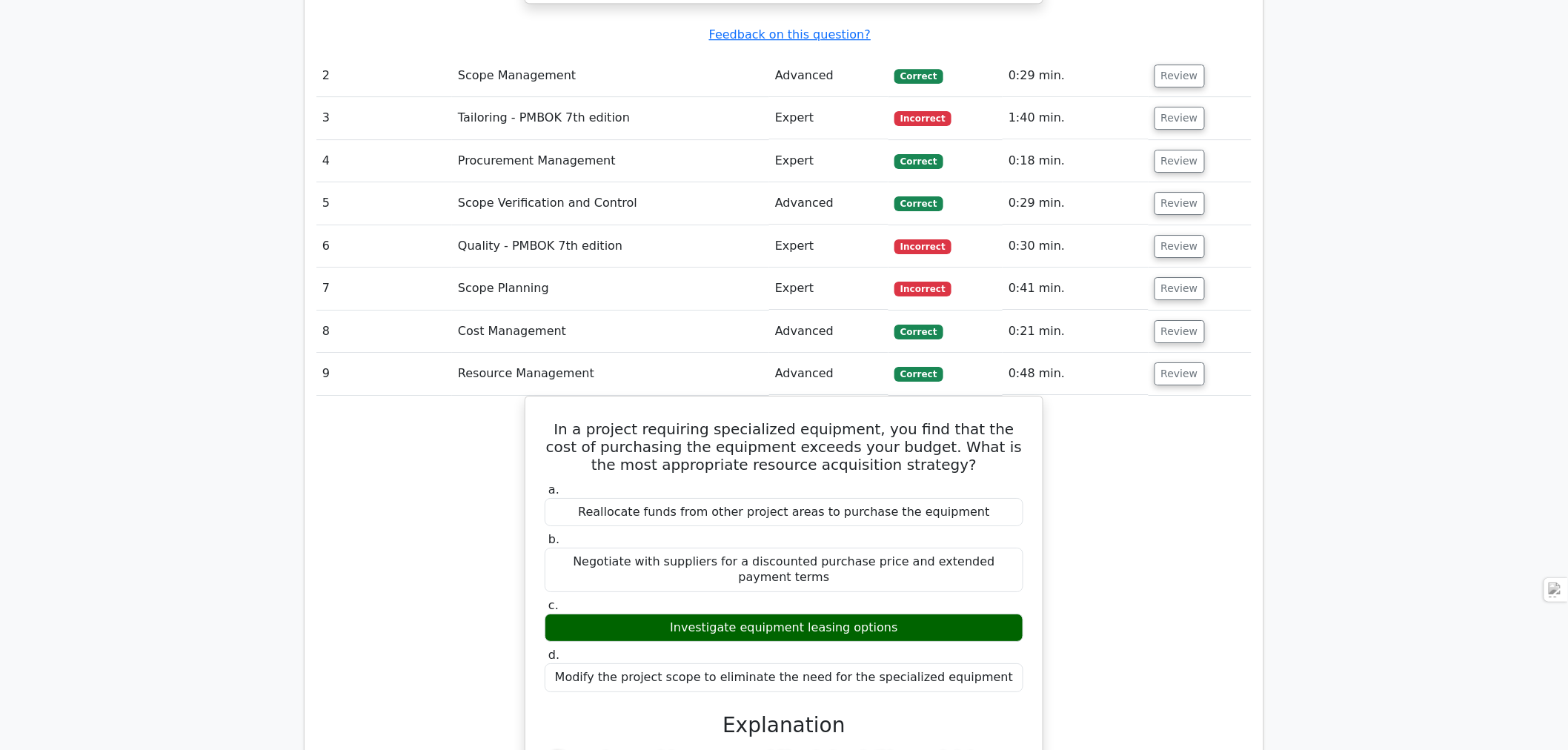
drag, startPoint x: 550, startPoint y: 317, endPoint x: 992, endPoint y: 554, distance: 501.5
copy div "In a project requiring specialized equipment, you find that the cost of purchas…"
click at [1171, 363] on button "Review" at bounding box center [1179, 374] width 51 height 23
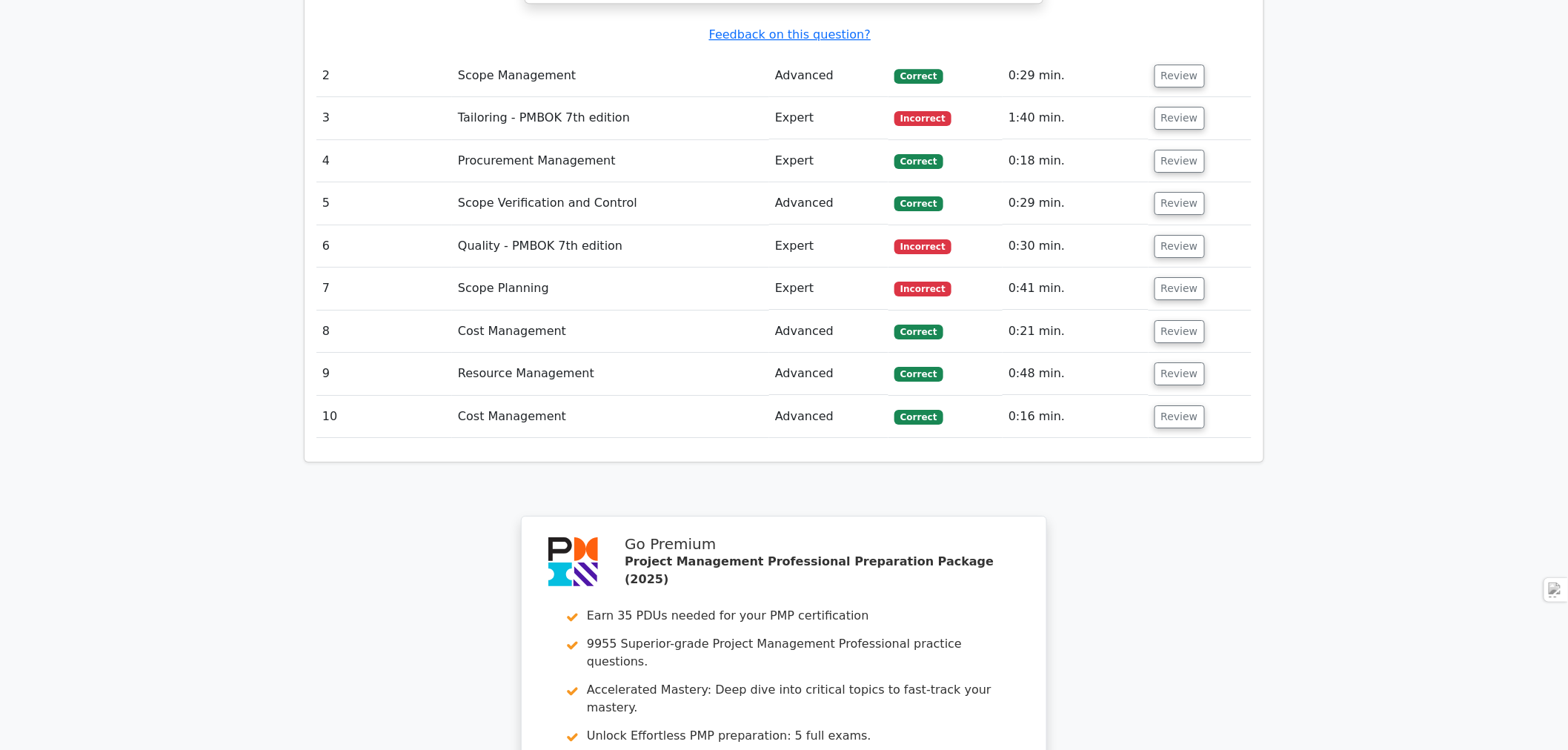
click at [1177, 405] on button "Review" at bounding box center [1179, 416] width 51 height 23
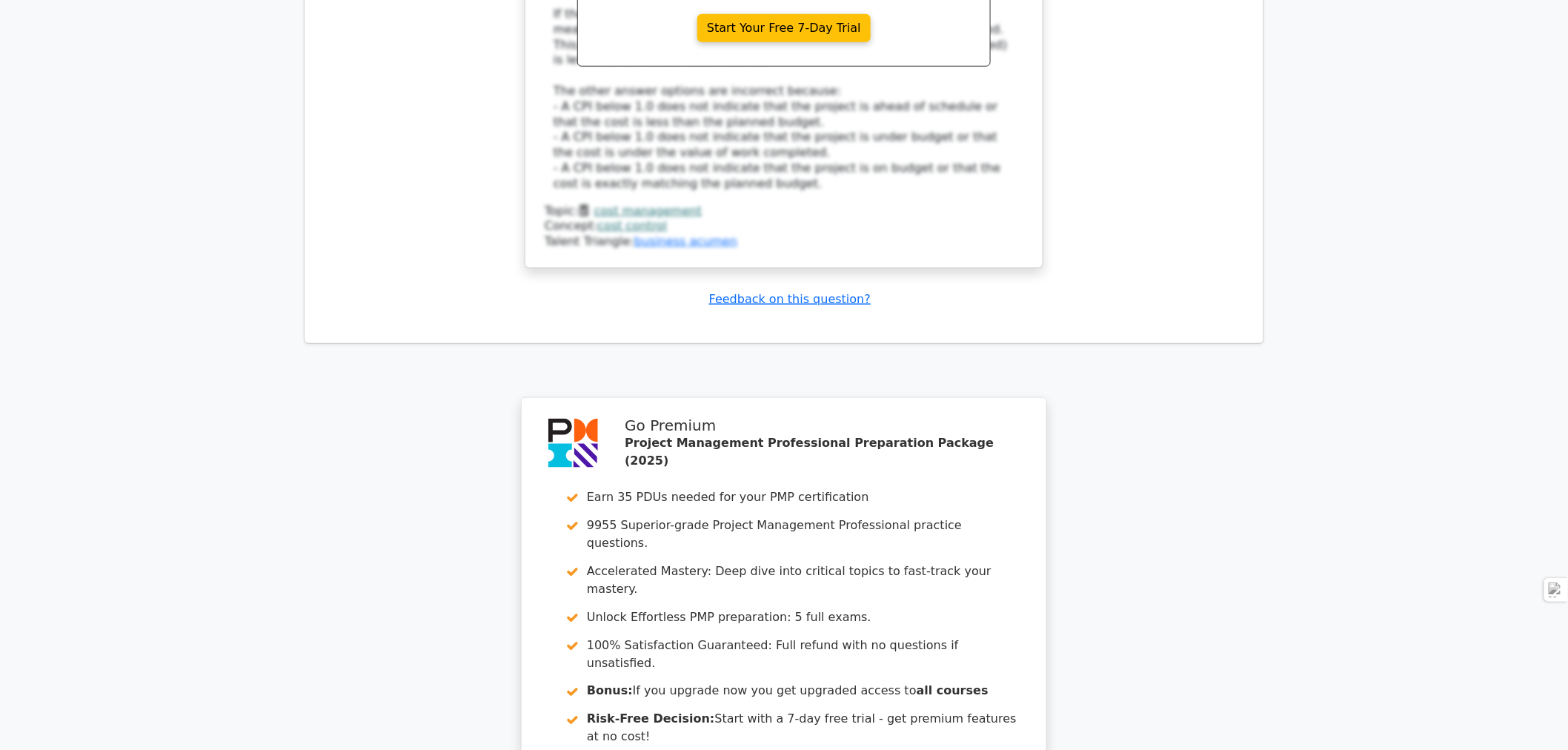
scroll to position [3005, 0]
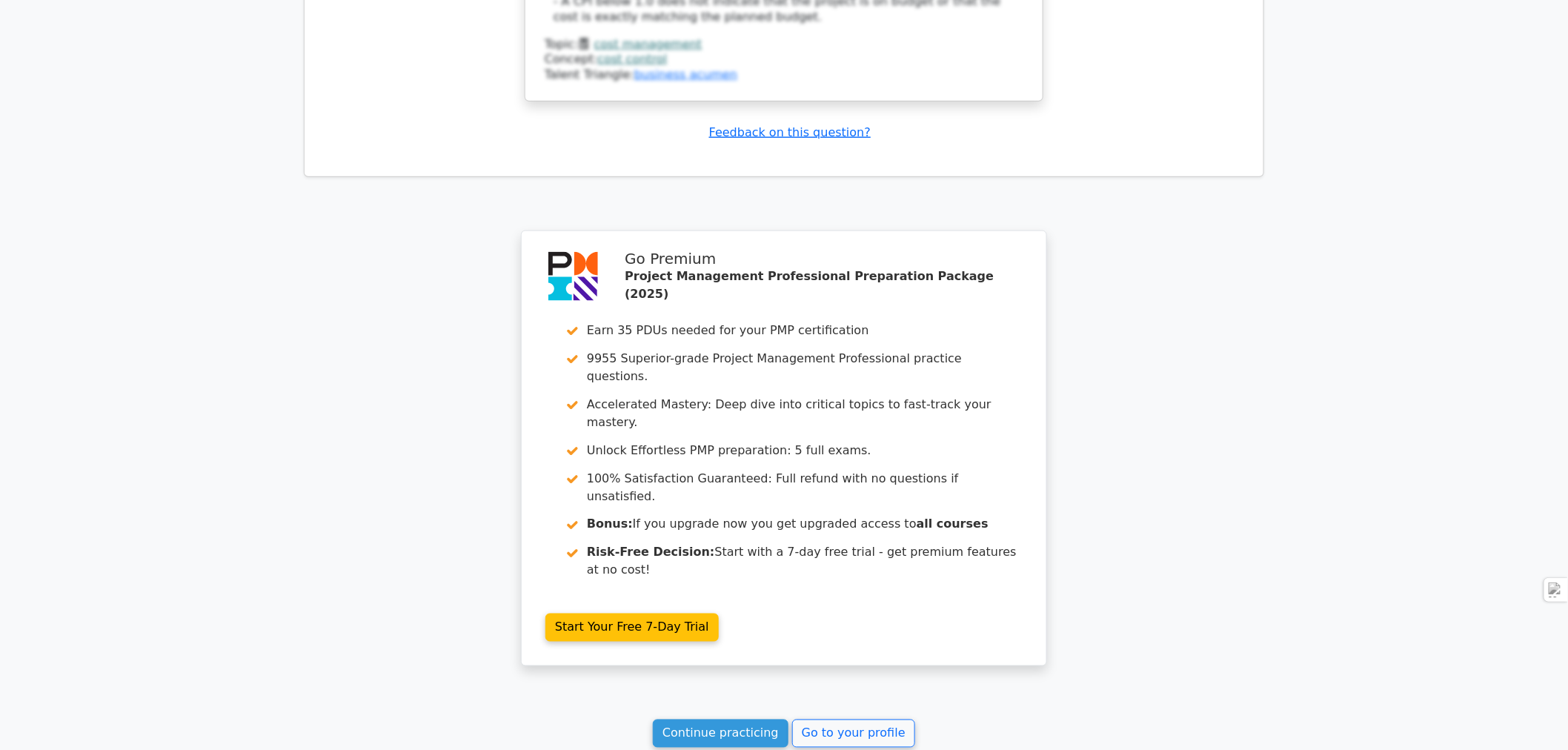
click at [729, 719] on link "Continue practicing" at bounding box center [720, 733] width 136 height 28
